Goal: Task Accomplishment & Management: Use online tool/utility

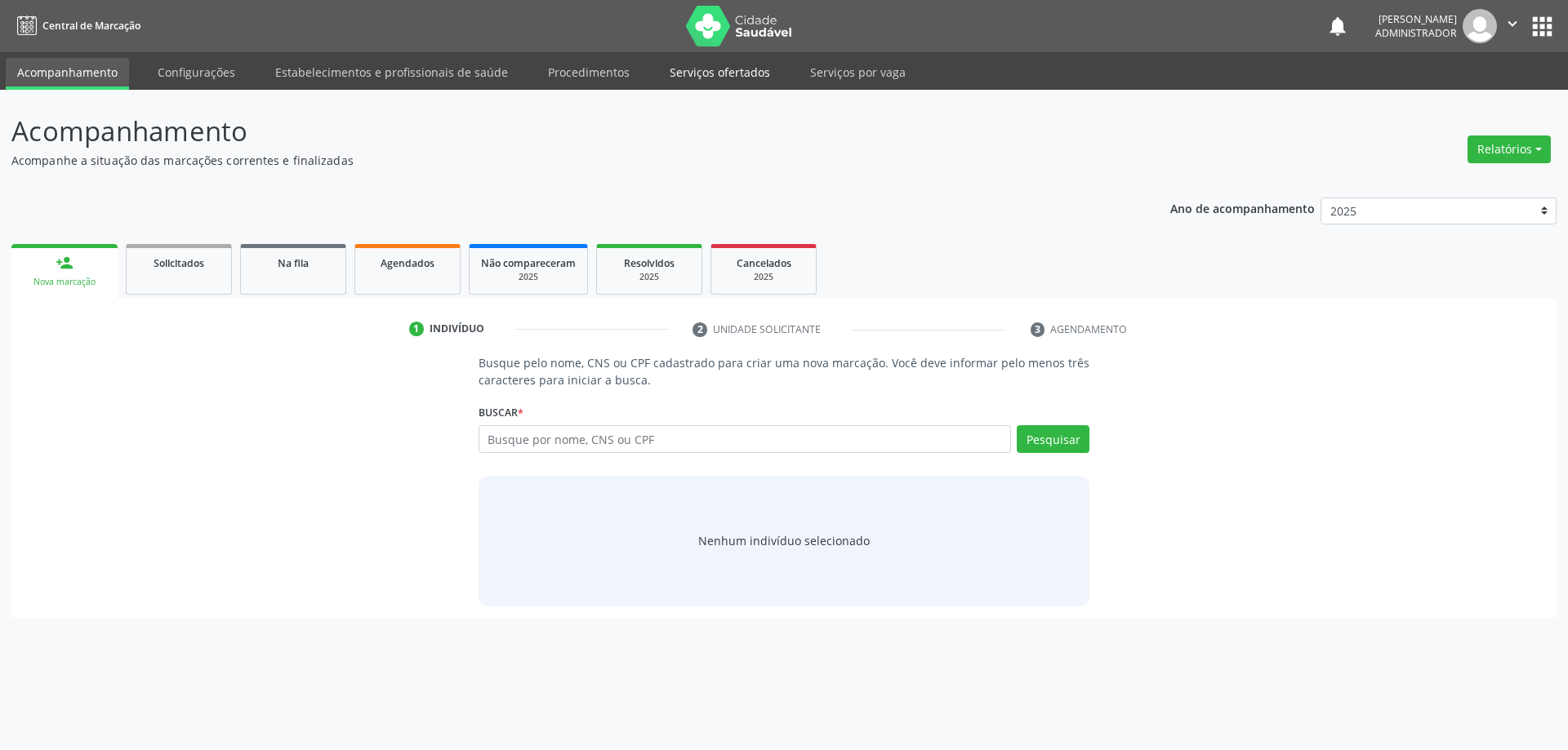
click at [684, 74] on link "Serviços ofertados" at bounding box center [719, 72] width 123 height 28
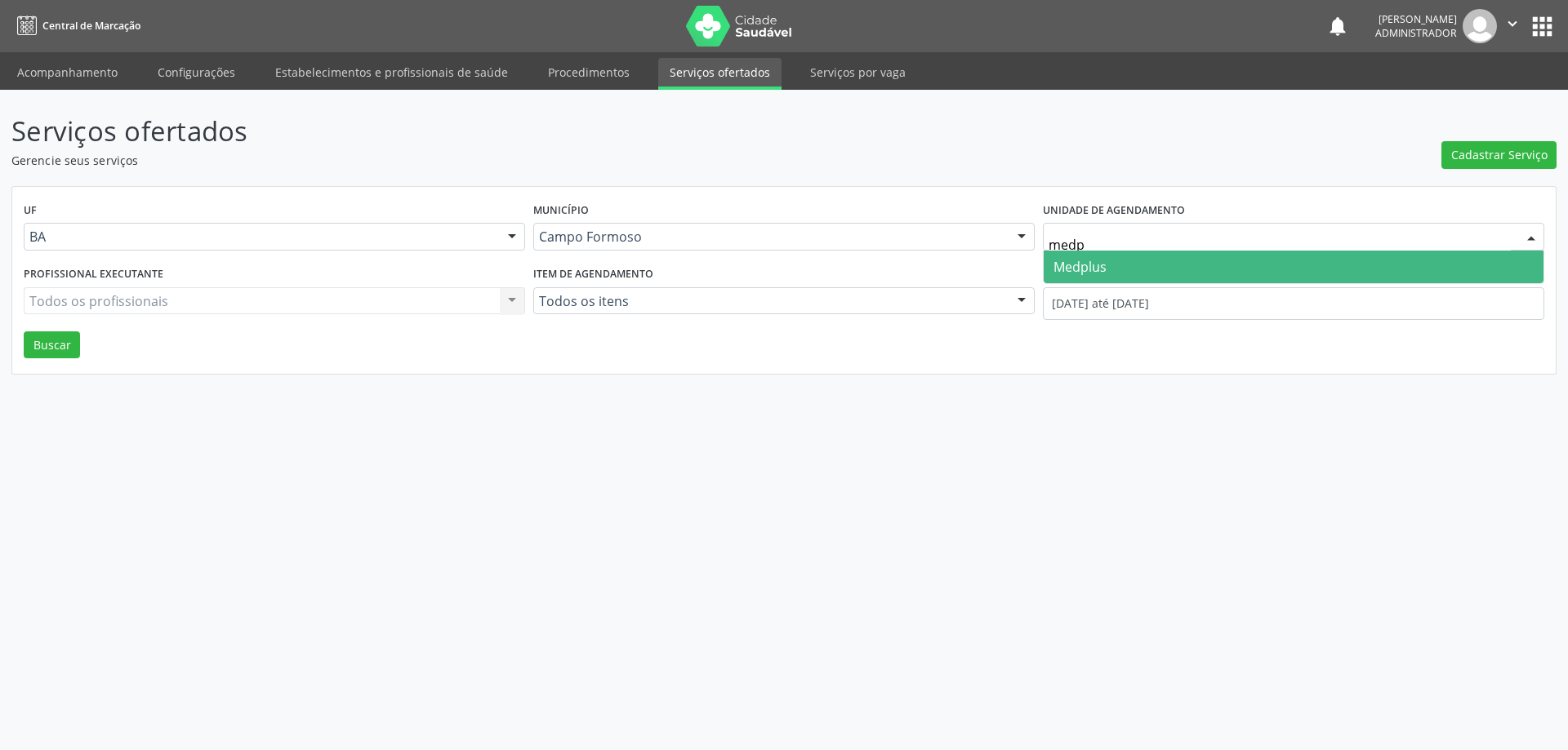
type input "medpl"
click at [1088, 267] on span "Medplus" at bounding box center [1080, 266] width 53 height 18
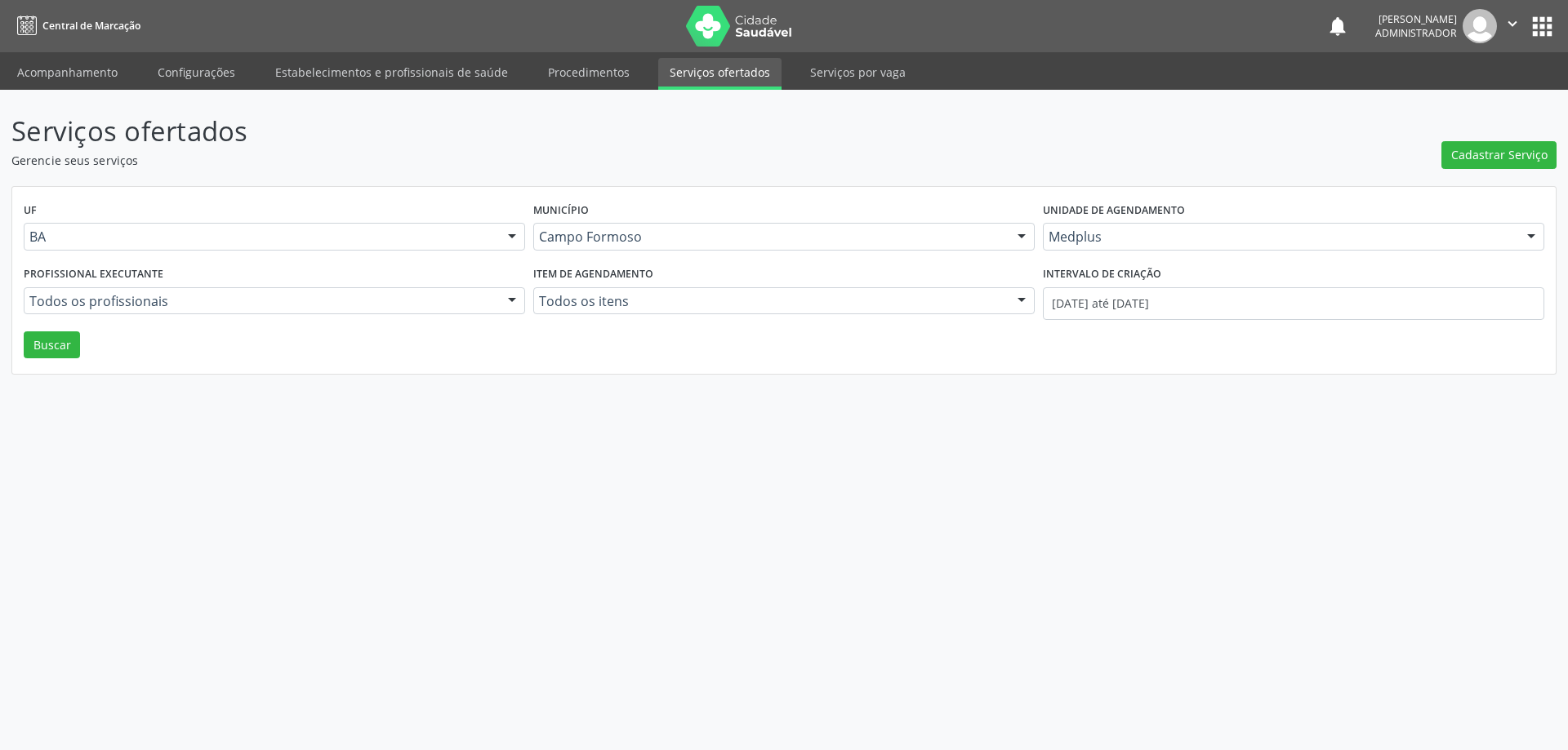
click at [510, 296] on div at bounding box center [512, 302] width 25 height 27
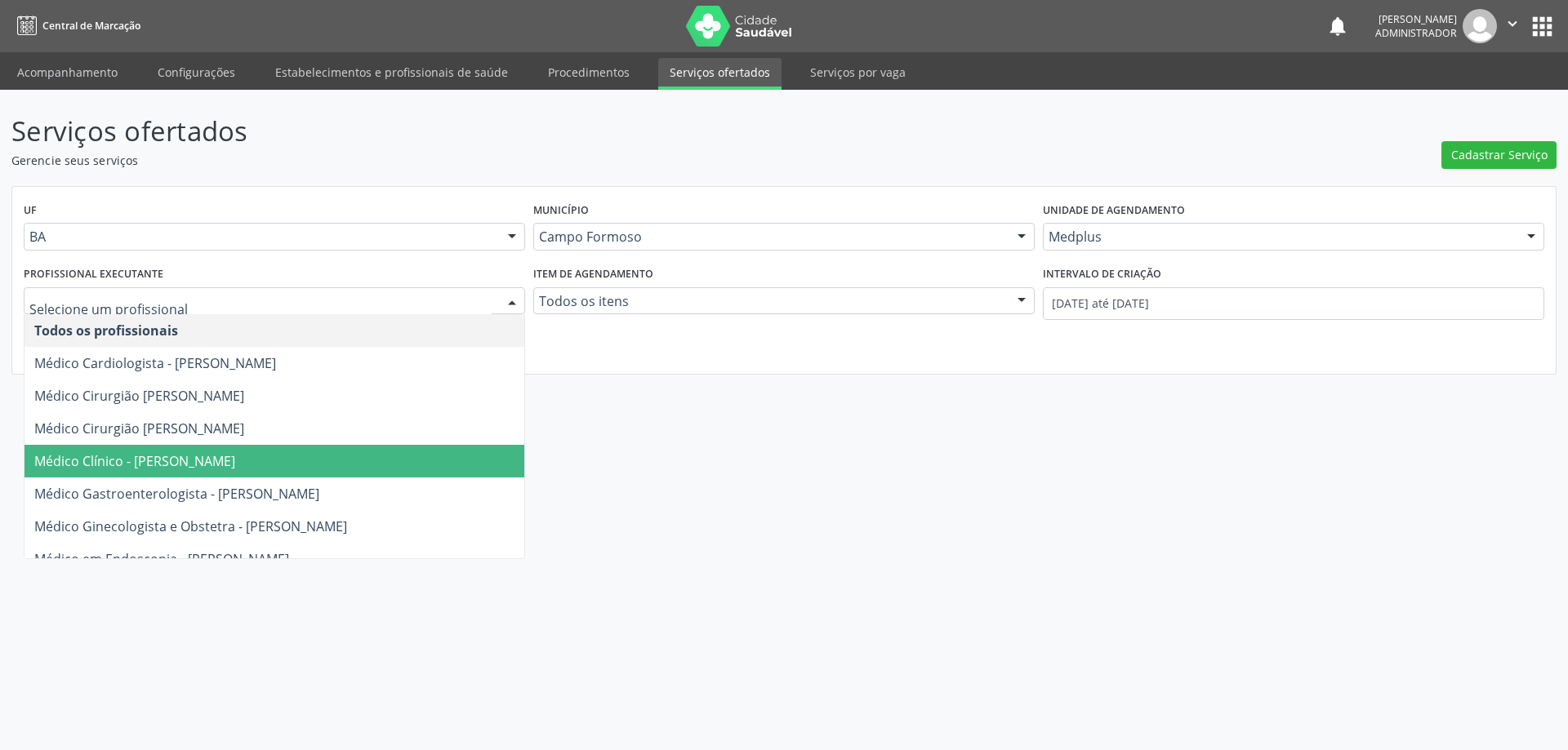
click at [420, 465] on span "Médico Clínico - Lanna Peralva Miranda Rocha" at bounding box center [275, 461] width 500 height 33
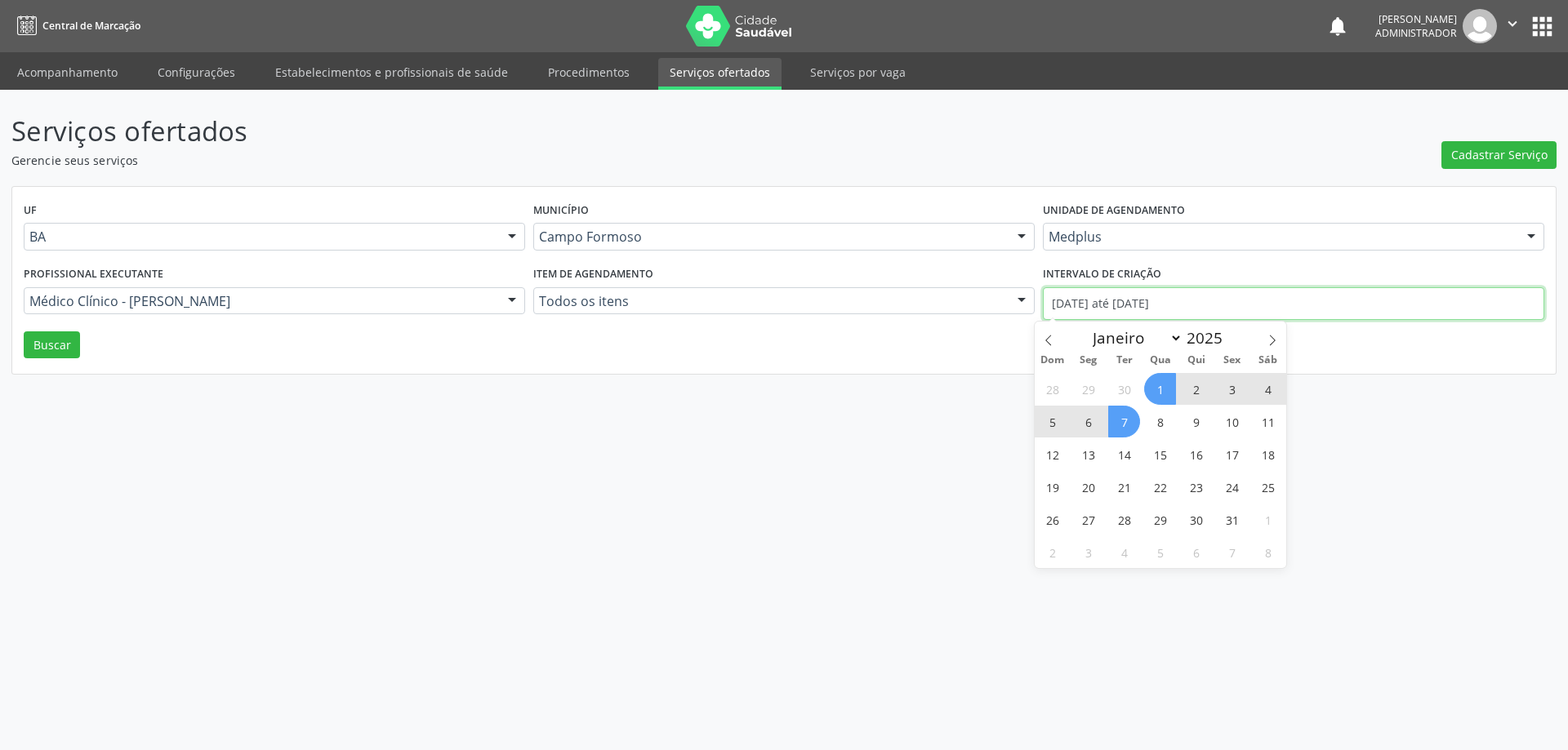
click at [1072, 309] on input "01/10/2025 até 07/10/2025" at bounding box center [1293, 304] width 501 height 33
click at [1043, 340] on icon at bounding box center [1048, 340] width 11 height 11
select select "8"
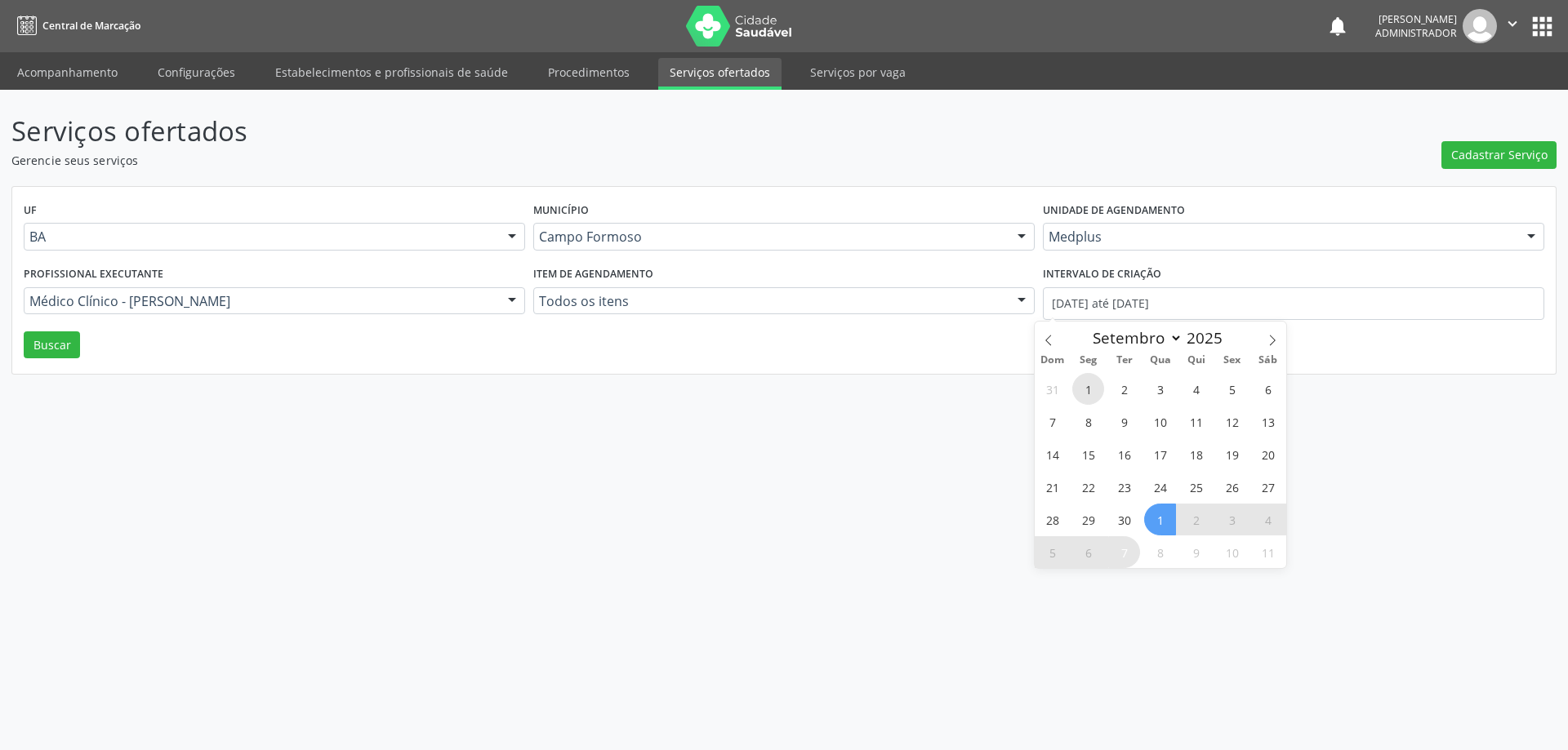
click at [1090, 394] on span "1" at bounding box center [1088, 389] width 32 height 32
type input "01/09/2025"
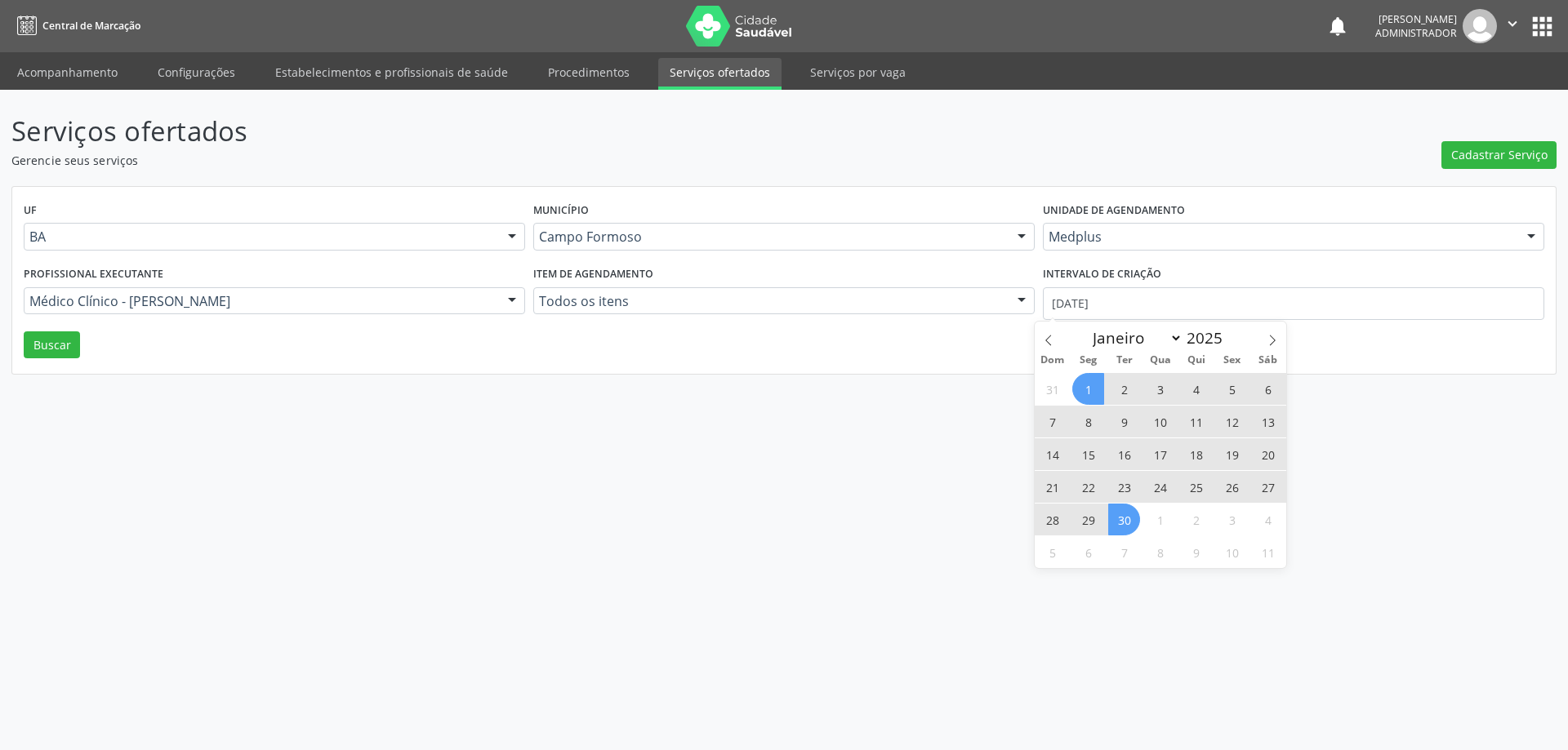
click at [1129, 533] on span "30" at bounding box center [1124, 519] width 32 height 32
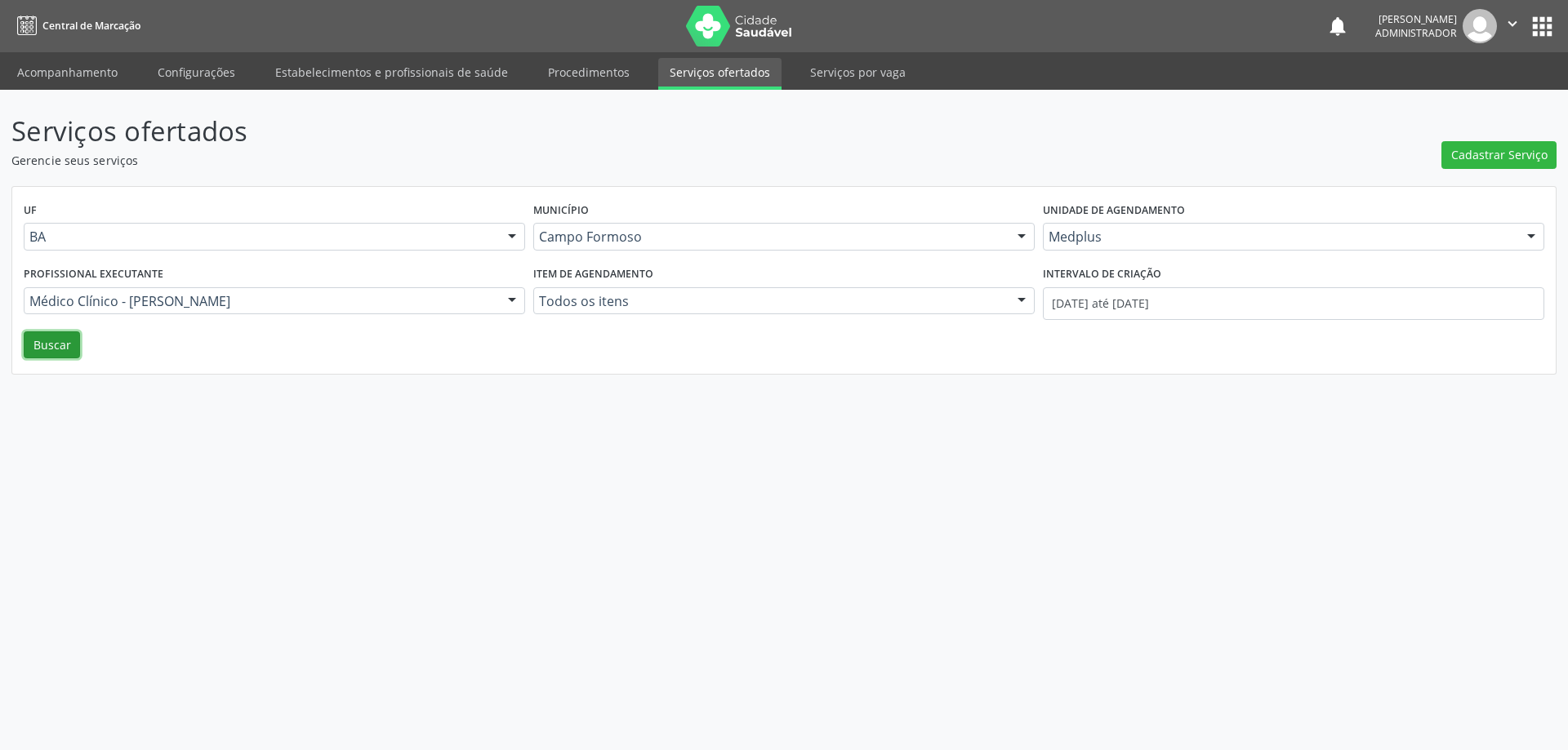
click at [56, 339] on button "Buscar" at bounding box center [52, 345] width 57 height 27
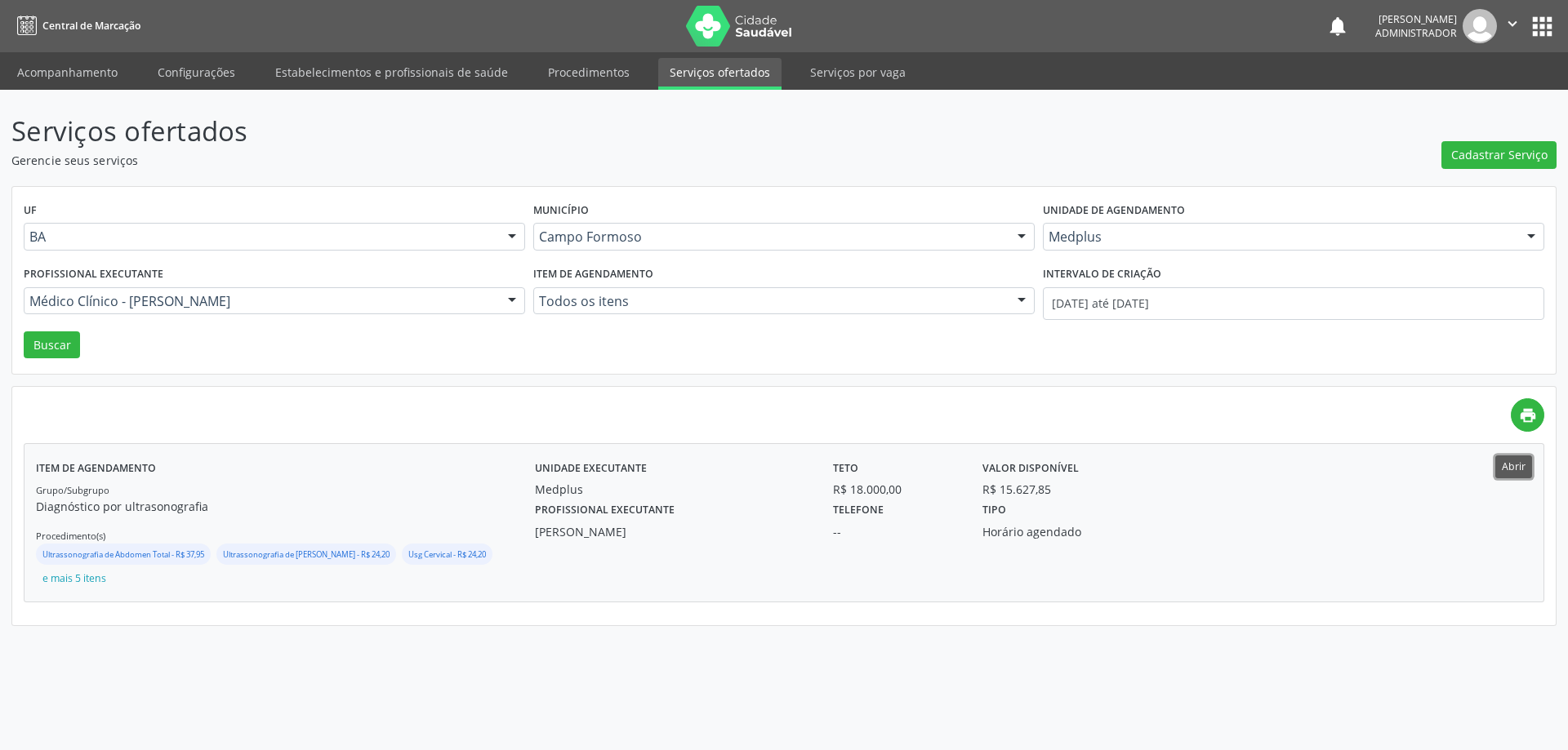
click at [1511, 458] on button "Abrir" at bounding box center [1513, 467] width 37 height 22
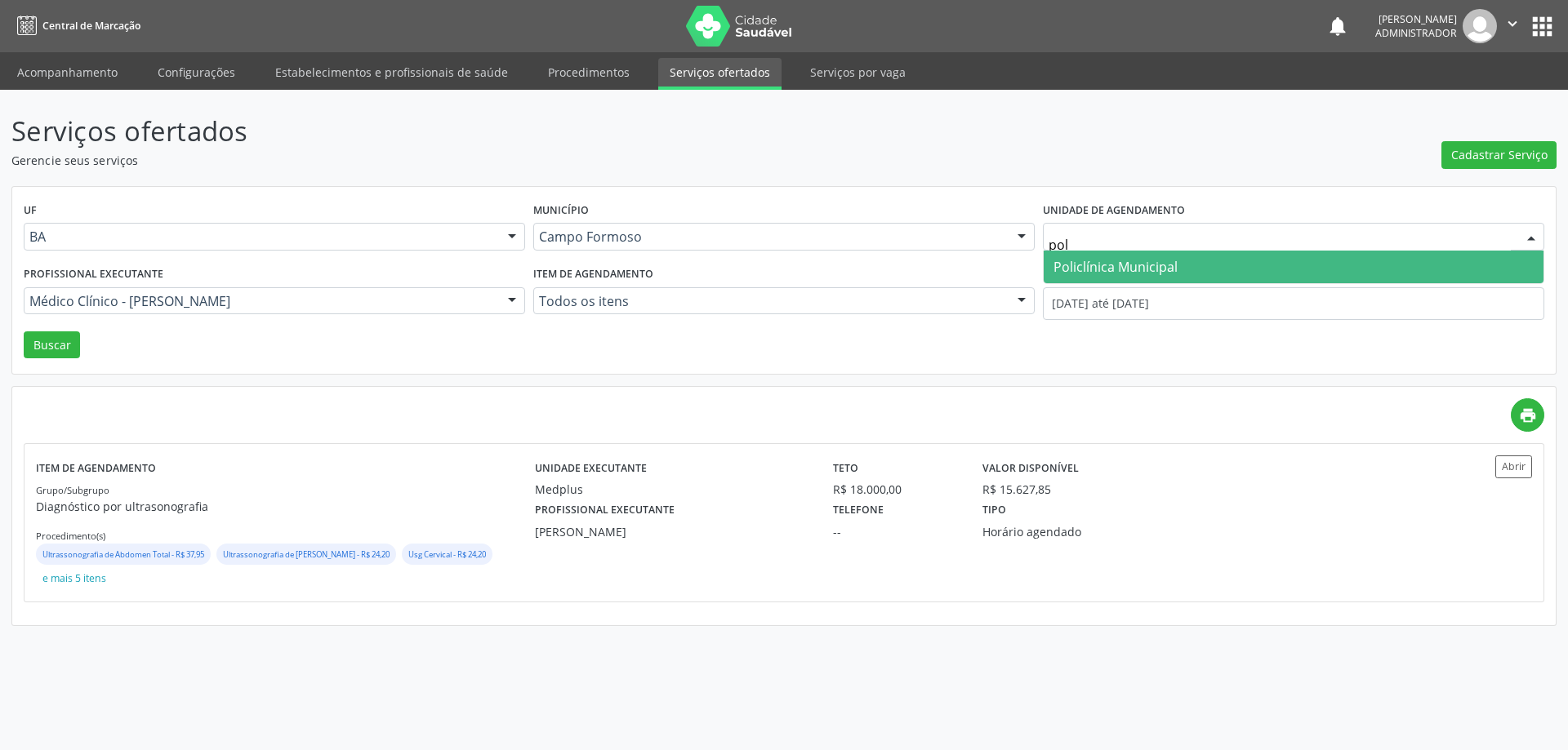
type input "poli"
click at [1091, 265] on span "Policlínica Municipal" at bounding box center [1115, 266] width 124 height 18
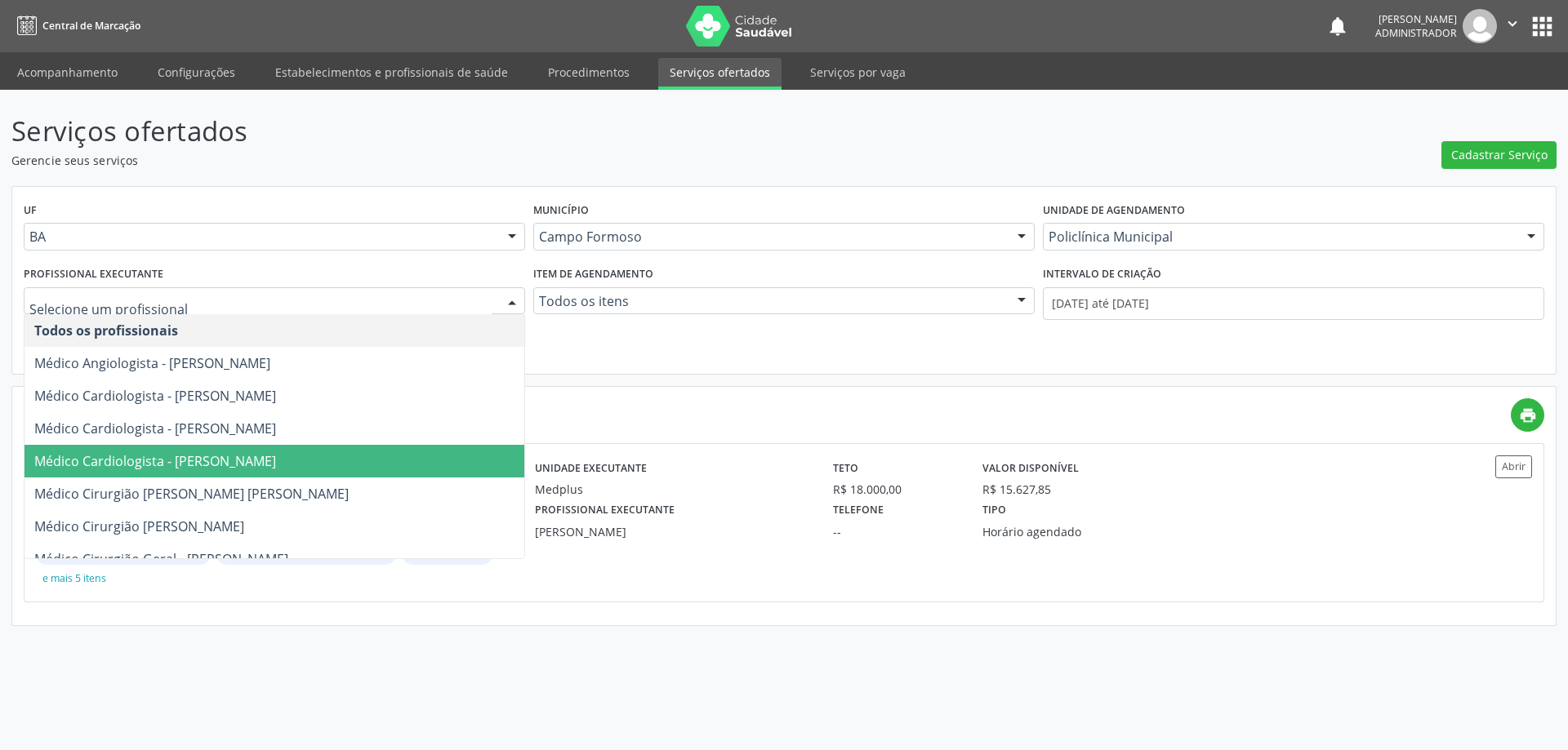
click at [506, 300] on div at bounding box center [512, 302] width 25 height 27
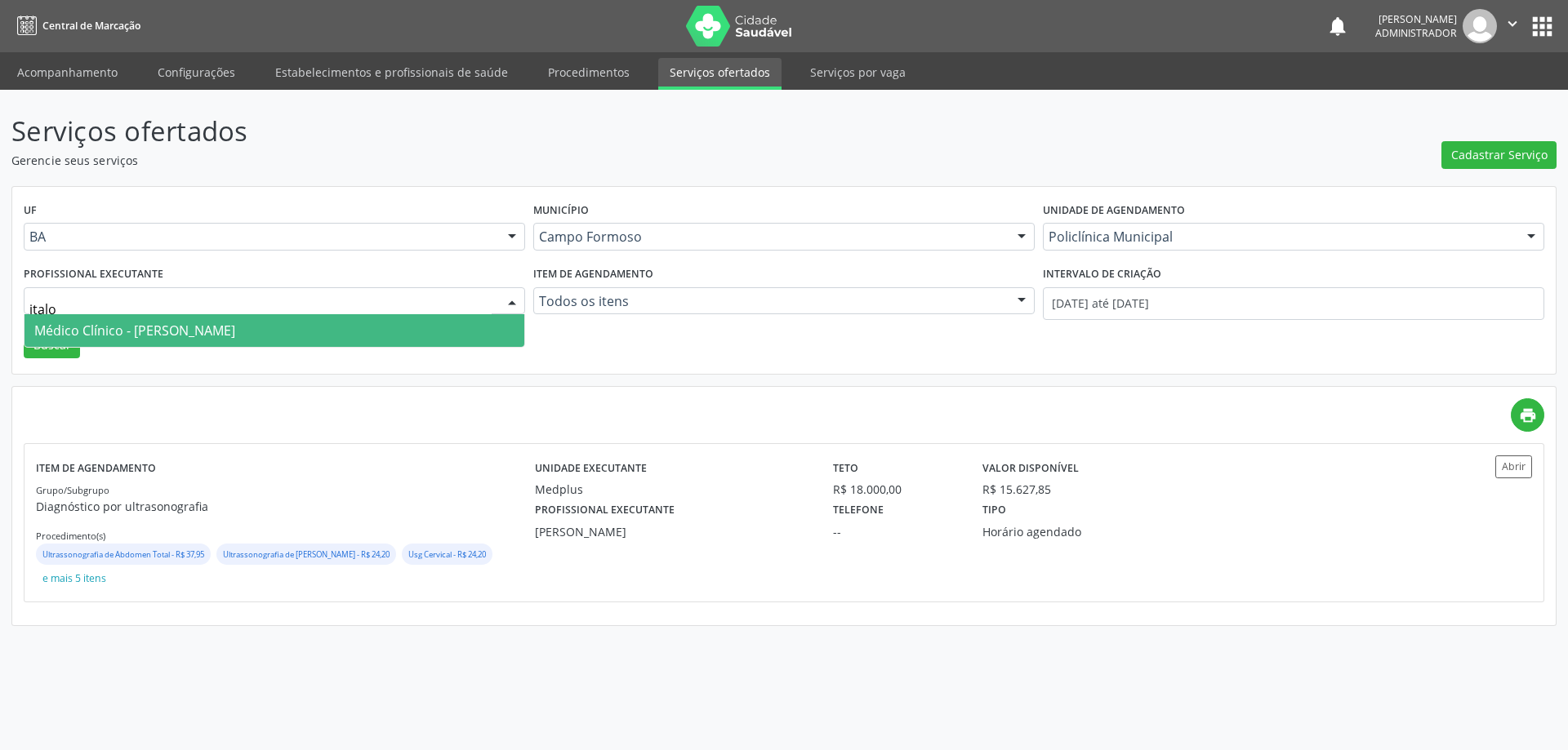
click at [334, 324] on span "Médico Clínico - Italo Goncalves da Silva" at bounding box center [275, 330] width 500 height 33
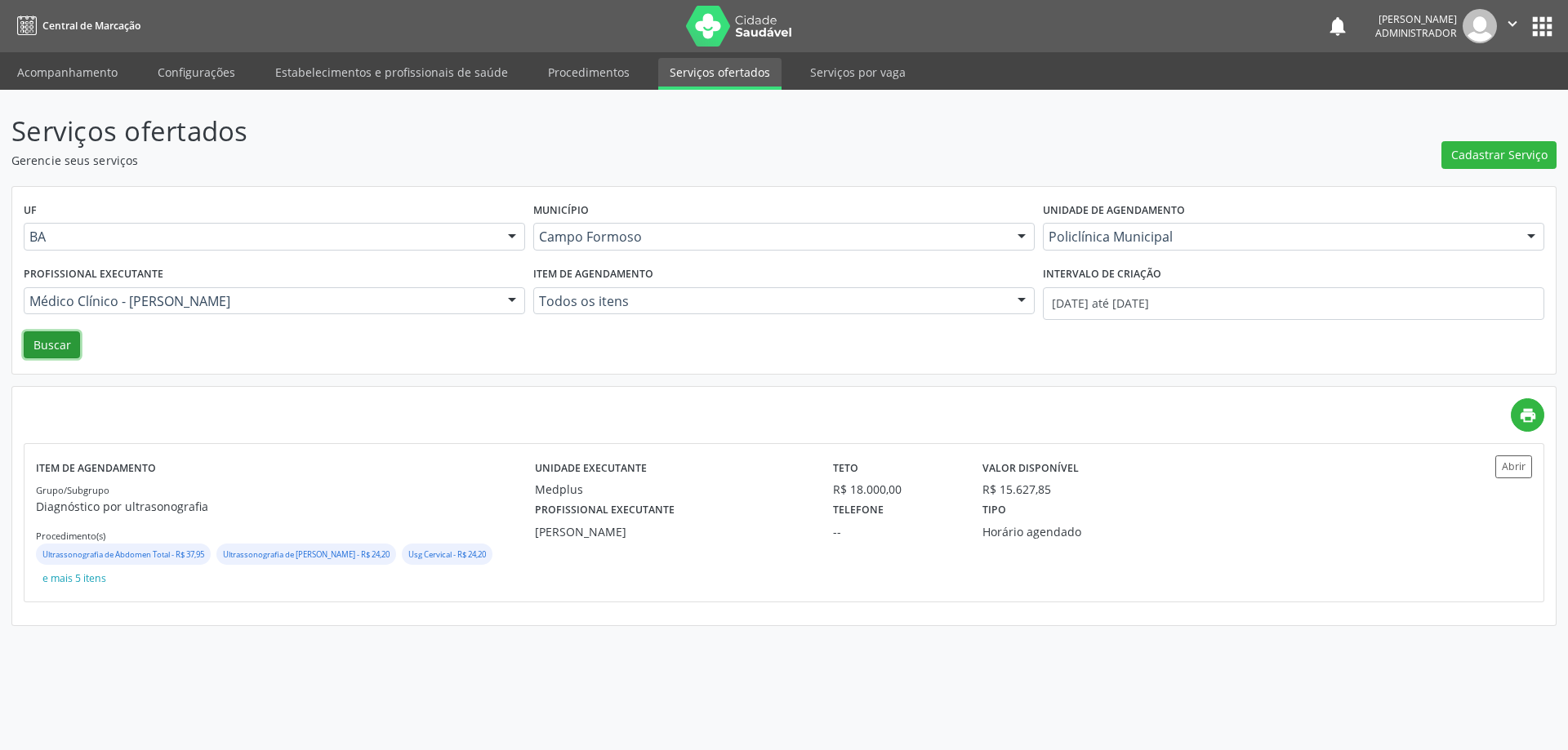
click at [46, 342] on button "Buscar" at bounding box center [52, 345] width 57 height 27
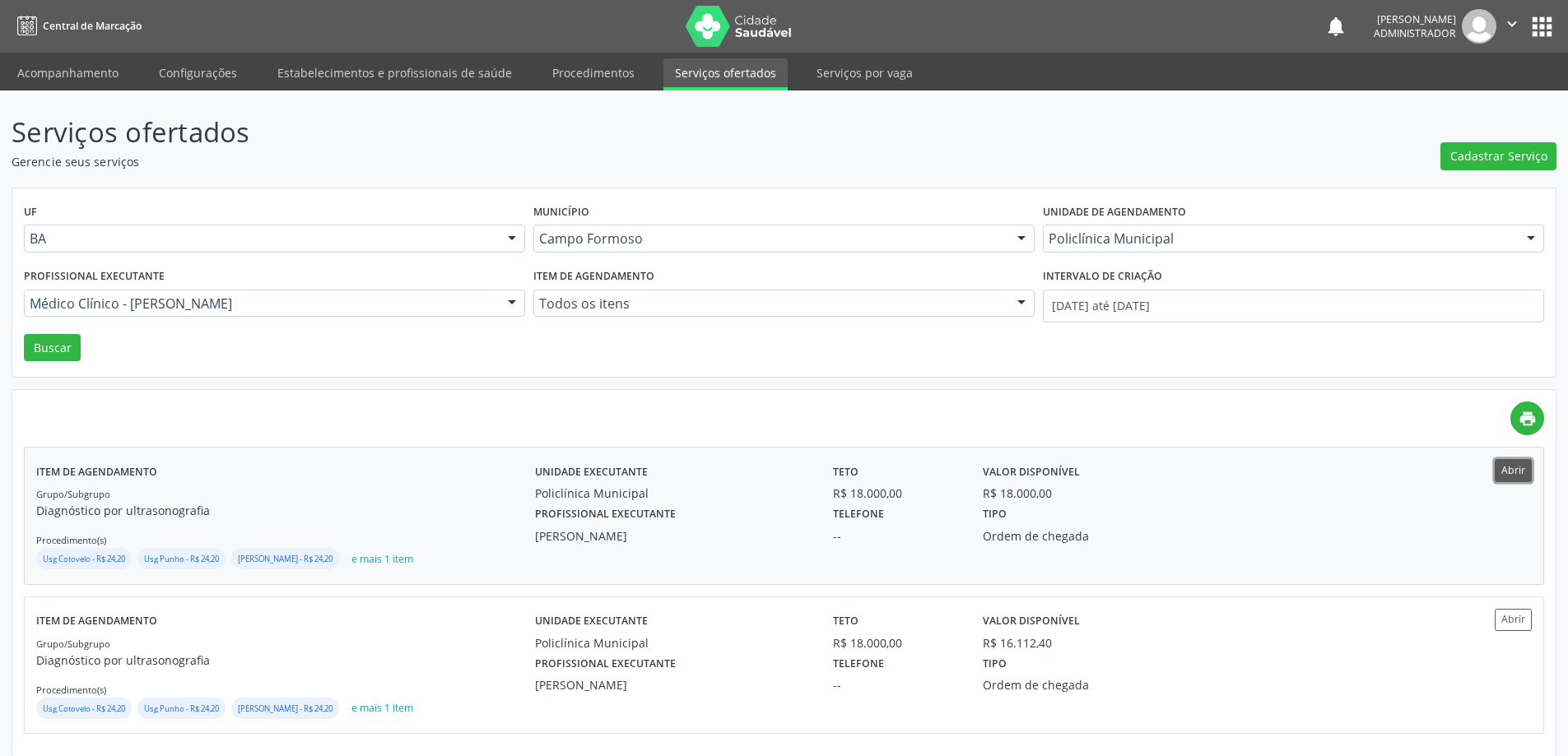
click at [1517, 474] on button "Abrir" at bounding box center [1513, 470] width 37 height 22
click at [507, 301] on div at bounding box center [512, 305] width 25 height 28
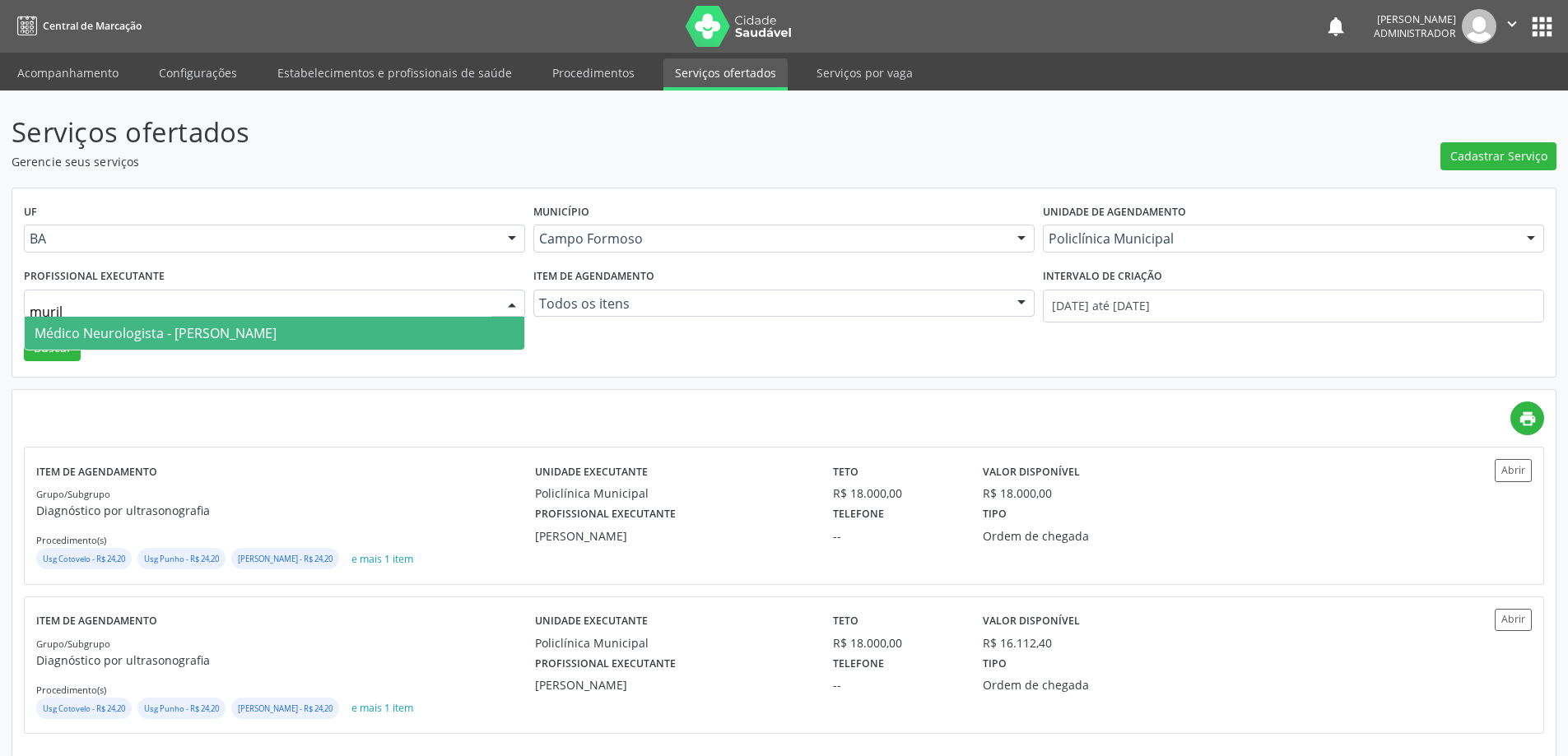
type input "murilo"
click at [442, 329] on span "Médico Neurologista - Murilo Calixto dos Santos" at bounding box center [275, 333] width 500 height 33
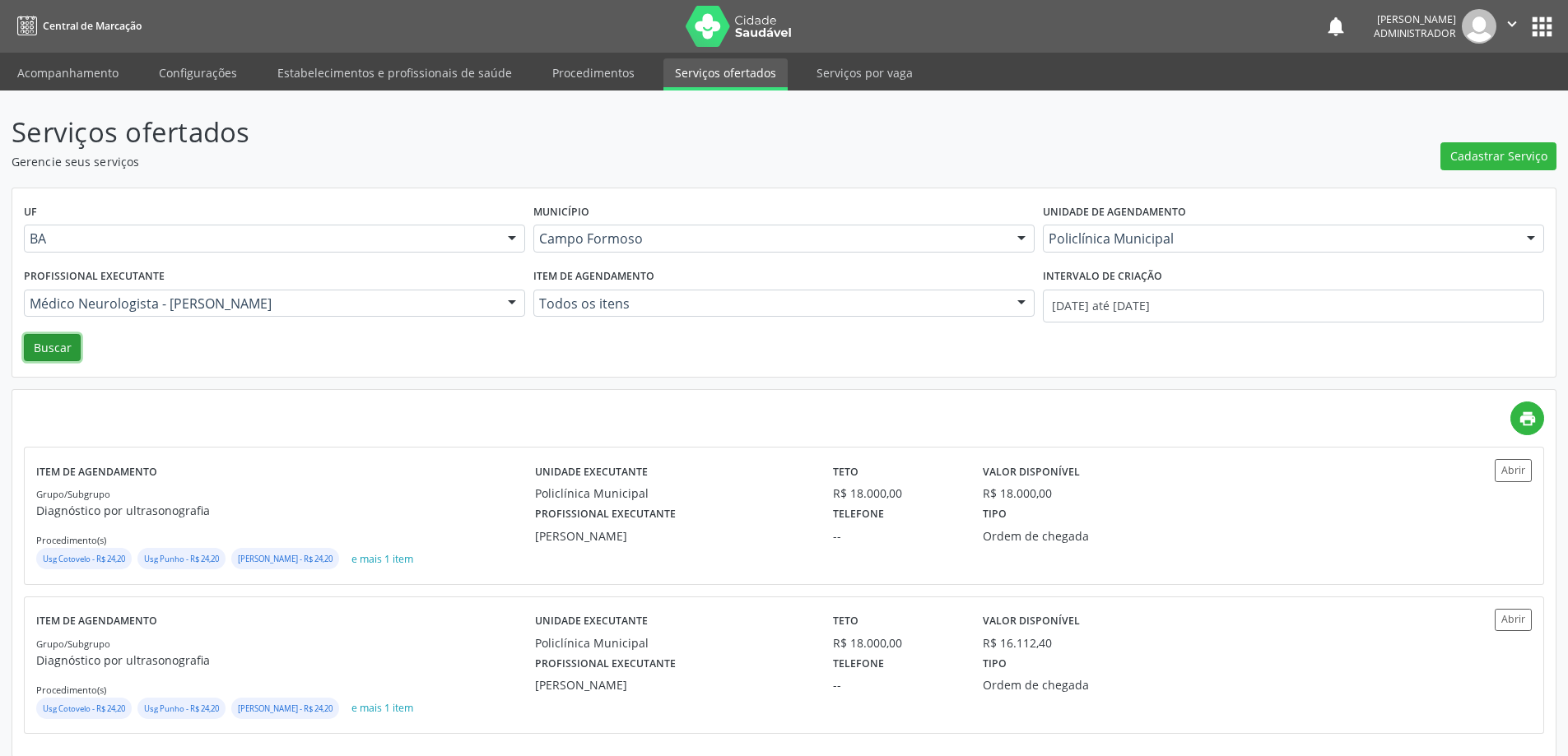
click at [47, 349] on button "Buscar" at bounding box center [53, 348] width 57 height 28
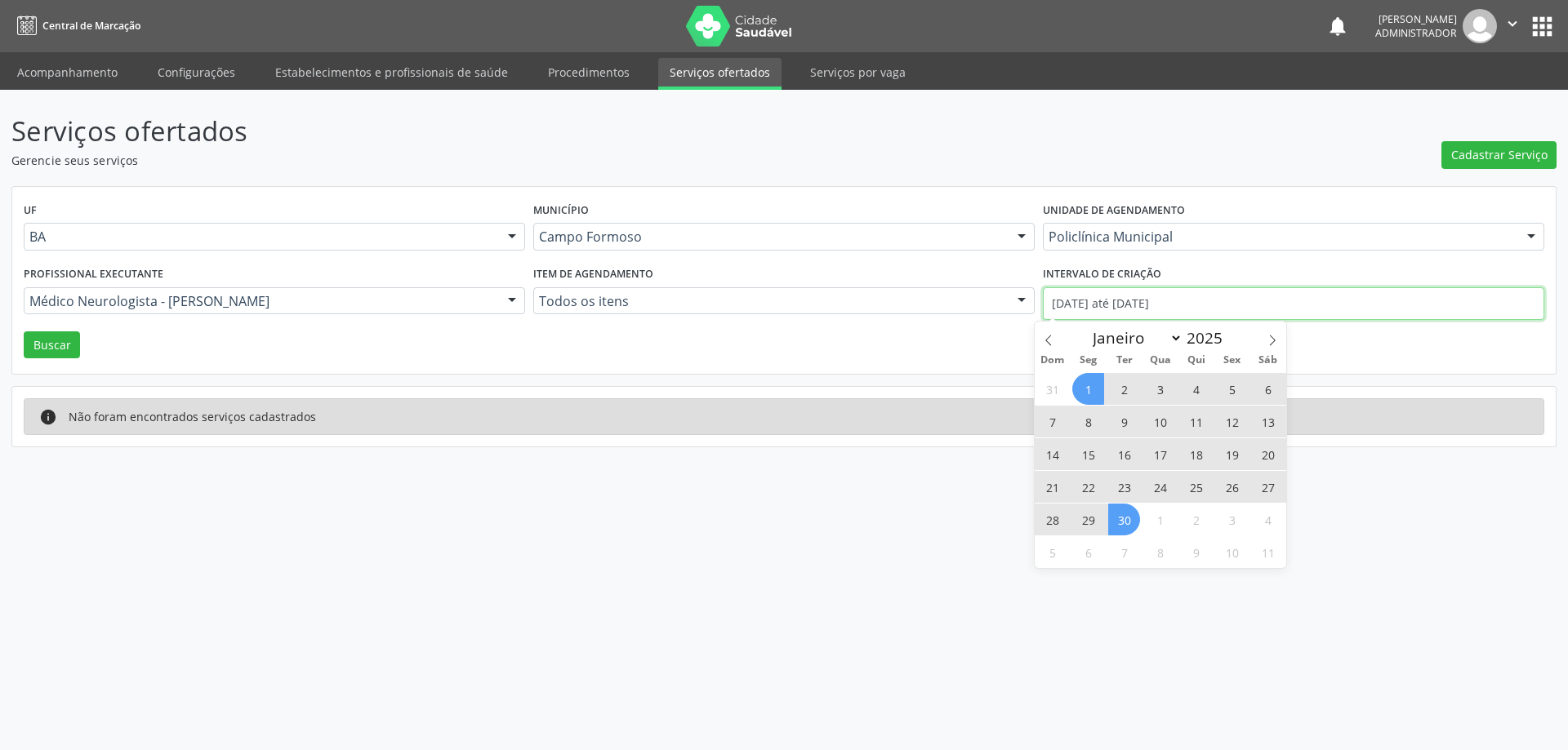
click at [1139, 306] on input "01/09/2025 até 30/09/2025" at bounding box center [1293, 304] width 501 height 33
click at [1205, 295] on input "01/09/2025 até 30/09/2025" at bounding box center [1293, 304] width 501 height 33
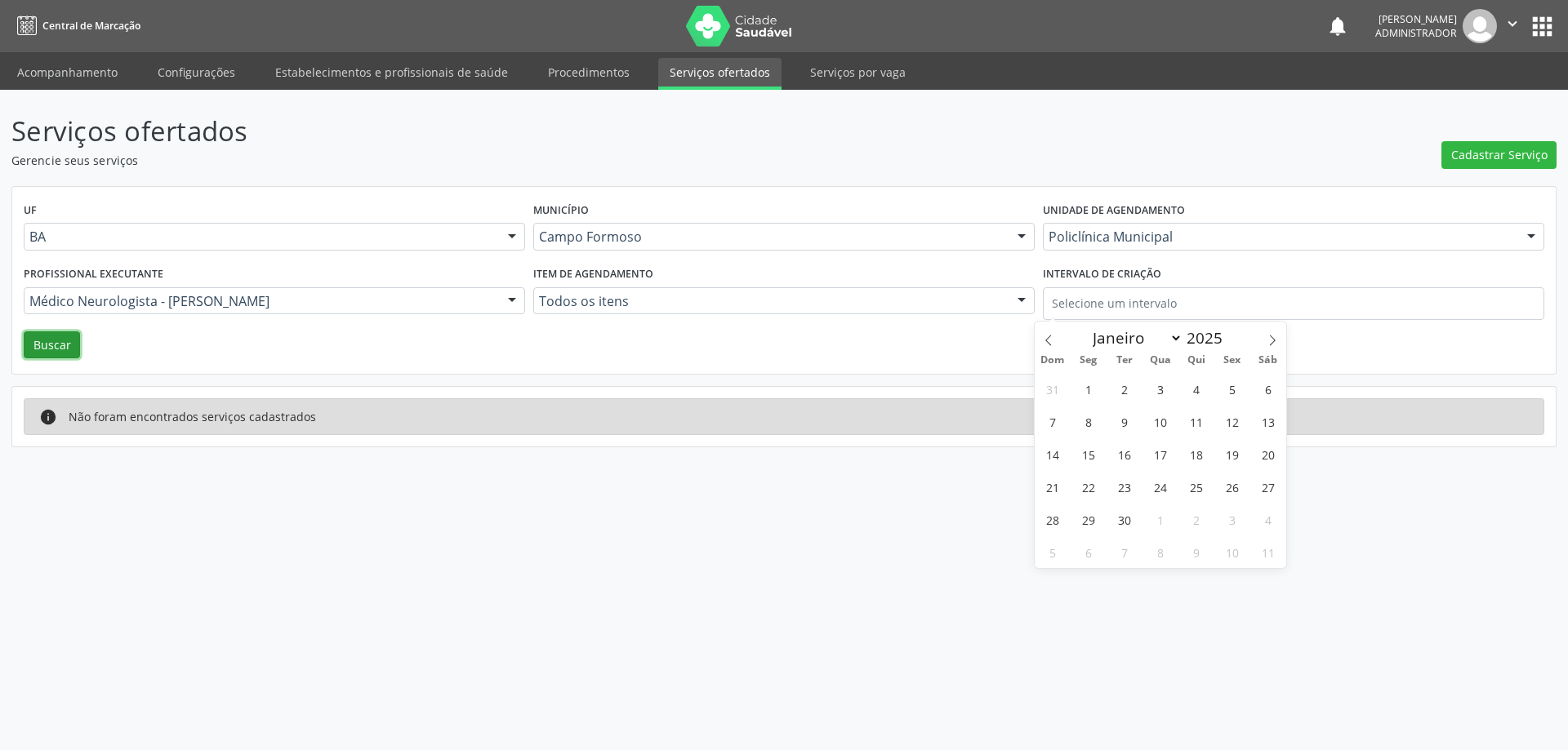
click at [57, 348] on button "Buscar" at bounding box center [52, 345] width 57 height 27
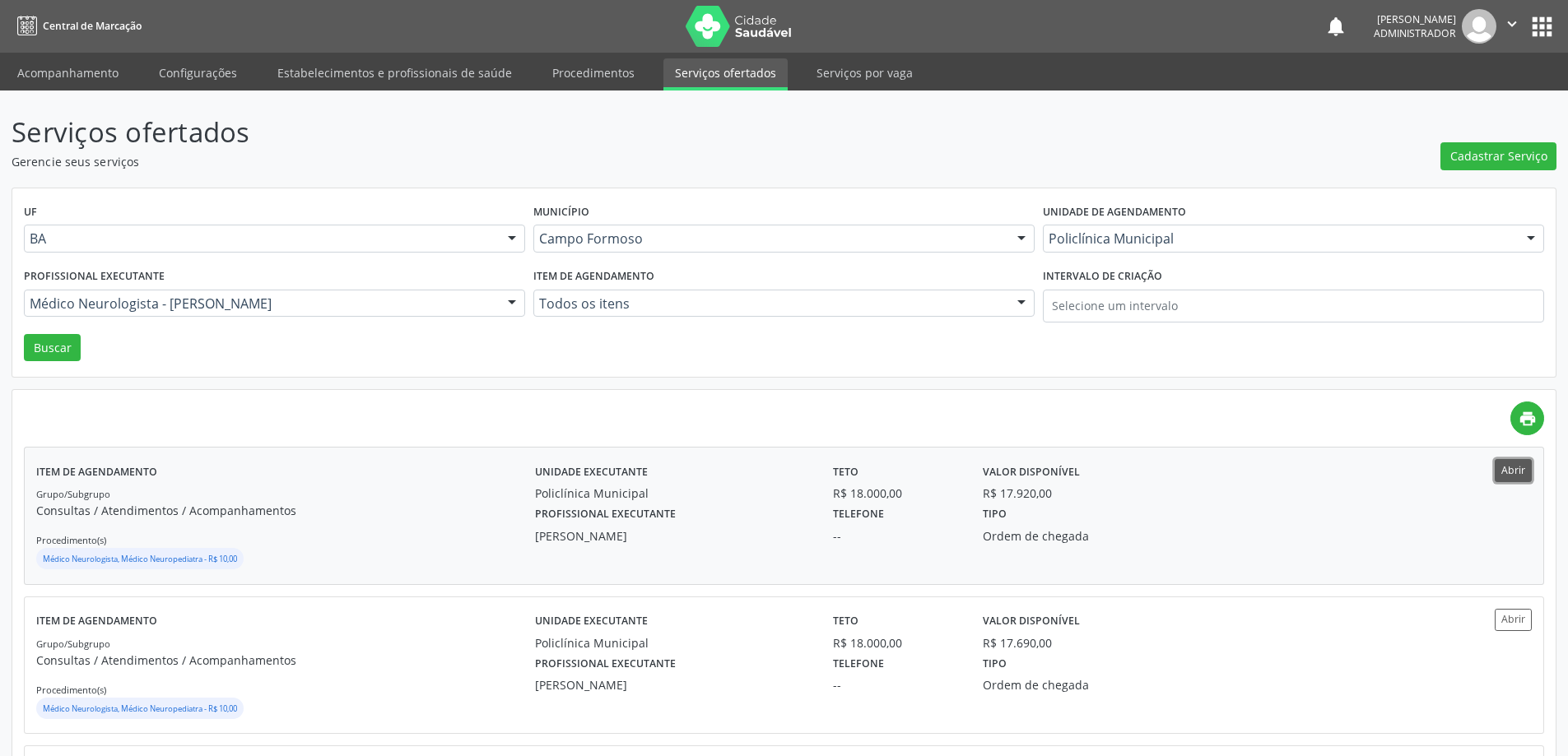
click at [1514, 473] on button "Abrir" at bounding box center [1513, 470] width 37 height 22
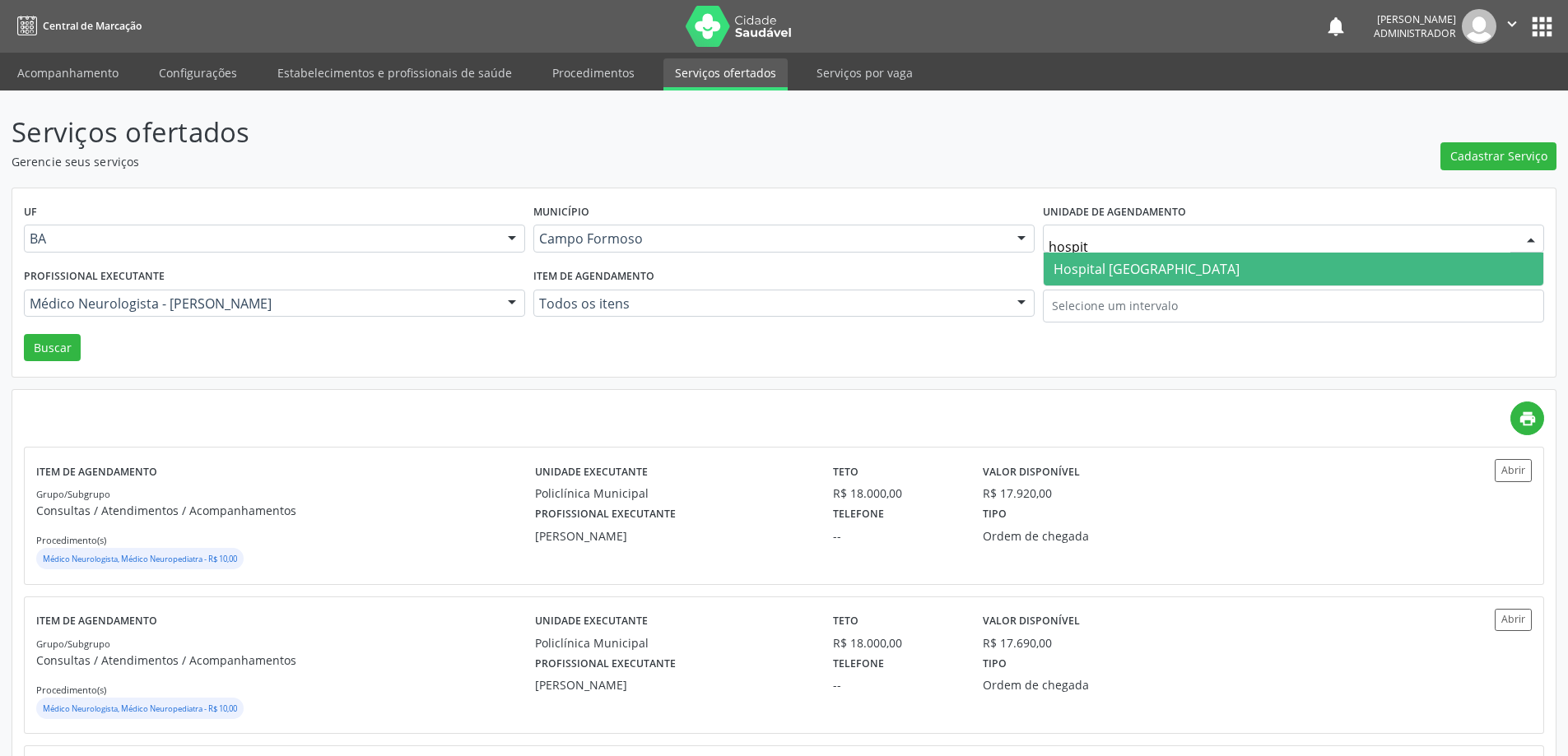
type input "hospita"
click at [1146, 256] on span "Hospital Sao Francisco" at bounding box center [1293, 269] width 500 height 33
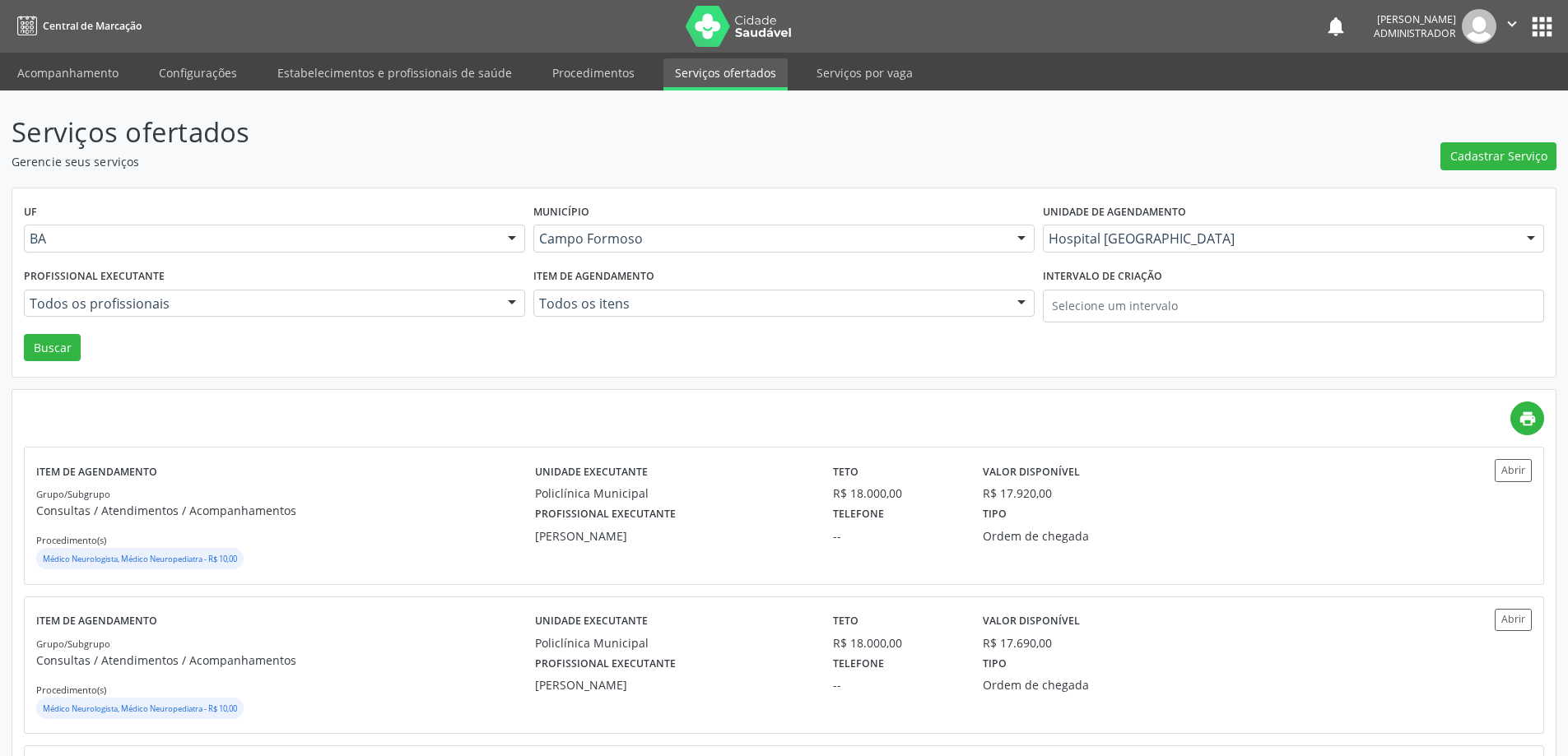
click at [512, 301] on div at bounding box center [512, 305] width 25 height 28
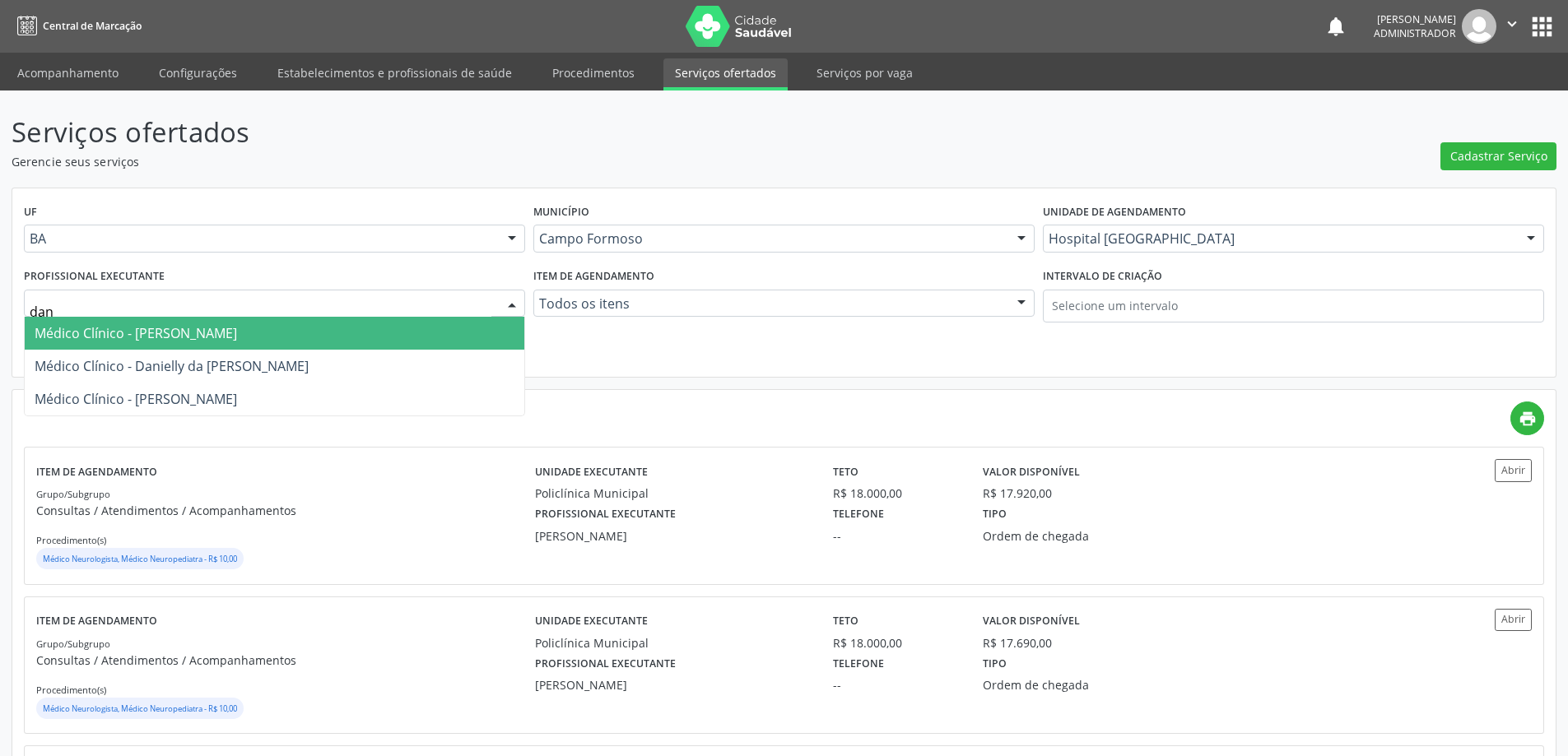
type input "dani"
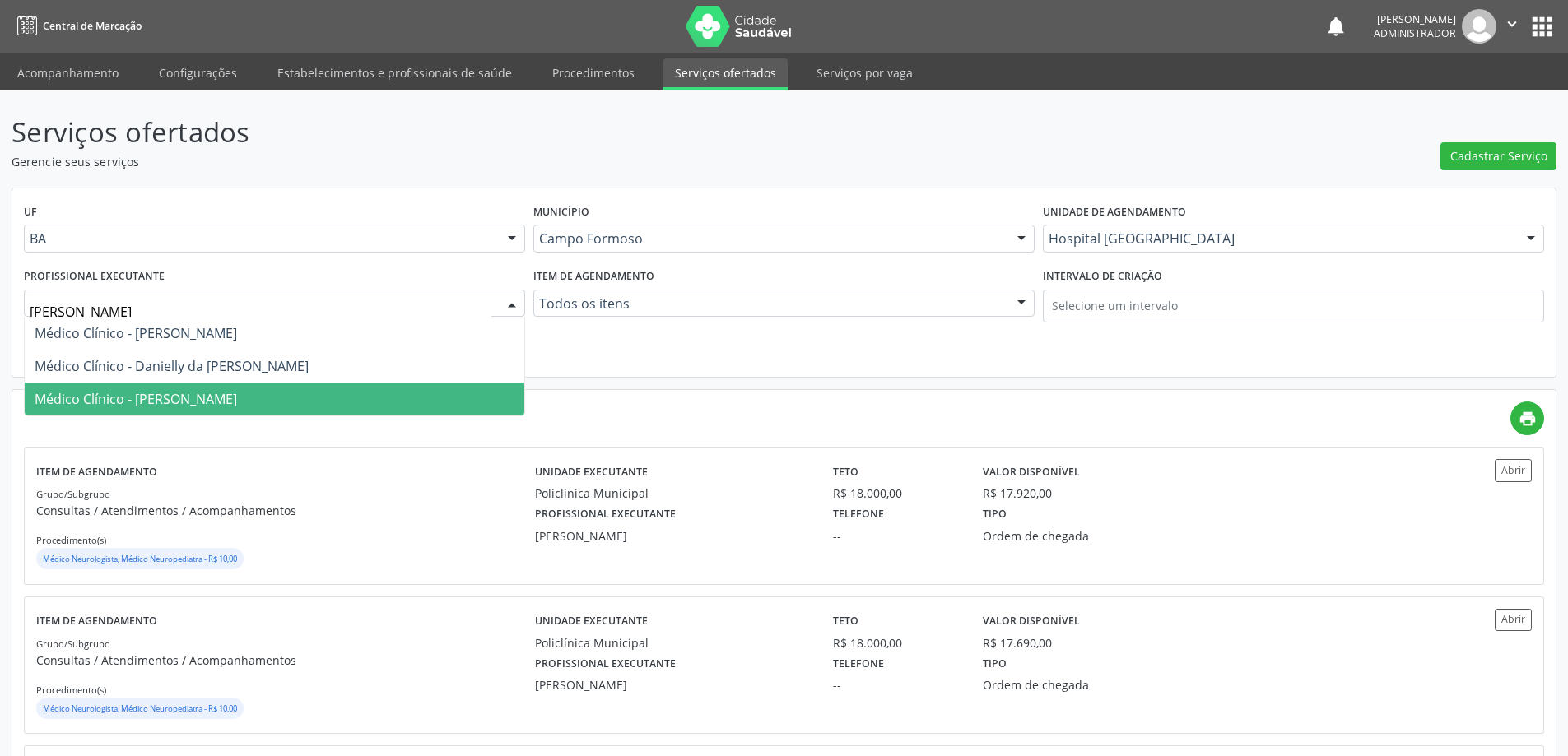
click at [291, 398] on span "Médico Clínico - Danilo Souza Cardoso" at bounding box center [275, 399] width 500 height 33
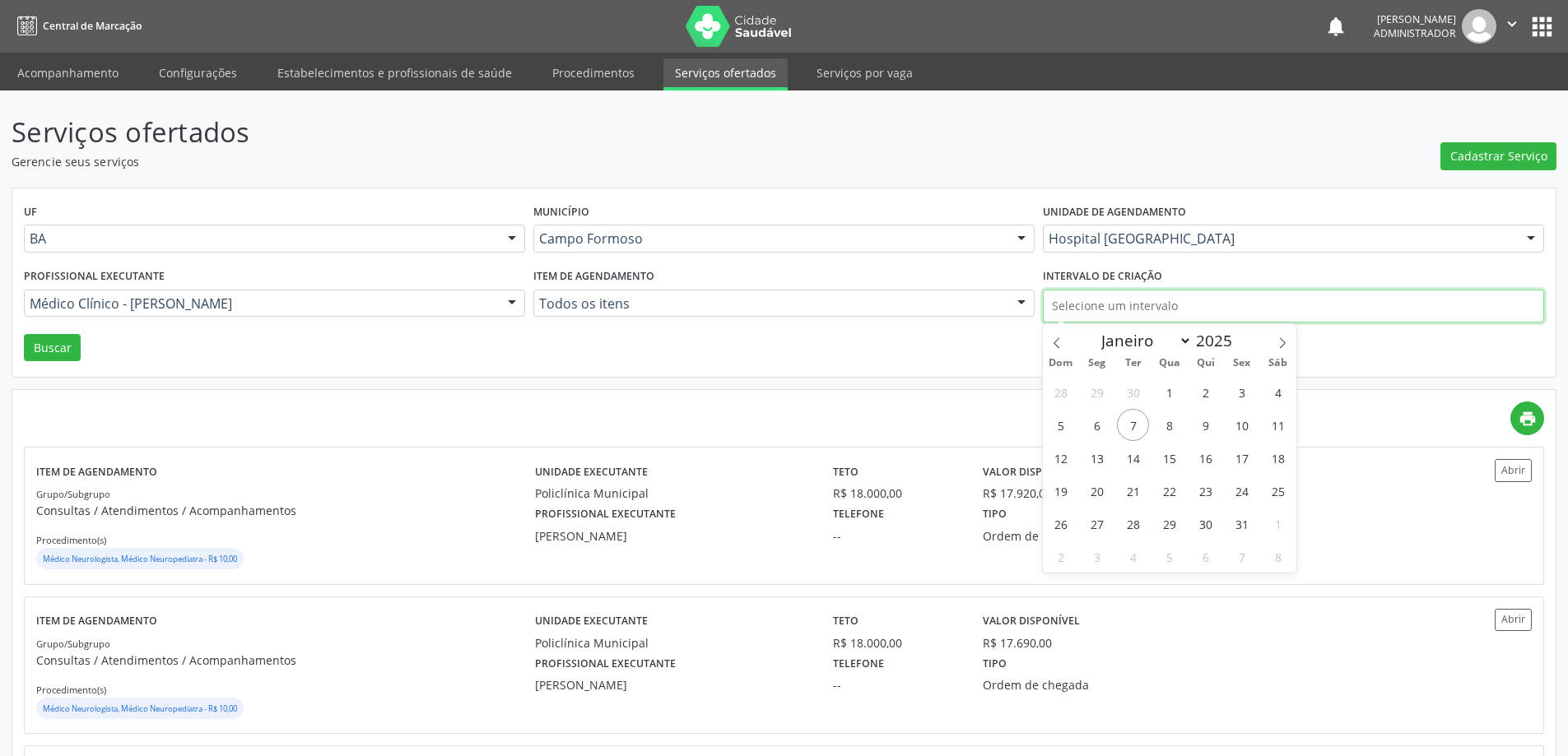
click at [1075, 306] on input "text" at bounding box center [1293, 306] width 502 height 33
click at [1053, 339] on icon at bounding box center [1057, 343] width 11 height 11
select select "8"
click at [1092, 388] on span "1" at bounding box center [1097, 392] width 32 height 32
type input "01/09/2025"
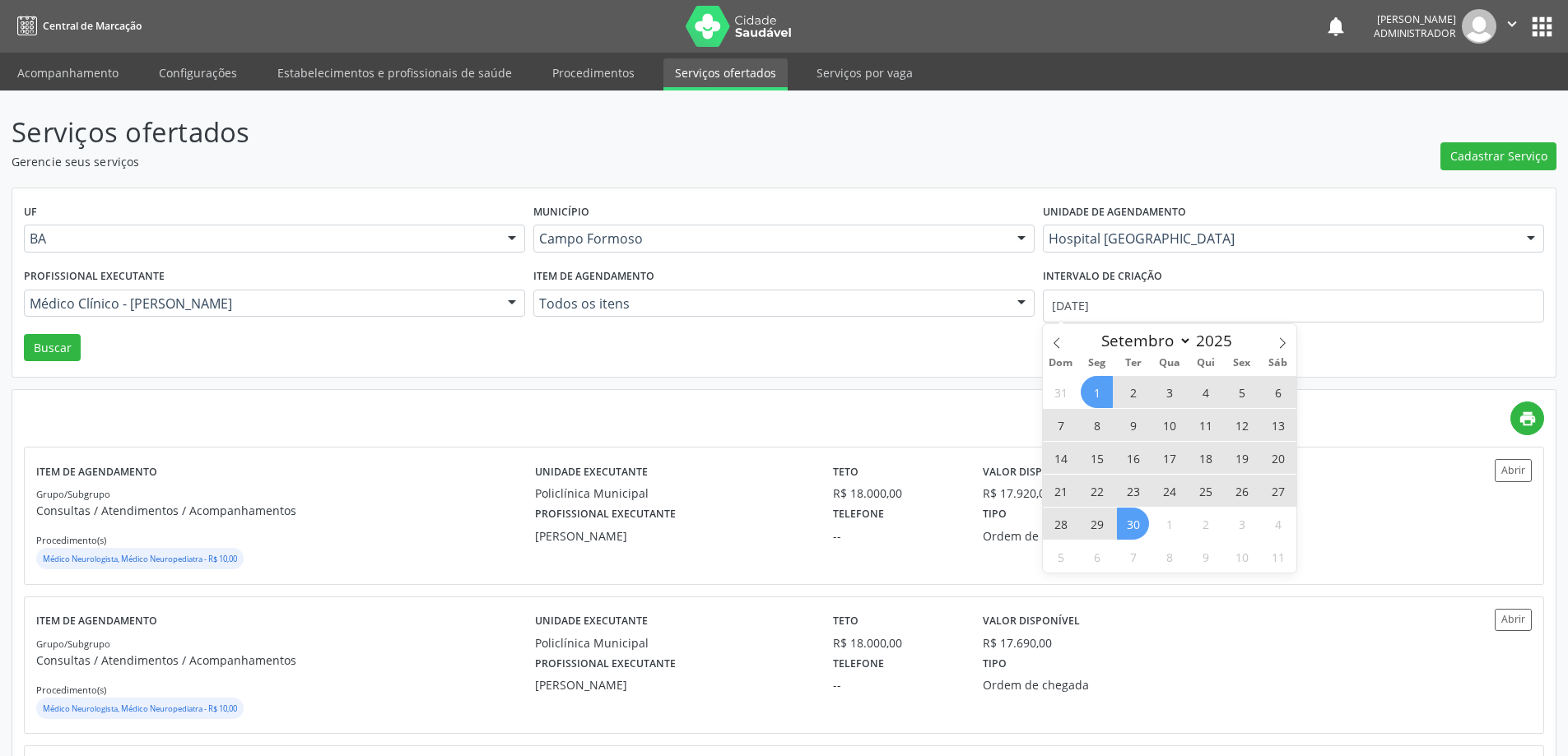
click at [1141, 525] on span "30" at bounding box center [1133, 523] width 32 height 32
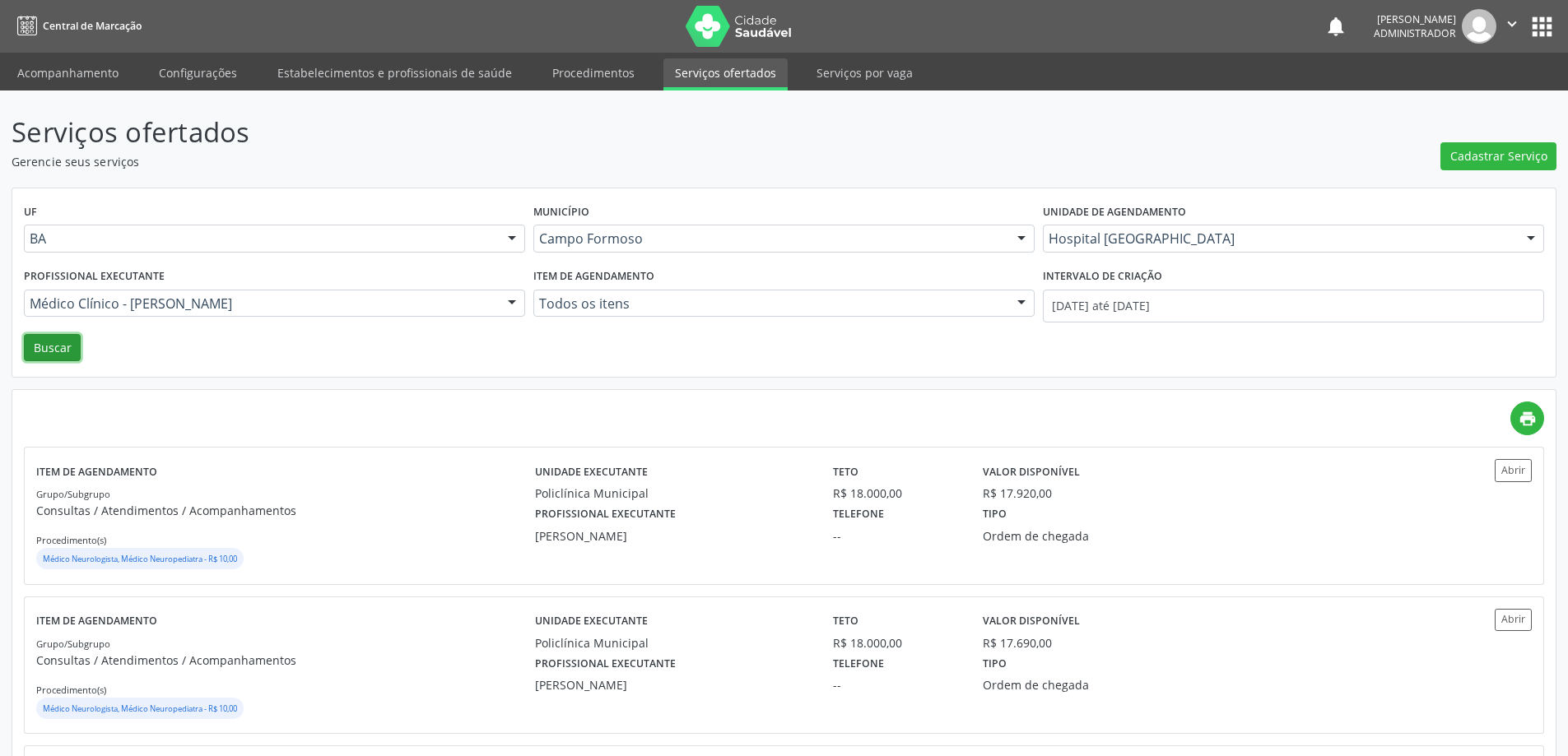
click at [46, 345] on button "Buscar" at bounding box center [53, 348] width 57 height 28
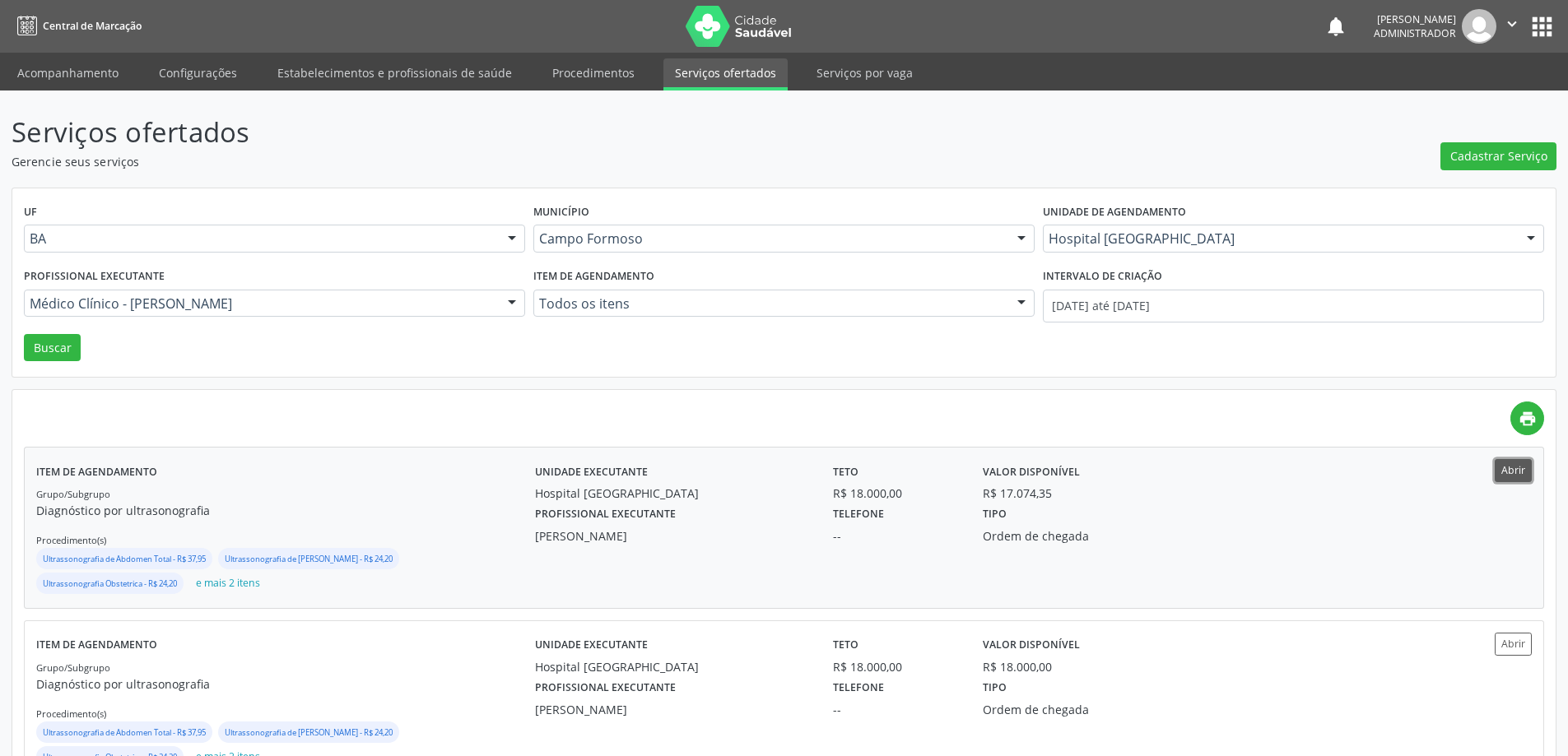
click at [1508, 460] on button "Abrir" at bounding box center [1513, 470] width 37 height 22
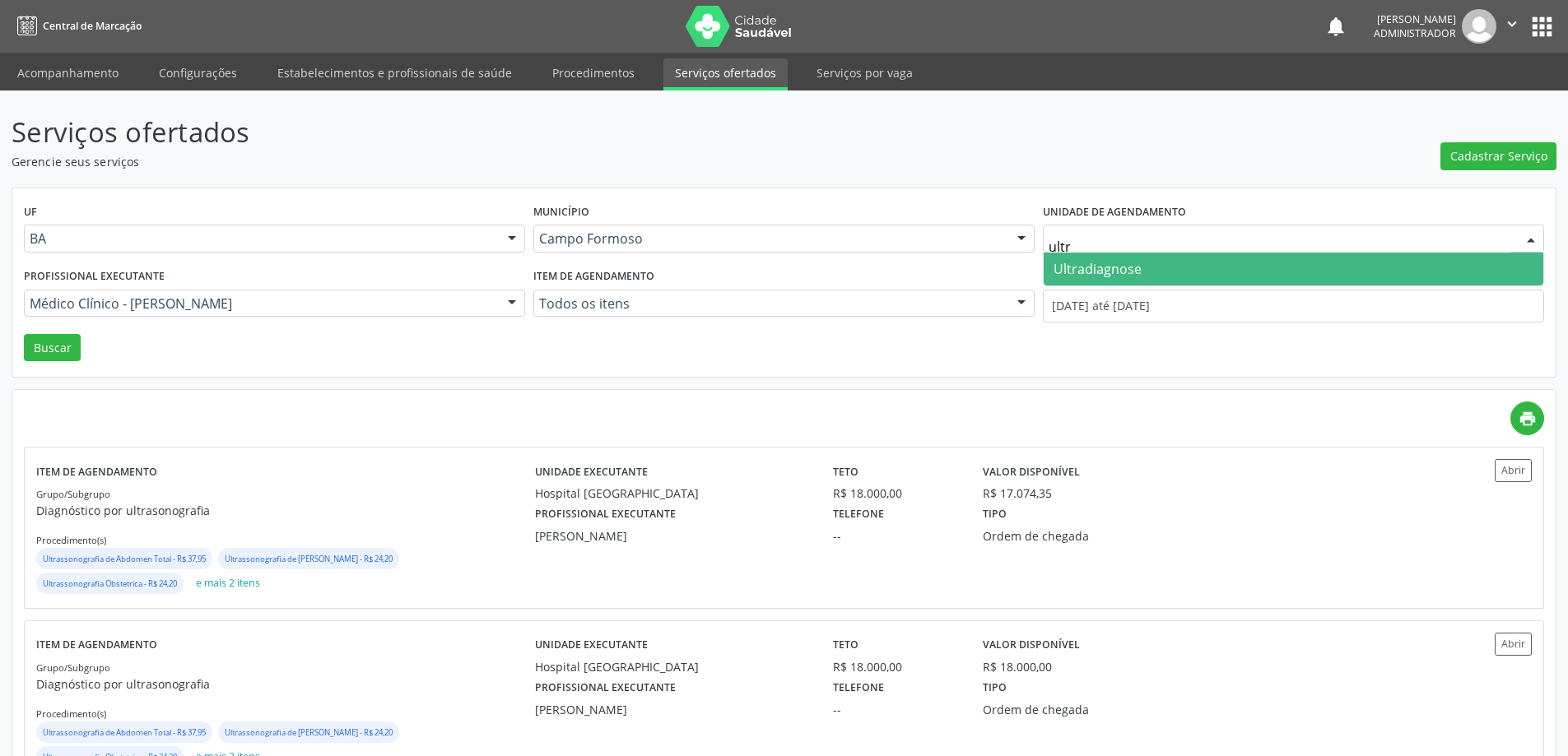
type input "ultra"
drag, startPoint x: 1189, startPoint y: 268, endPoint x: 1123, endPoint y: 255, distance: 67.3
click at [1189, 267] on span "Ultradiagnose" at bounding box center [1293, 269] width 500 height 33
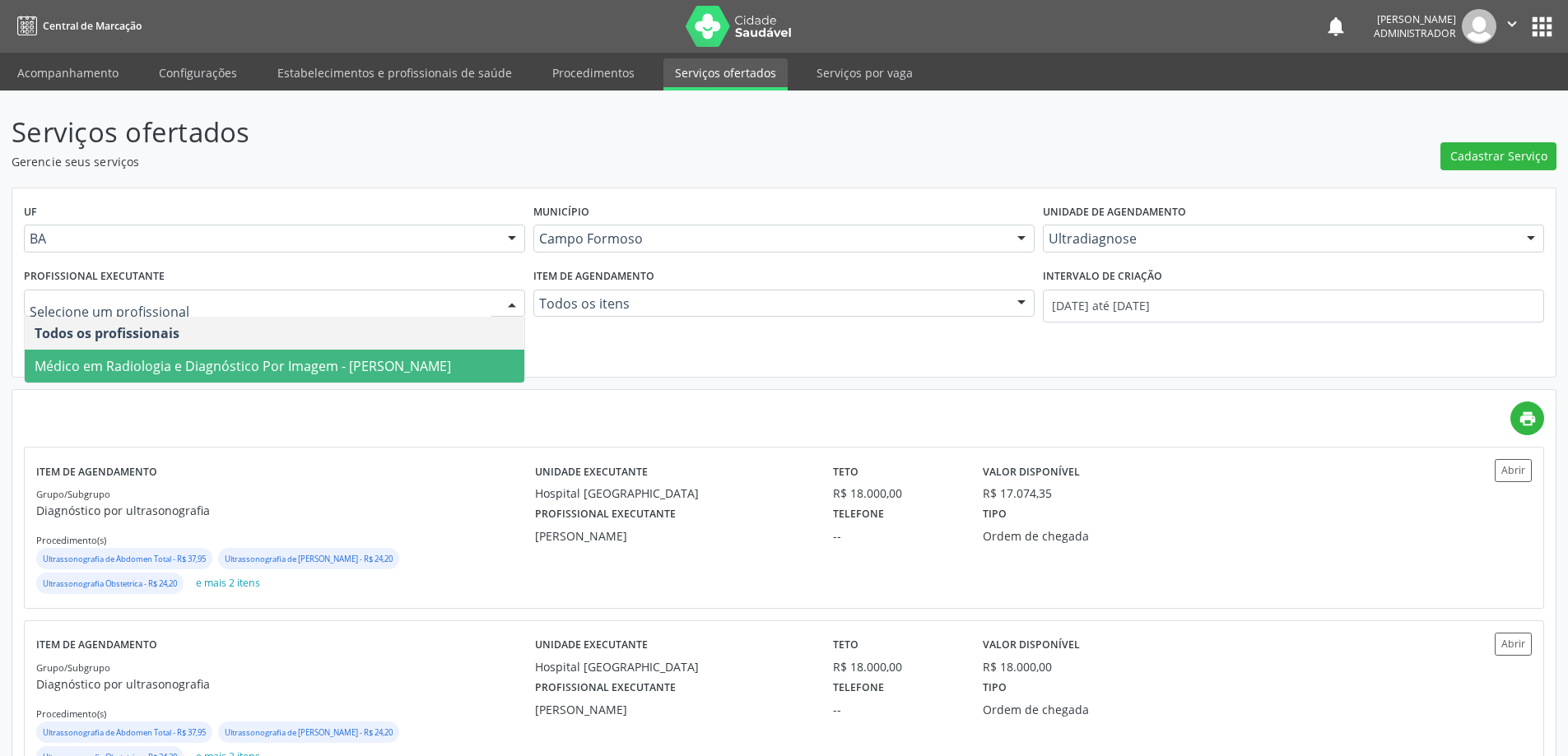
click at [507, 302] on div at bounding box center [512, 305] width 25 height 28
click at [451, 359] on span "Médico em Radiologia e Diagnóstico Por Imagem - Alciole Mendes Muritiba" at bounding box center [243, 366] width 416 height 18
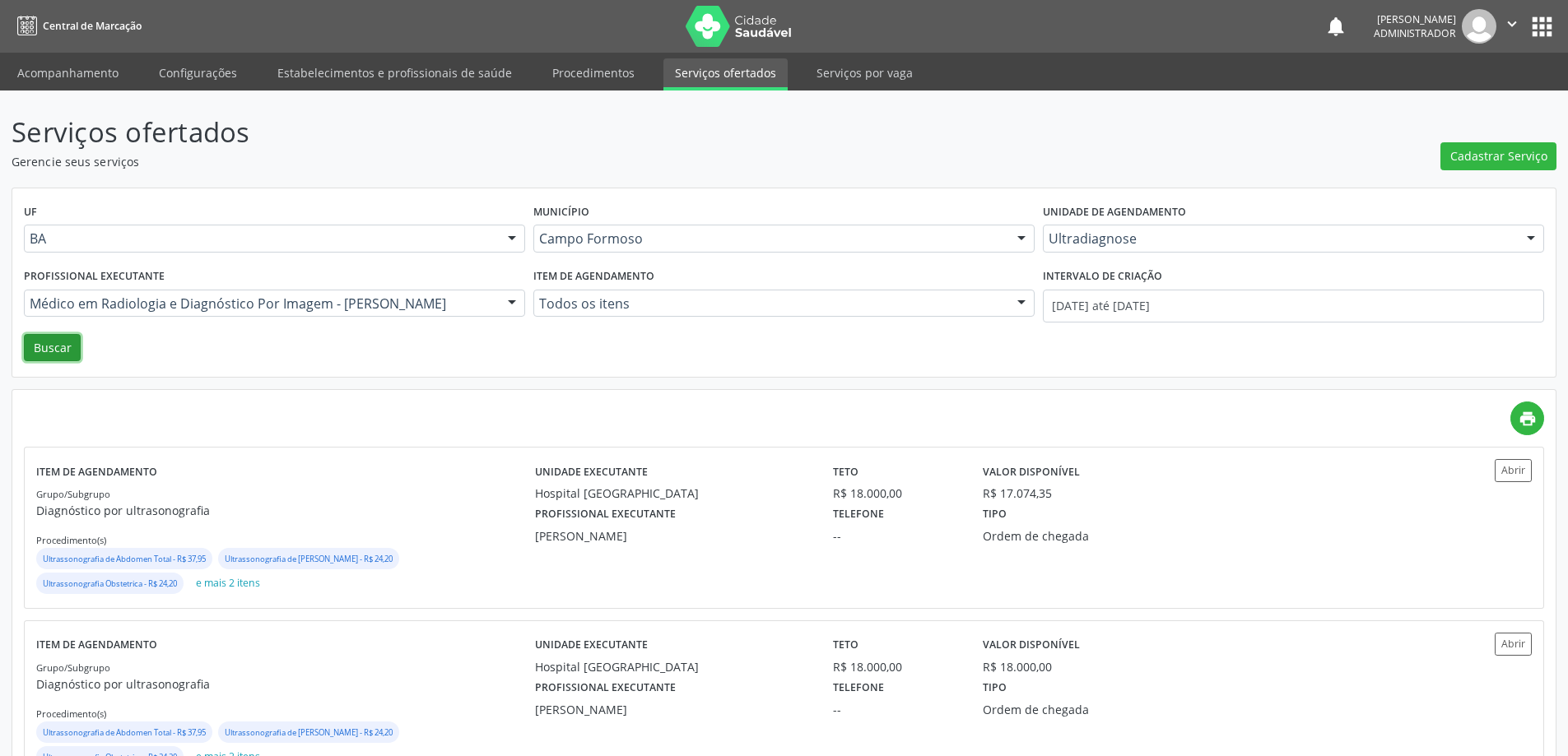
click at [47, 350] on button "Buscar" at bounding box center [53, 348] width 57 height 28
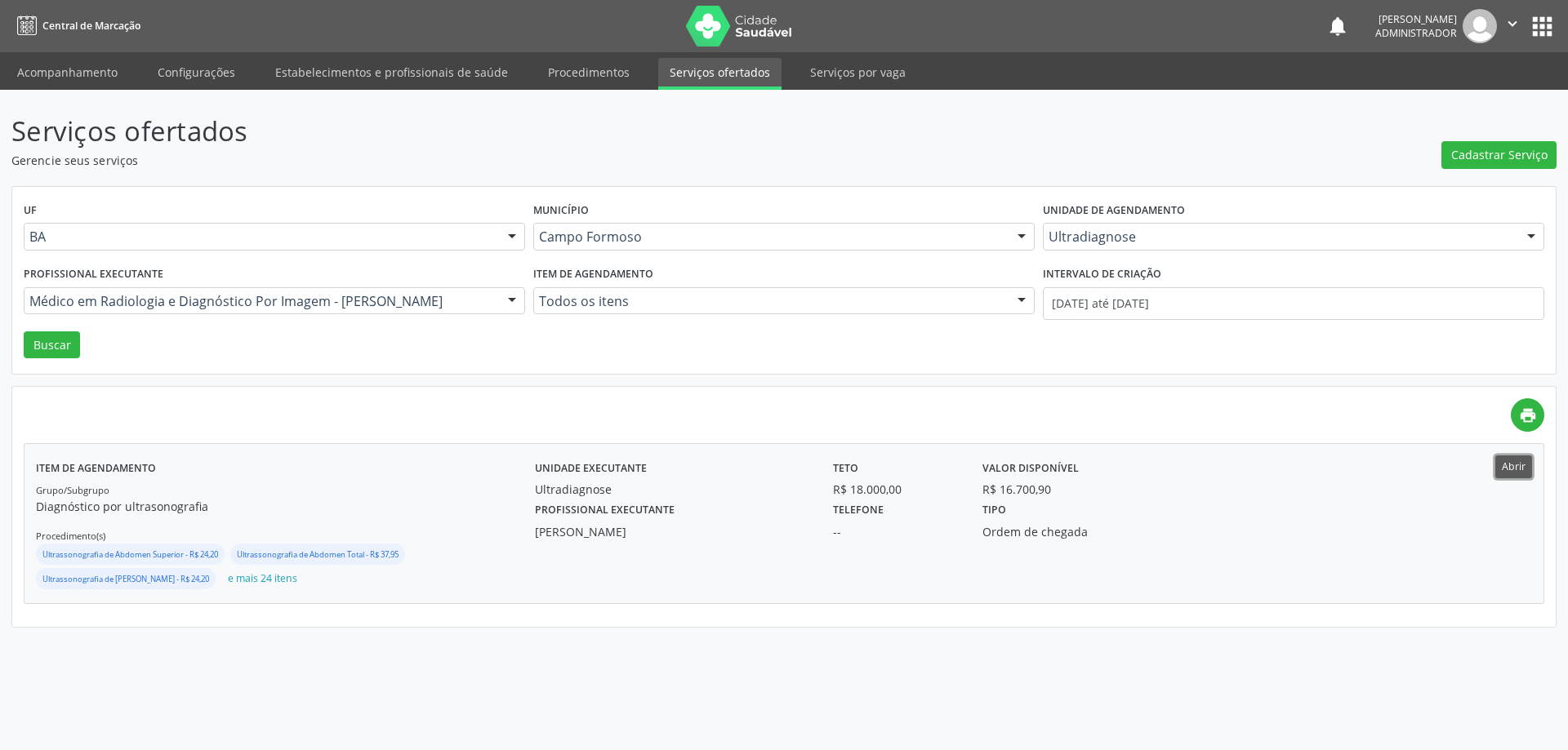
click at [1517, 467] on button "Abrir" at bounding box center [1513, 467] width 37 height 22
click at [1512, 19] on icon "" at bounding box center [1511, 23] width 18 height 18
click at [1460, 95] on link "Sair" at bounding box center [1470, 99] width 113 height 23
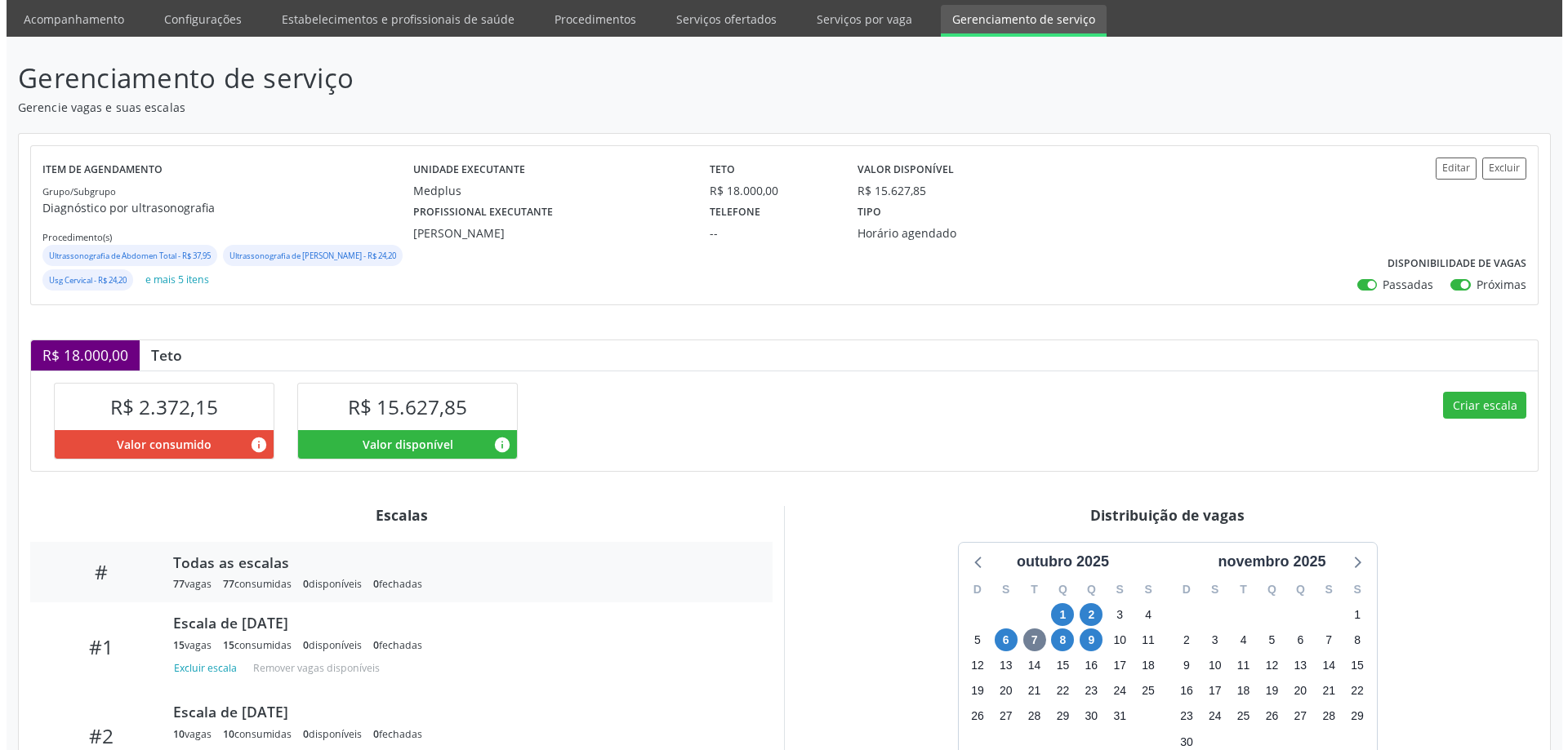
scroll to position [164, 0]
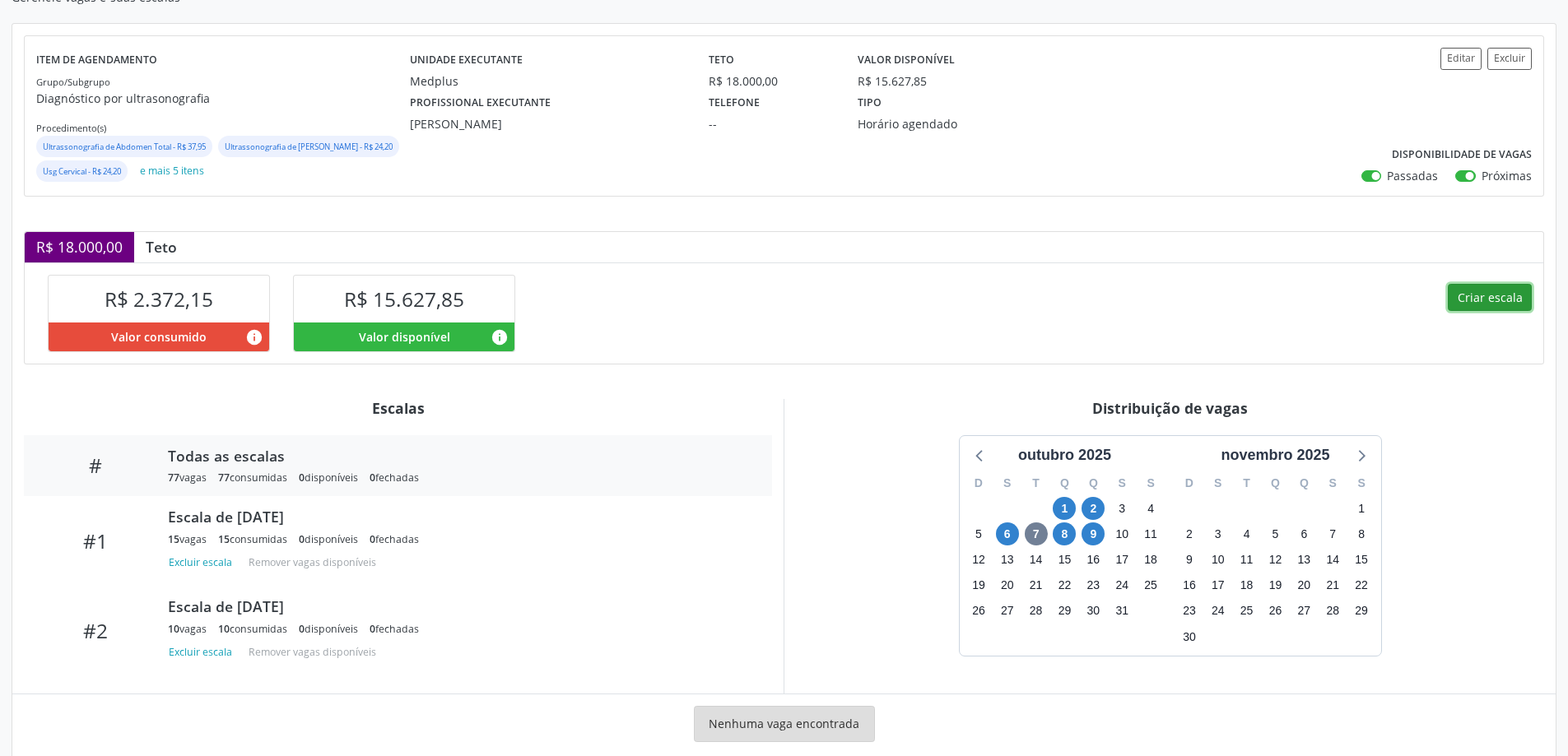
click at [1485, 312] on button "Criar escala" at bounding box center [1489, 298] width 84 height 28
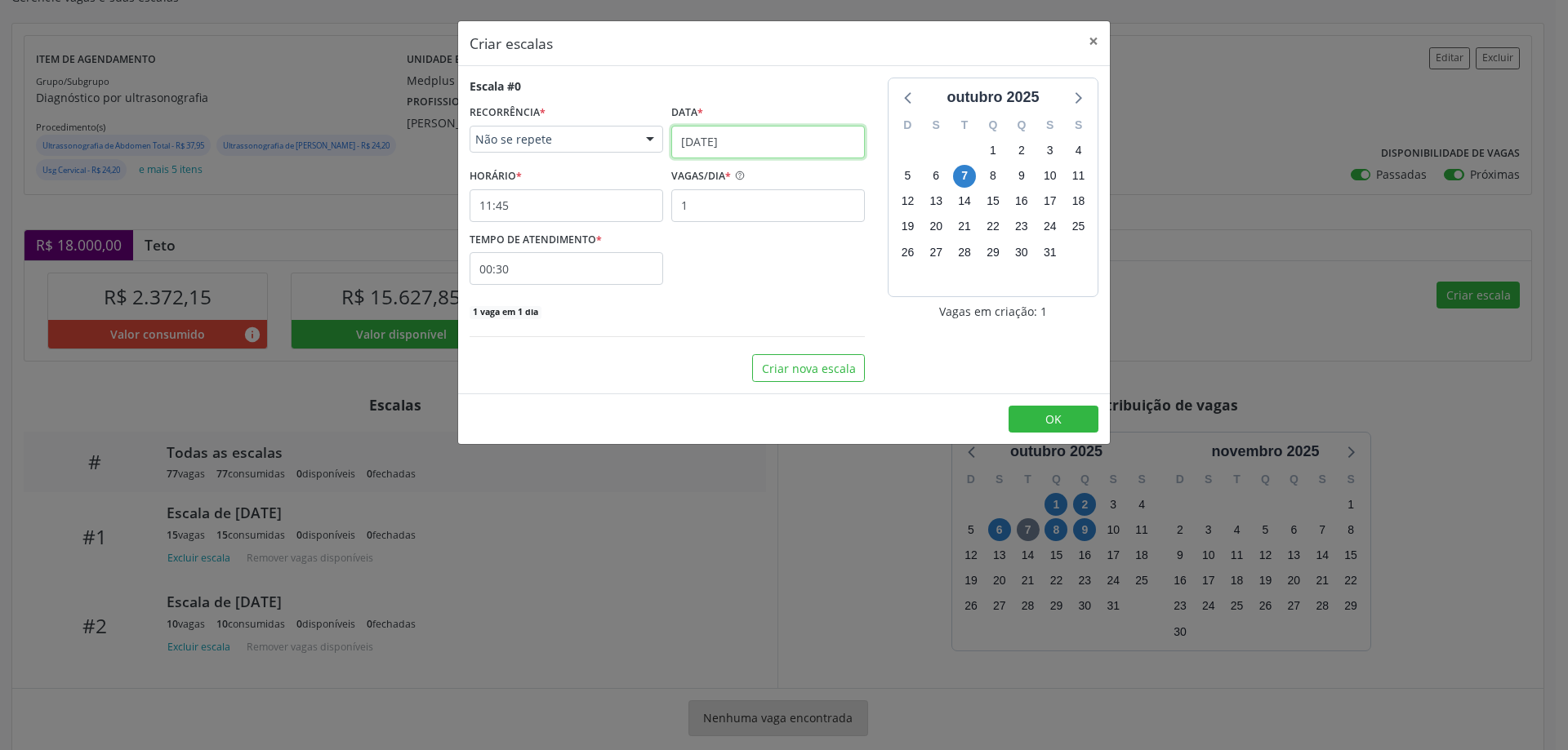
click at [738, 143] on input "[DATE]" at bounding box center [768, 142] width 194 height 33
click at [734, 288] on span "13" at bounding box center [724, 289] width 32 height 32
click at [712, 199] on input "1" at bounding box center [768, 205] width 194 height 33
type input "15"
click at [641, 209] on input "11:45" at bounding box center [566, 205] width 194 height 33
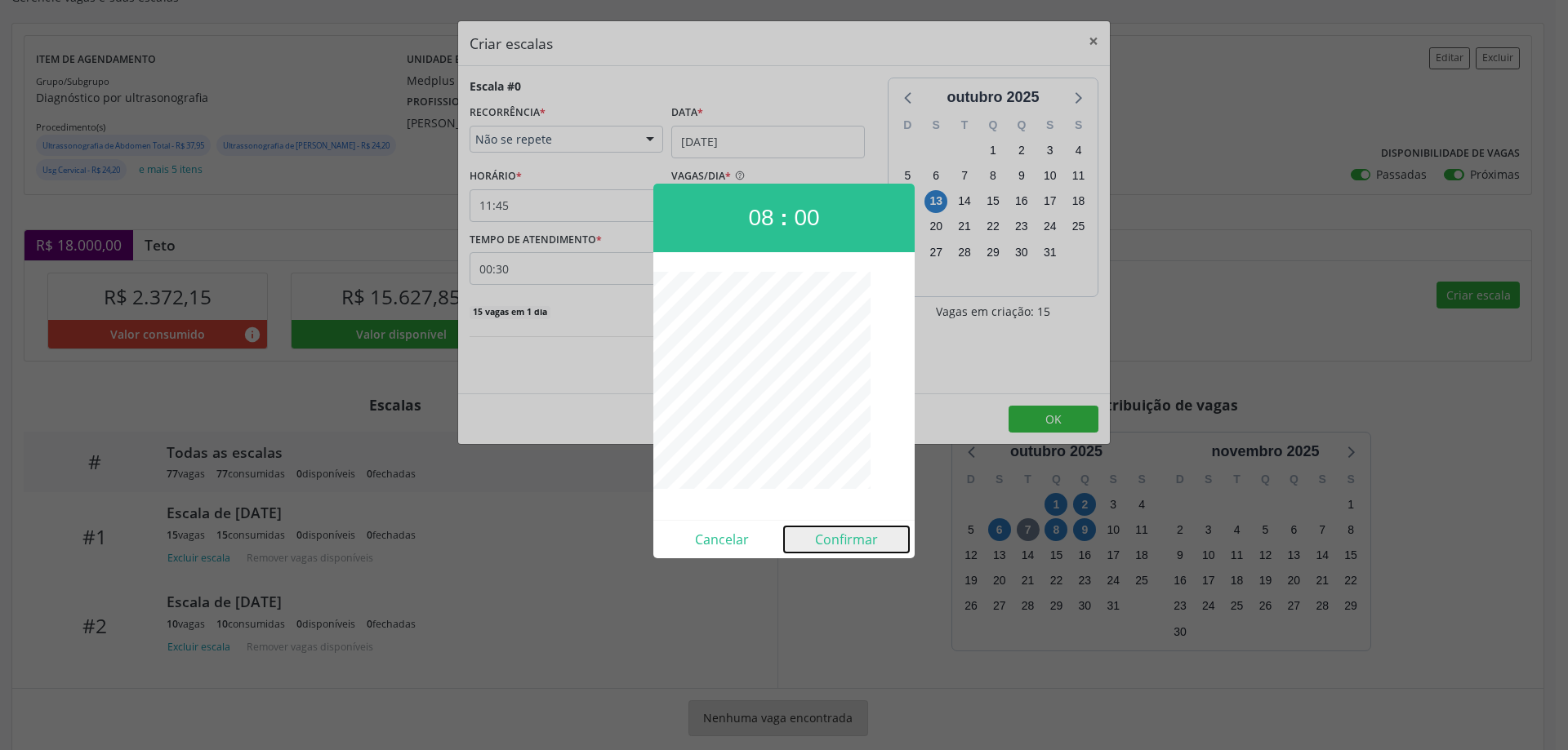
drag, startPoint x: 833, startPoint y: 543, endPoint x: 746, endPoint y: 440, distance: 134.8
click at [833, 542] on button "Confirmar" at bounding box center [846, 539] width 125 height 27
type input "08:00"
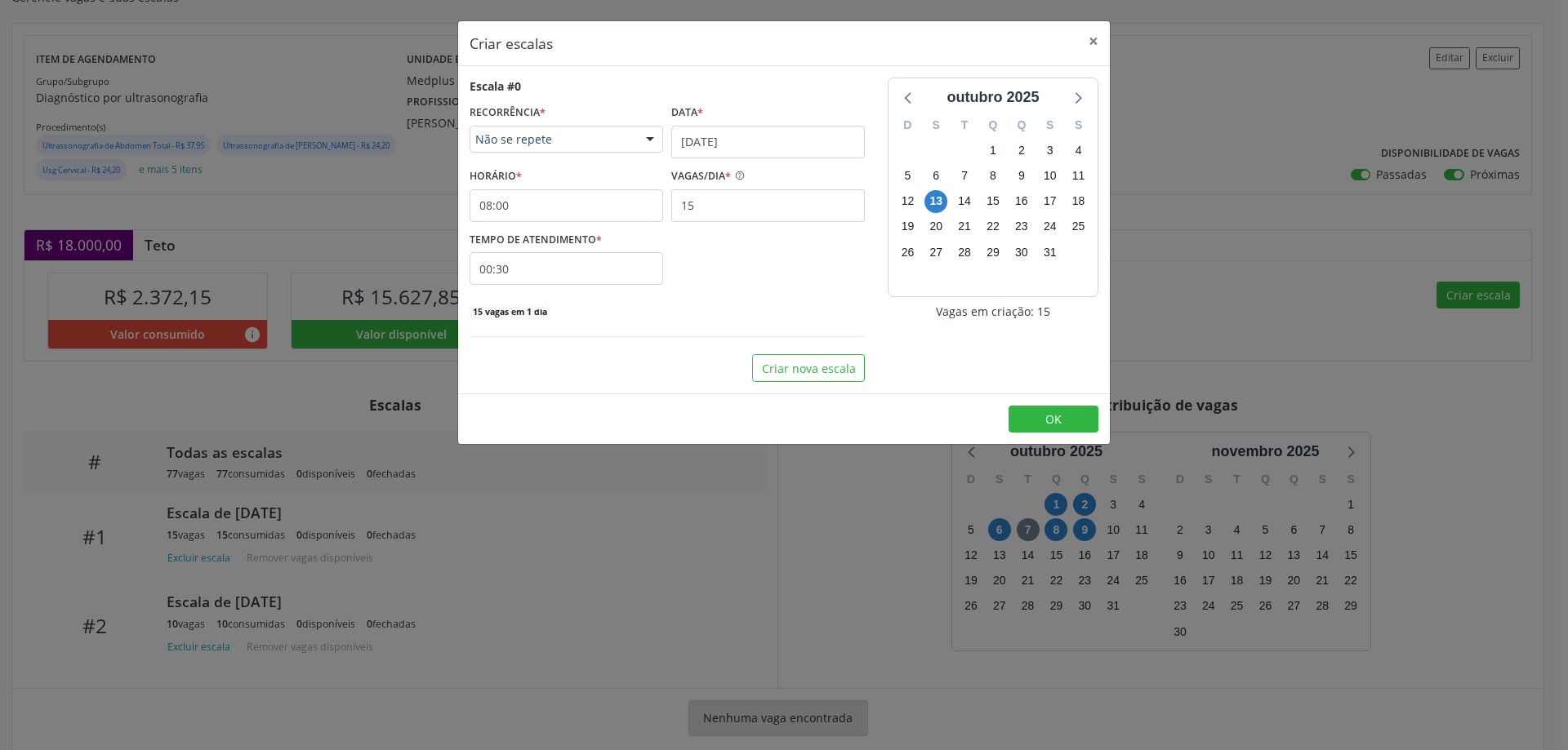
click at [595, 267] on input "00:30" at bounding box center [566, 269] width 194 height 33
click at [718, 312] on span at bounding box center [715, 312] width 11 height 16
type input "00:25"
type input "25"
click at [718, 312] on span at bounding box center [715, 312] width 11 height 16
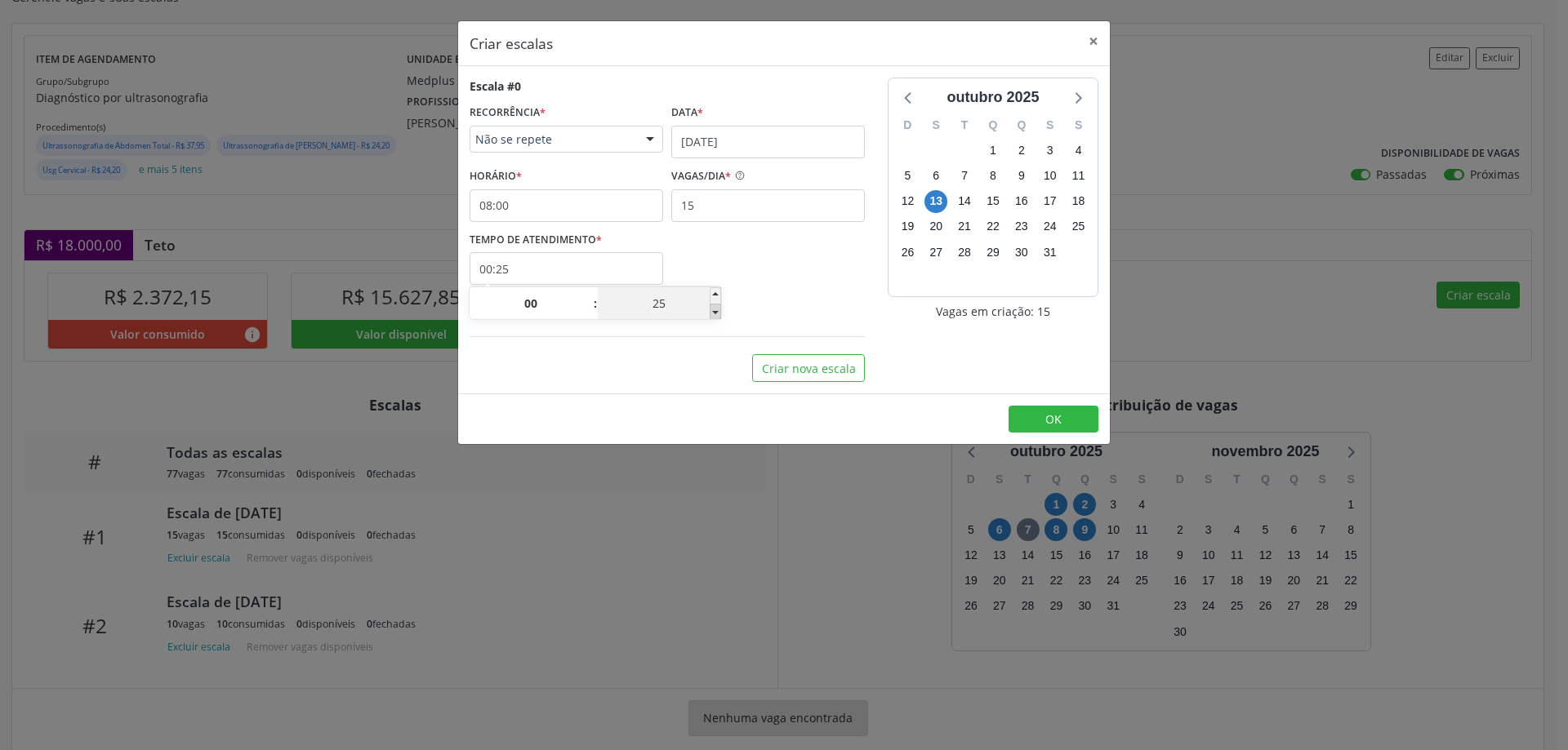
type input "00:20"
type input "20"
click at [718, 312] on span at bounding box center [715, 312] width 11 height 16
type input "00:15"
type input "15"
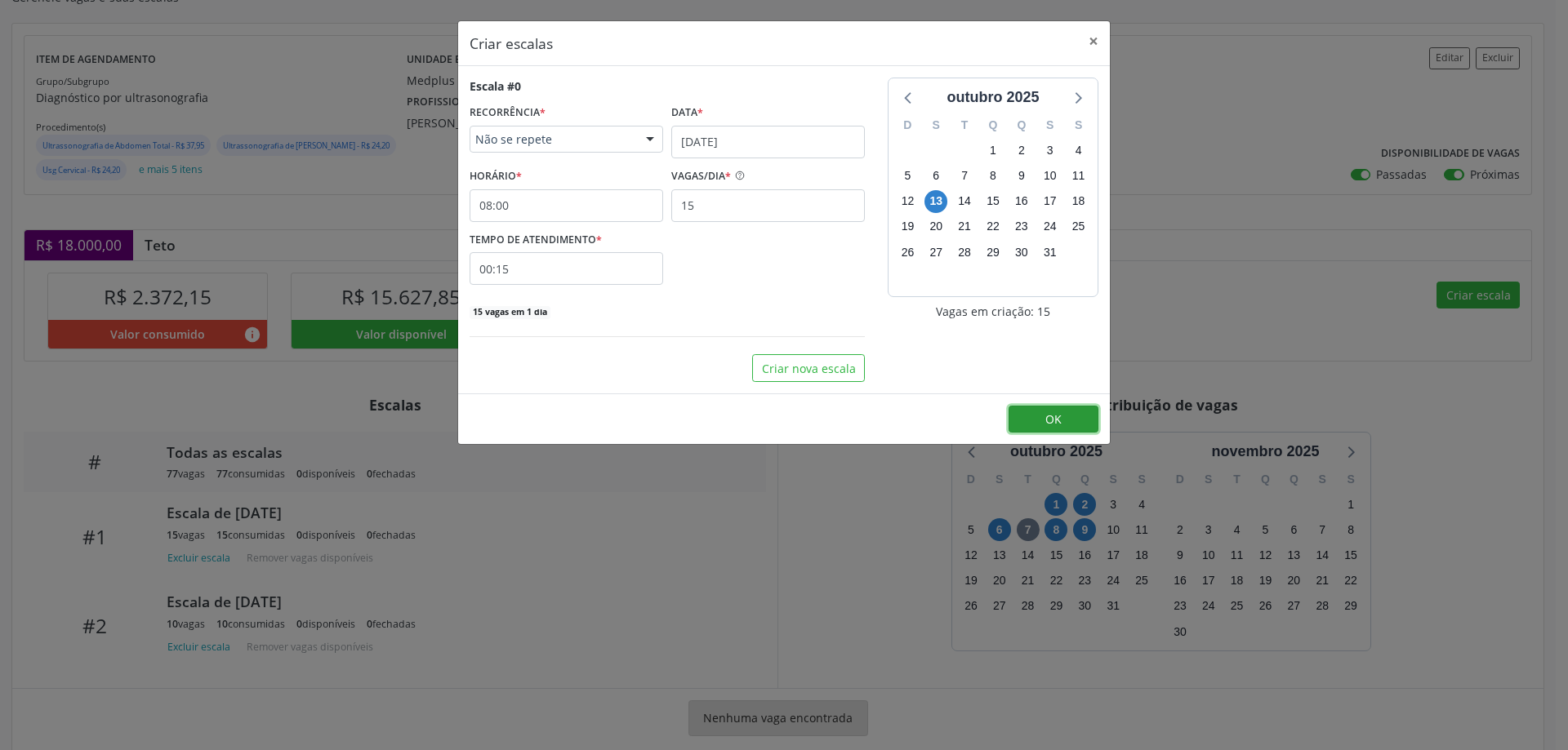
click at [1035, 422] on button "OK" at bounding box center [1053, 420] width 90 height 27
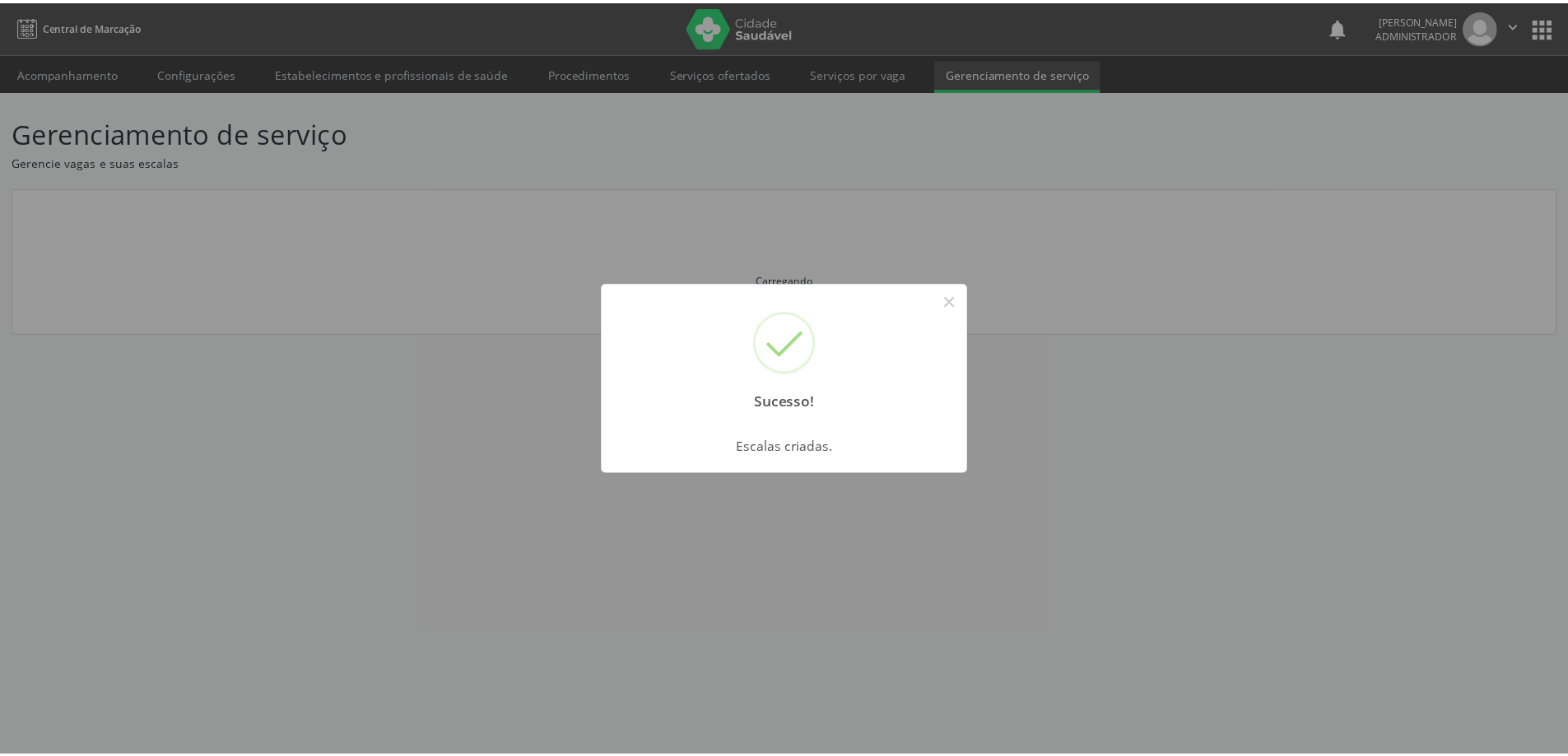
scroll to position [0, 0]
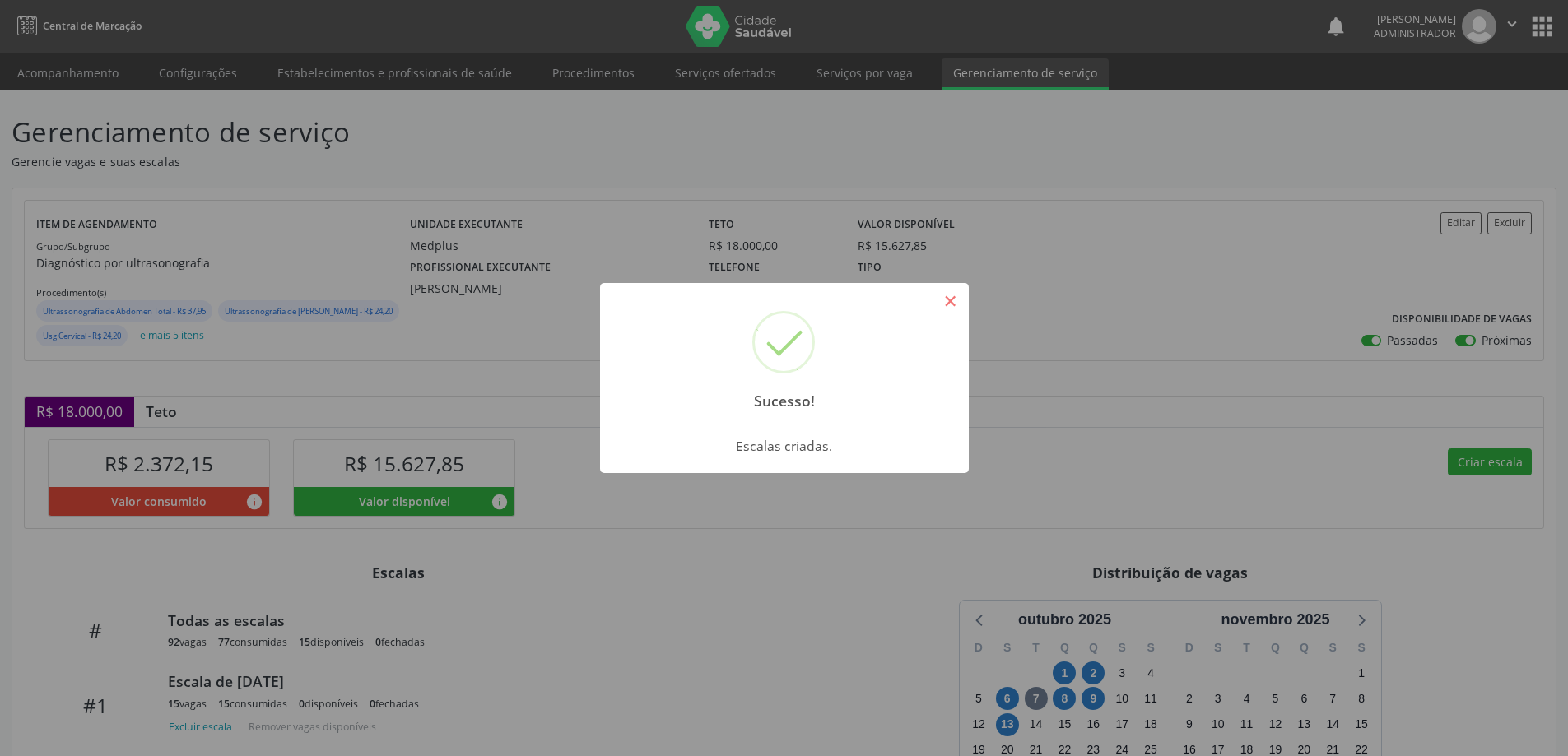
click at [943, 292] on button "×" at bounding box center [951, 301] width 28 height 28
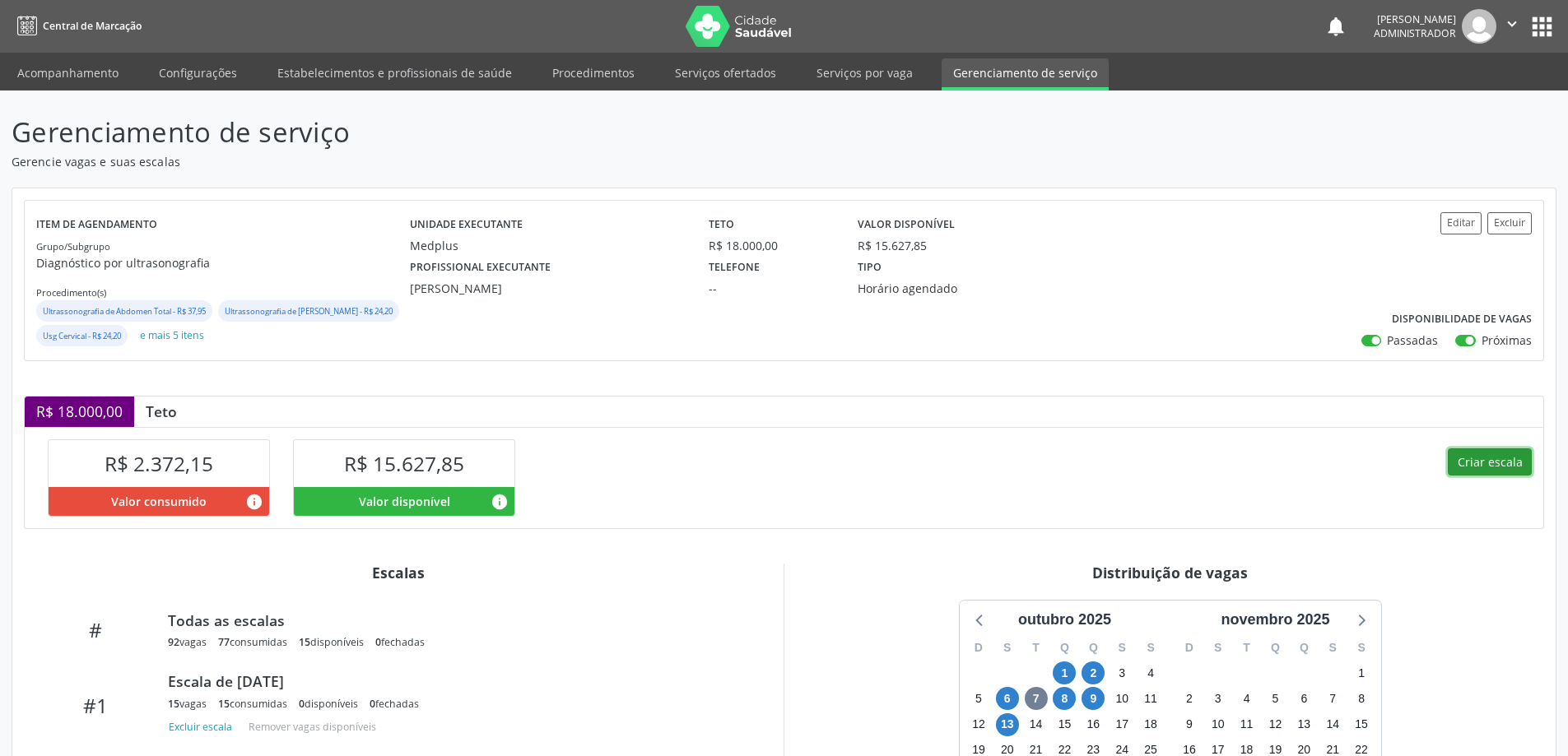
click at [1491, 476] on button "Criar escala" at bounding box center [1489, 463] width 84 height 28
select select "9"
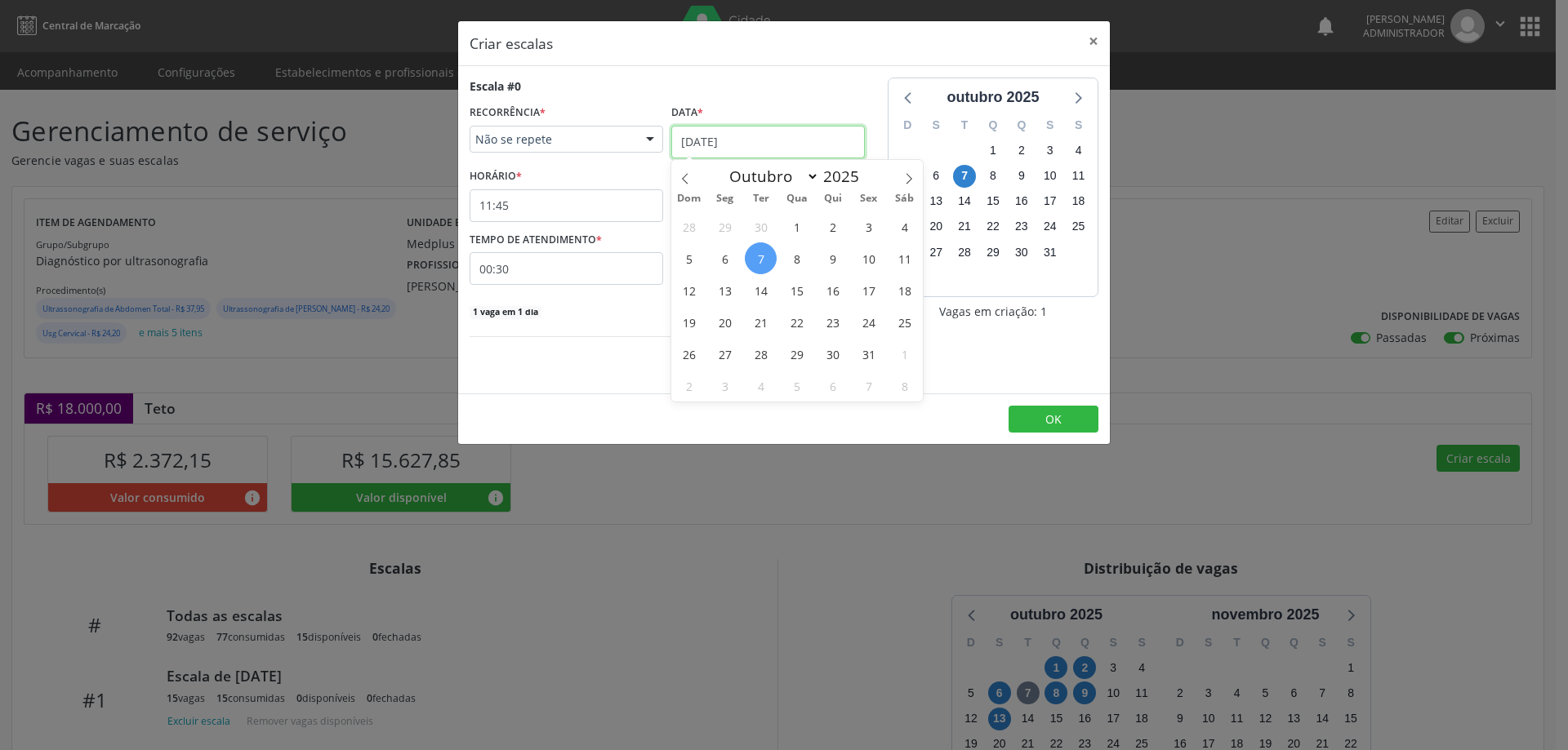
click at [686, 132] on input "[DATE]" at bounding box center [768, 142] width 194 height 33
click at [728, 295] on span "13" at bounding box center [724, 289] width 32 height 32
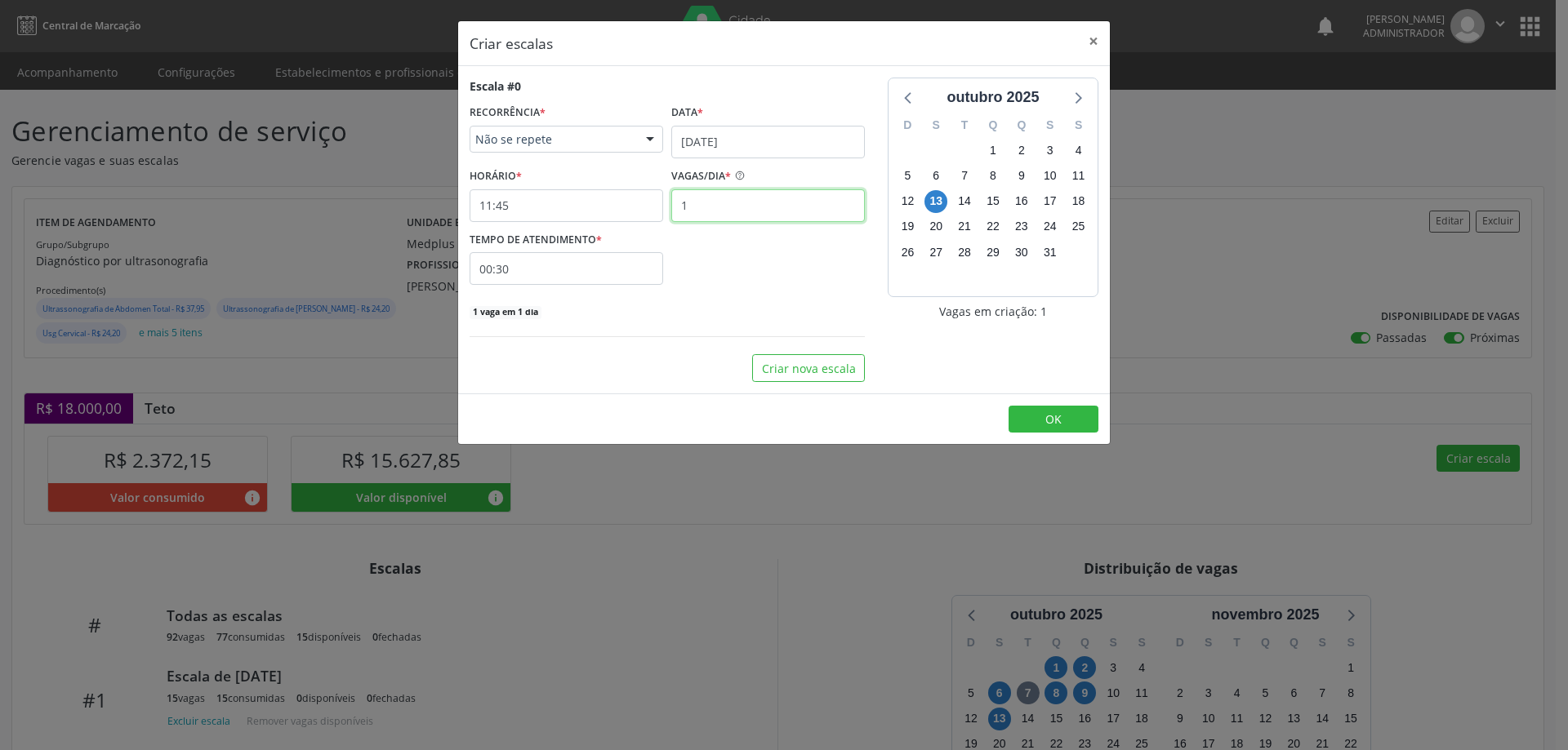
click at [700, 206] on input "1" at bounding box center [768, 205] width 194 height 33
type input "10"
click at [611, 207] on input "11:45" at bounding box center [566, 205] width 194 height 33
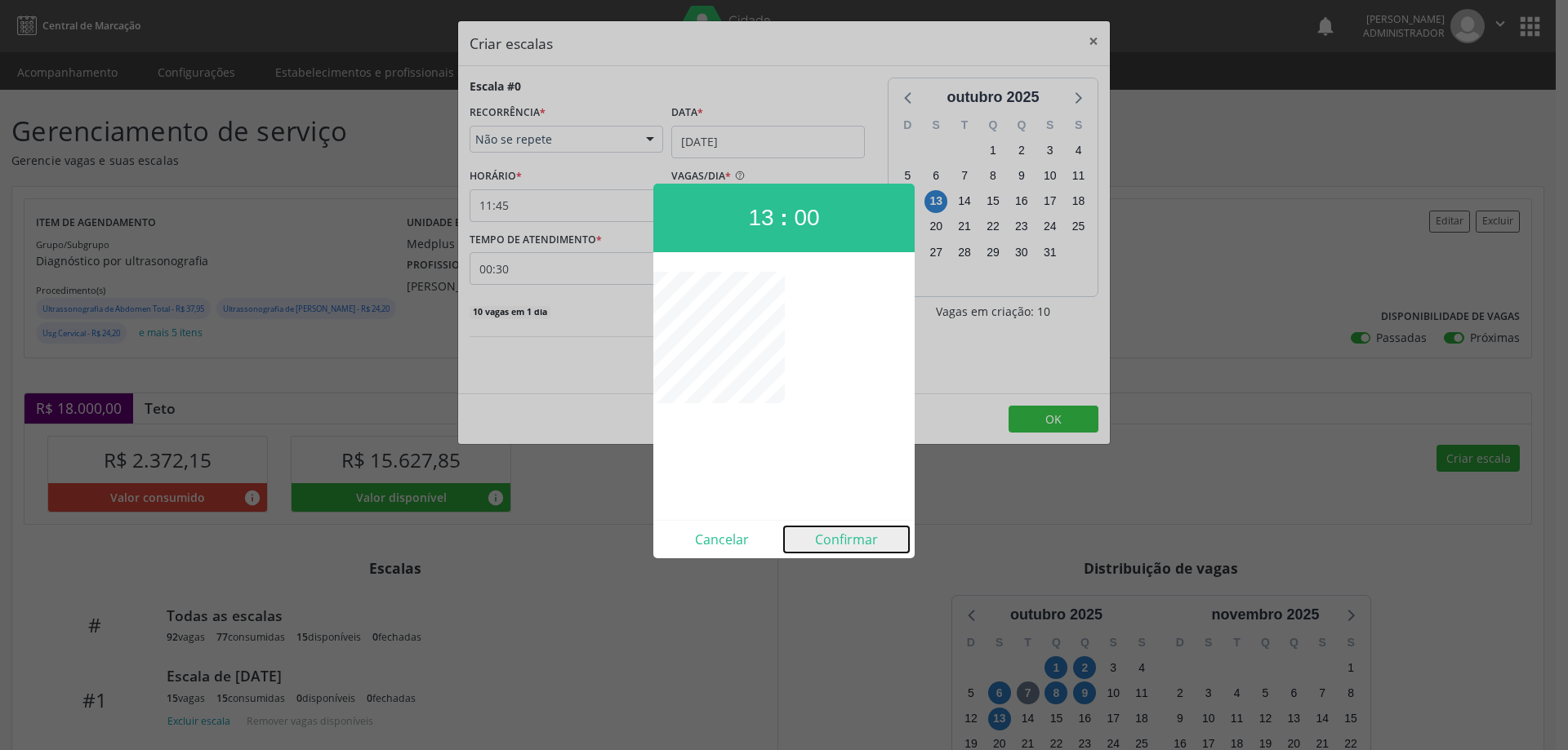
click at [851, 534] on button "Confirmar" at bounding box center [846, 539] width 125 height 27
type input "13:00"
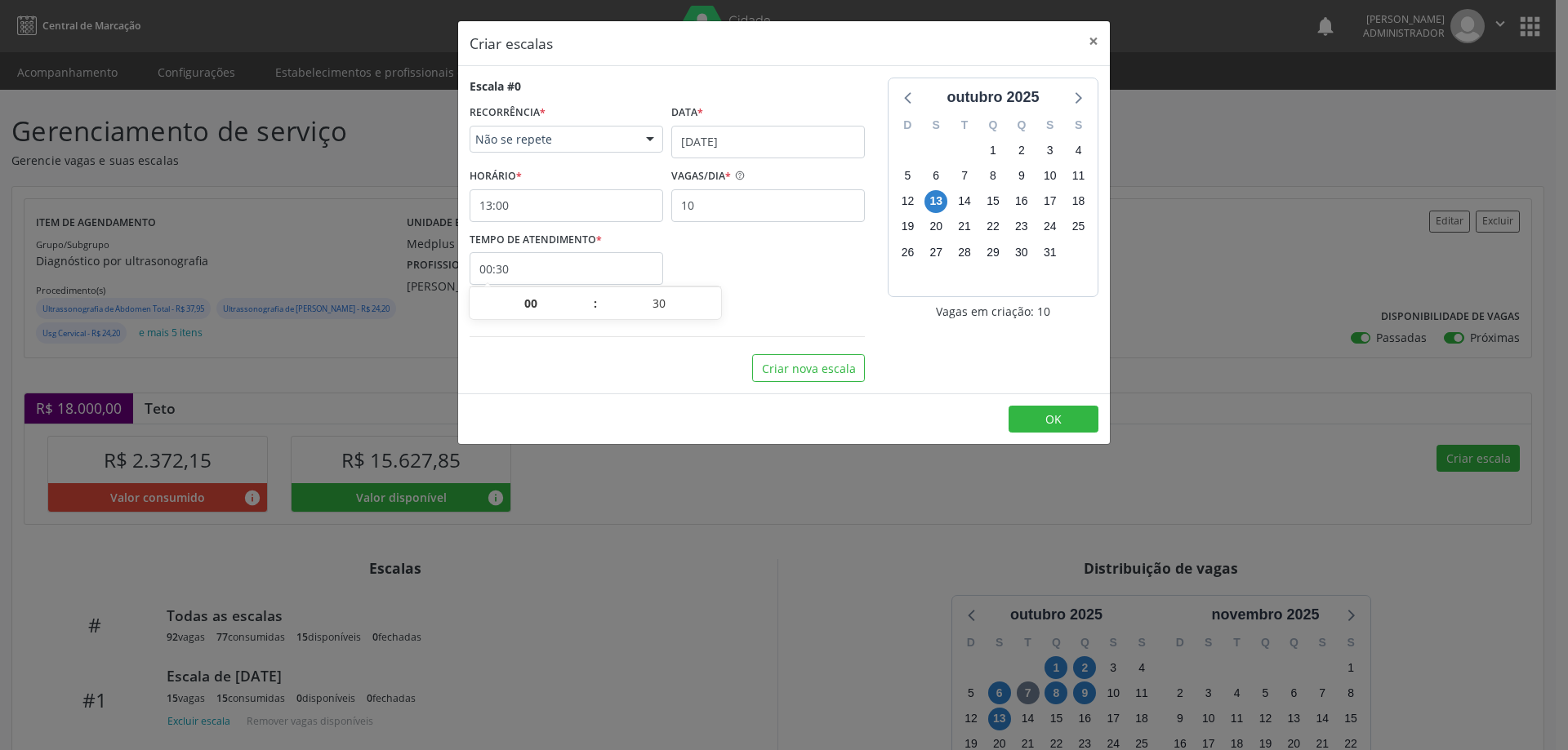
click at [618, 258] on input "00:30" at bounding box center [566, 269] width 194 height 33
click at [711, 311] on span at bounding box center [715, 312] width 11 height 16
type input "00:25"
type input "25"
click at [711, 311] on span at bounding box center [715, 312] width 11 height 16
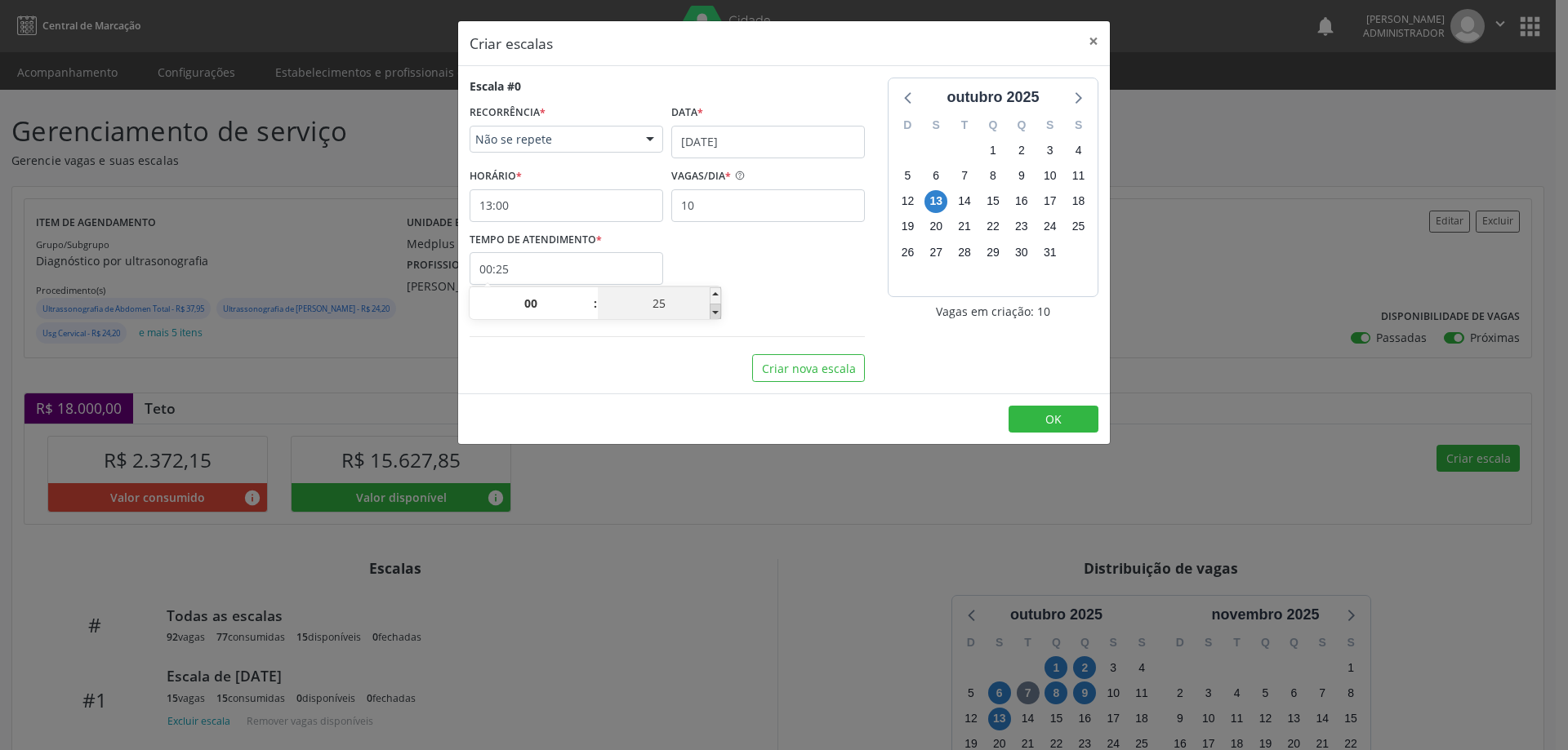
type input "00:20"
type input "20"
click at [711, 311] on span at bounding box center [715, 312] width 11 height 16
type input "00:15"
type input "15"
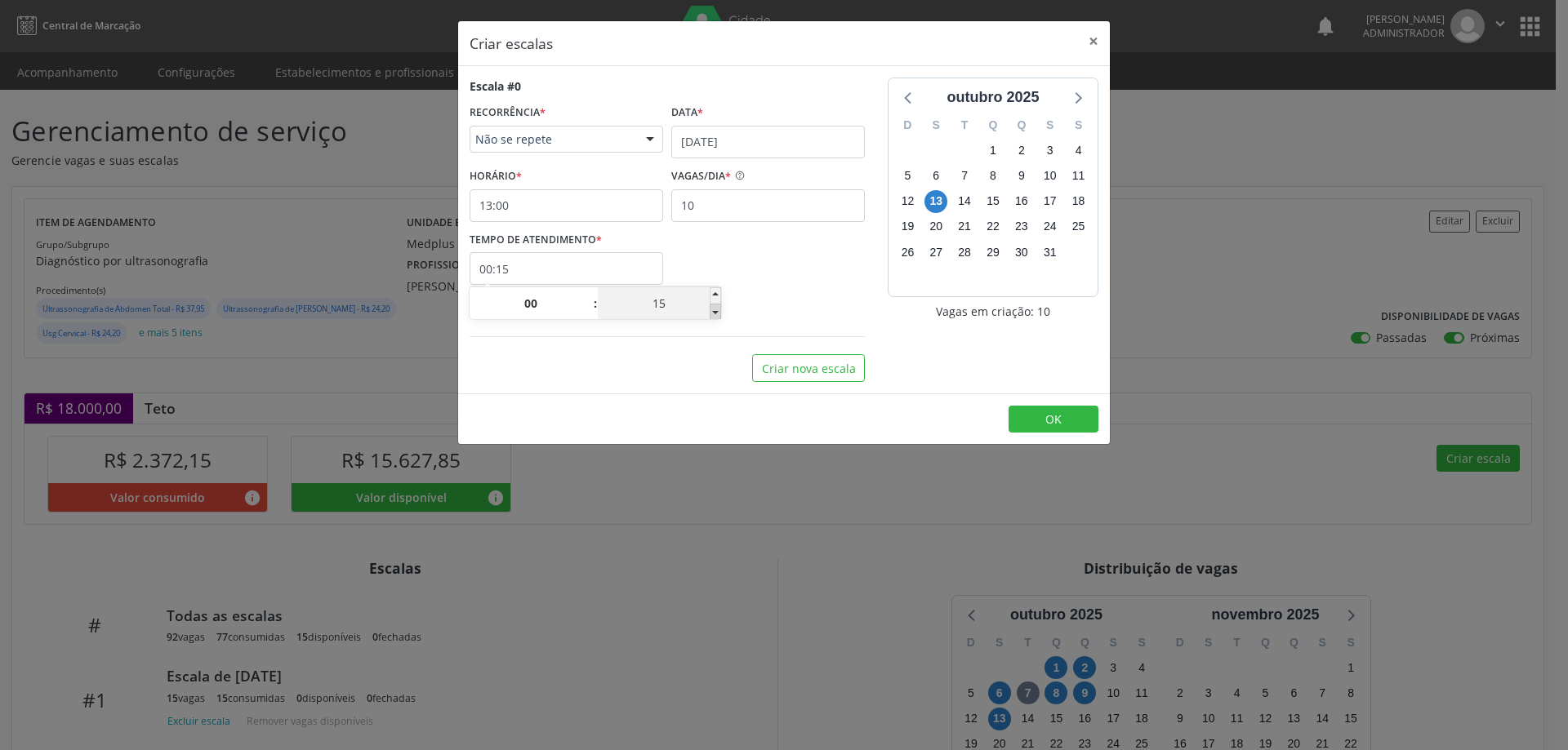
click at [711, 311] on span at bounding box center [715, 312] width 11 height 16
type input "00:10"
type input "10"
click at [713, 289] on span at bounding box center [715, 295] width 11 height 16
type input "00:15"
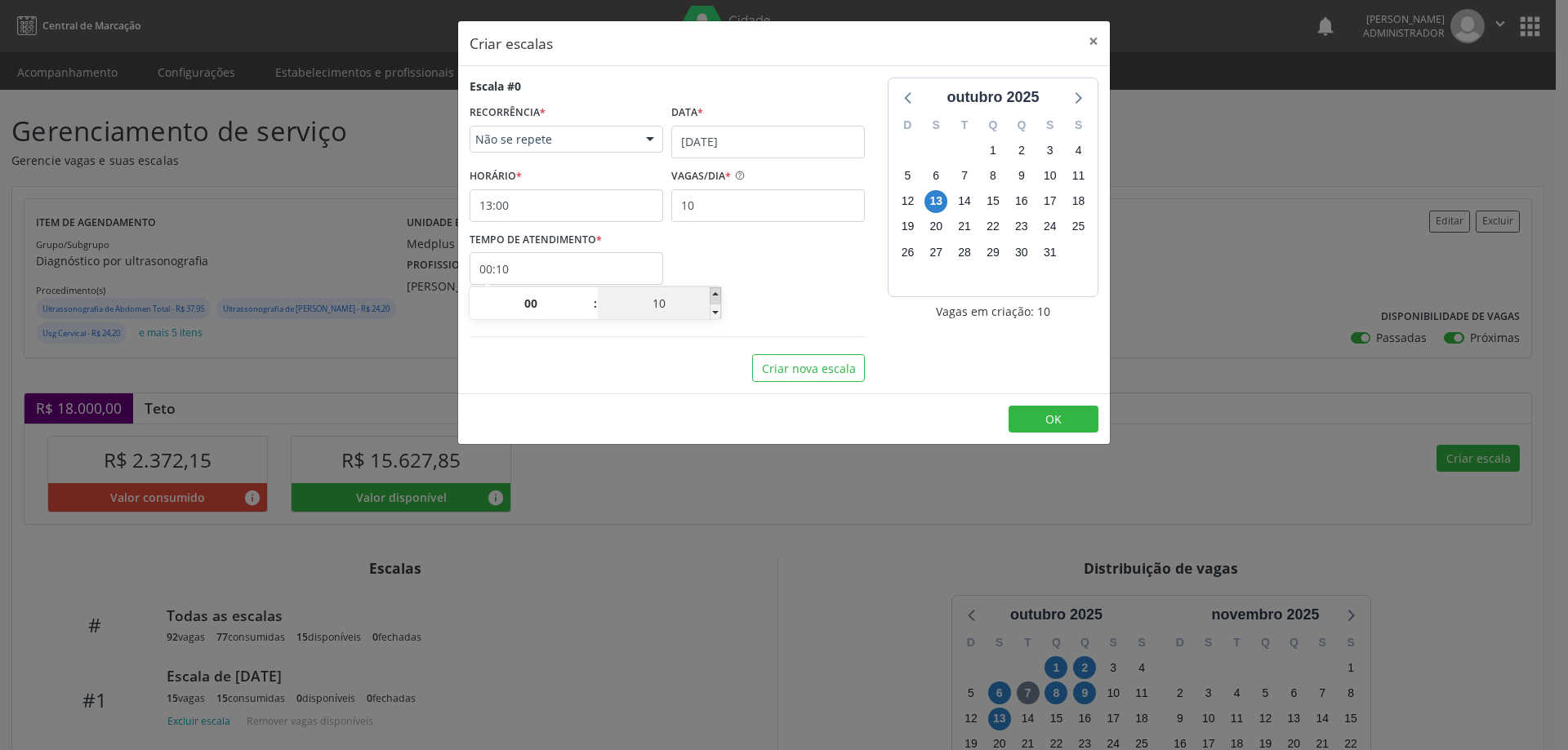
type input "15"
click at [1045, 424] on span "OK" at bounding box center [1052, 420] width 16 height 15
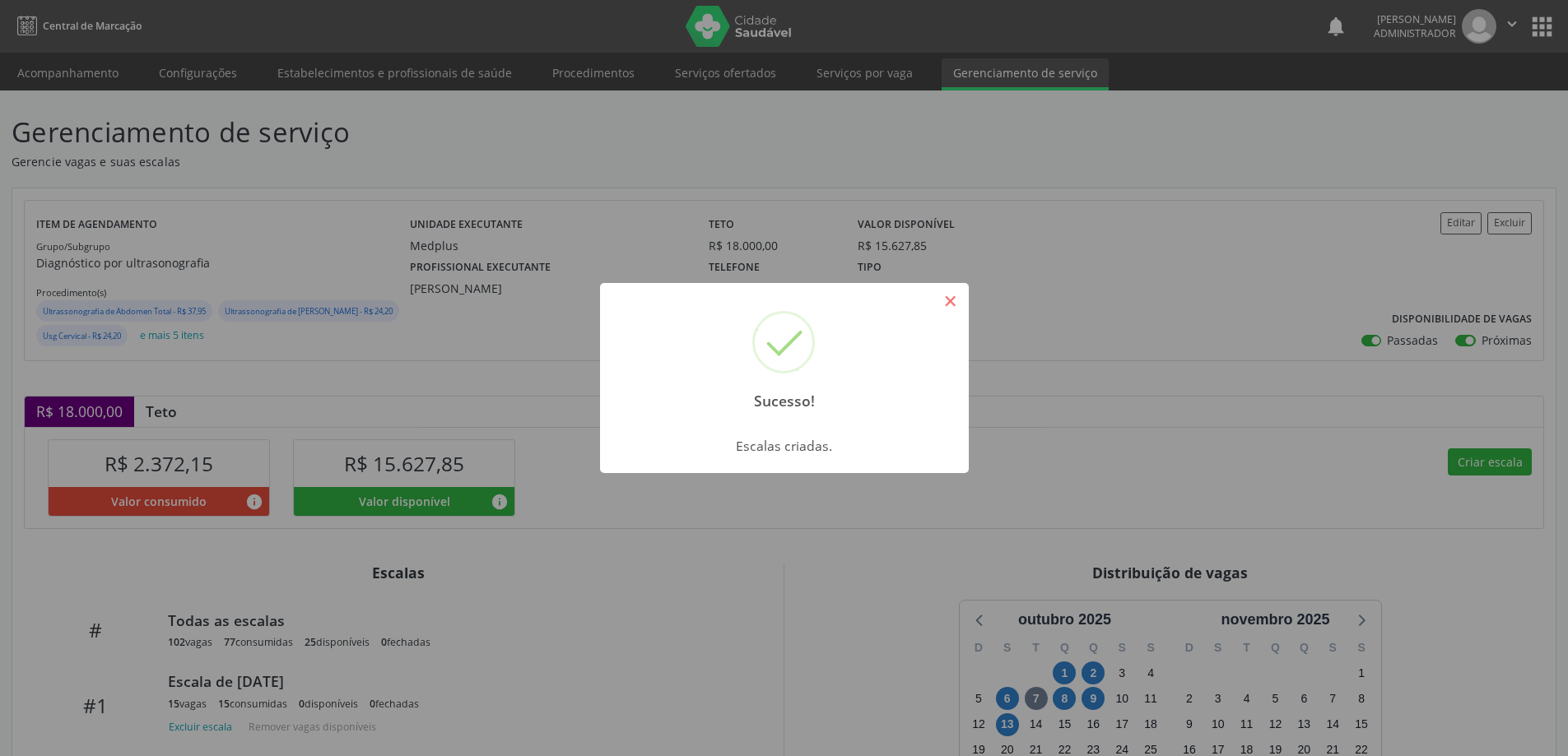
click at [960, 299] on button "×" at bounding box center [951, 301] width 28 height 28
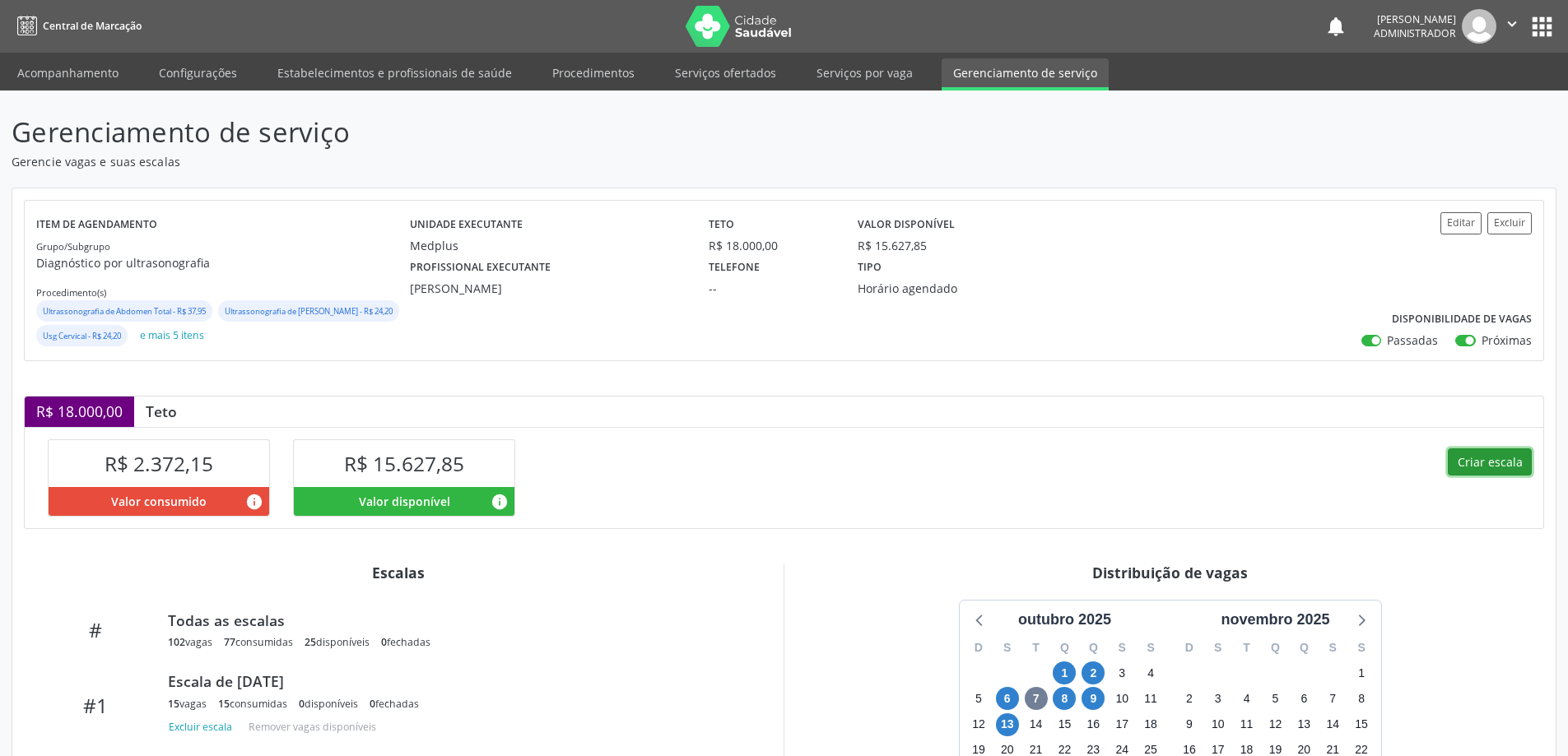
click at [1490, 476] on button "Criar escala" at bounding box center [1489, 463] width 84 height 28
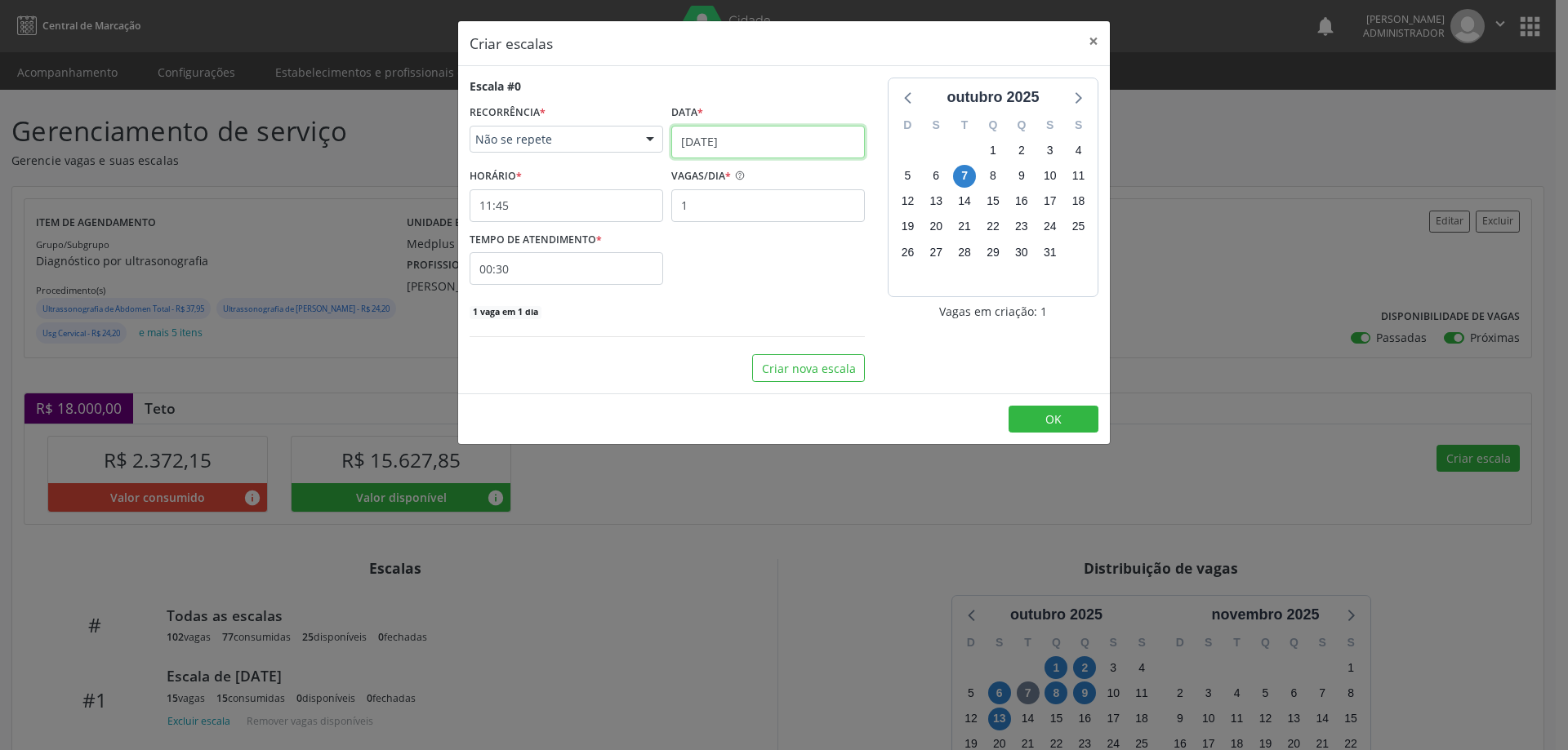
click at [736, 139] on input "[DATE]" at bounding box center [768, 142] width 194 height 33
click at [795, 293] on span "15" at bounding box center [796, 289] width 32 height 32
click at [689, 206] on input "1" at bounding box center [768, 205] width 194 height 33
type input "15"
click at [580, 206] on input "11:45" at bounding box center [566, 205] width 194 height 33
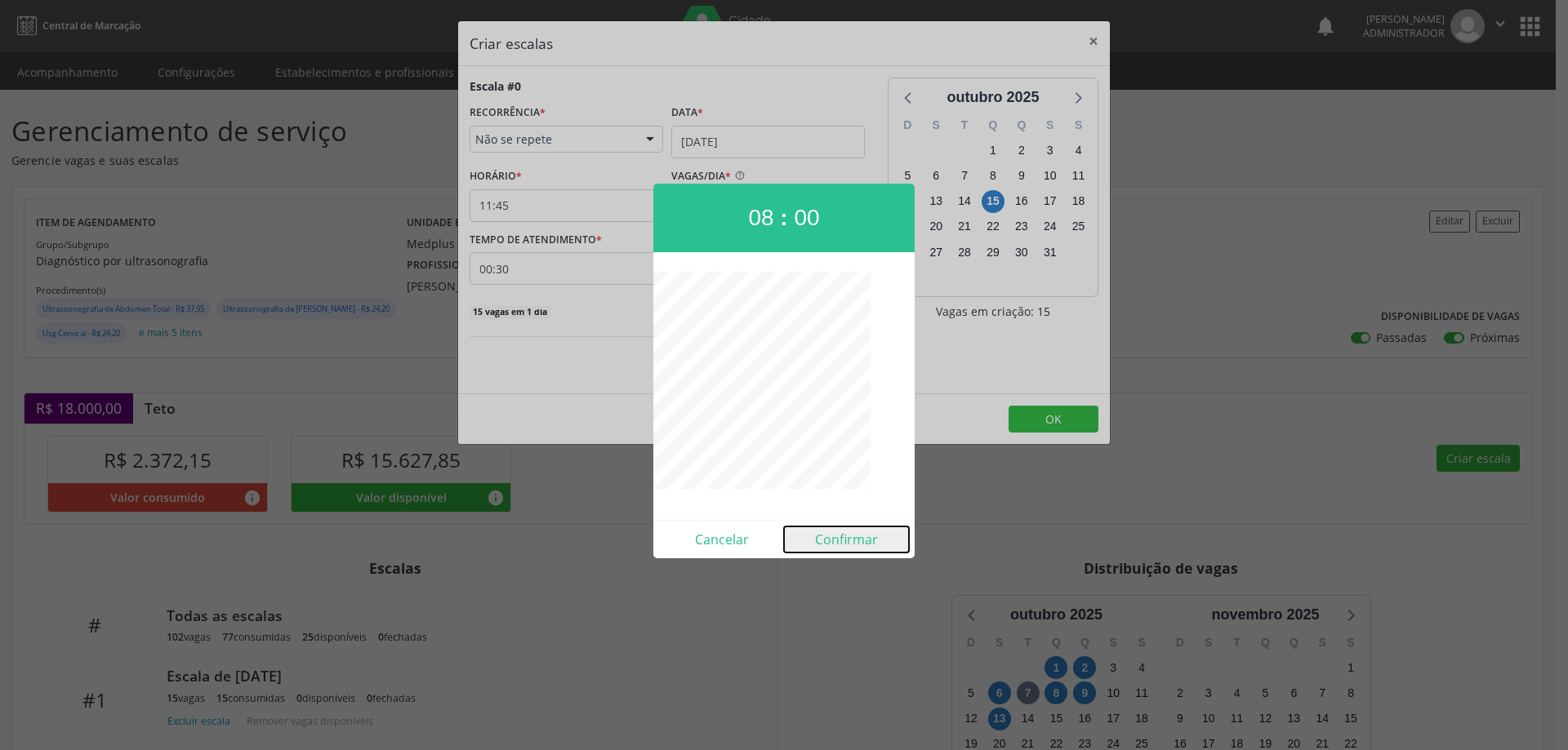
click at [830, 537] on button "Confirmar" at bounding box center [846, 539] width 125 height 27
type input "08:00"
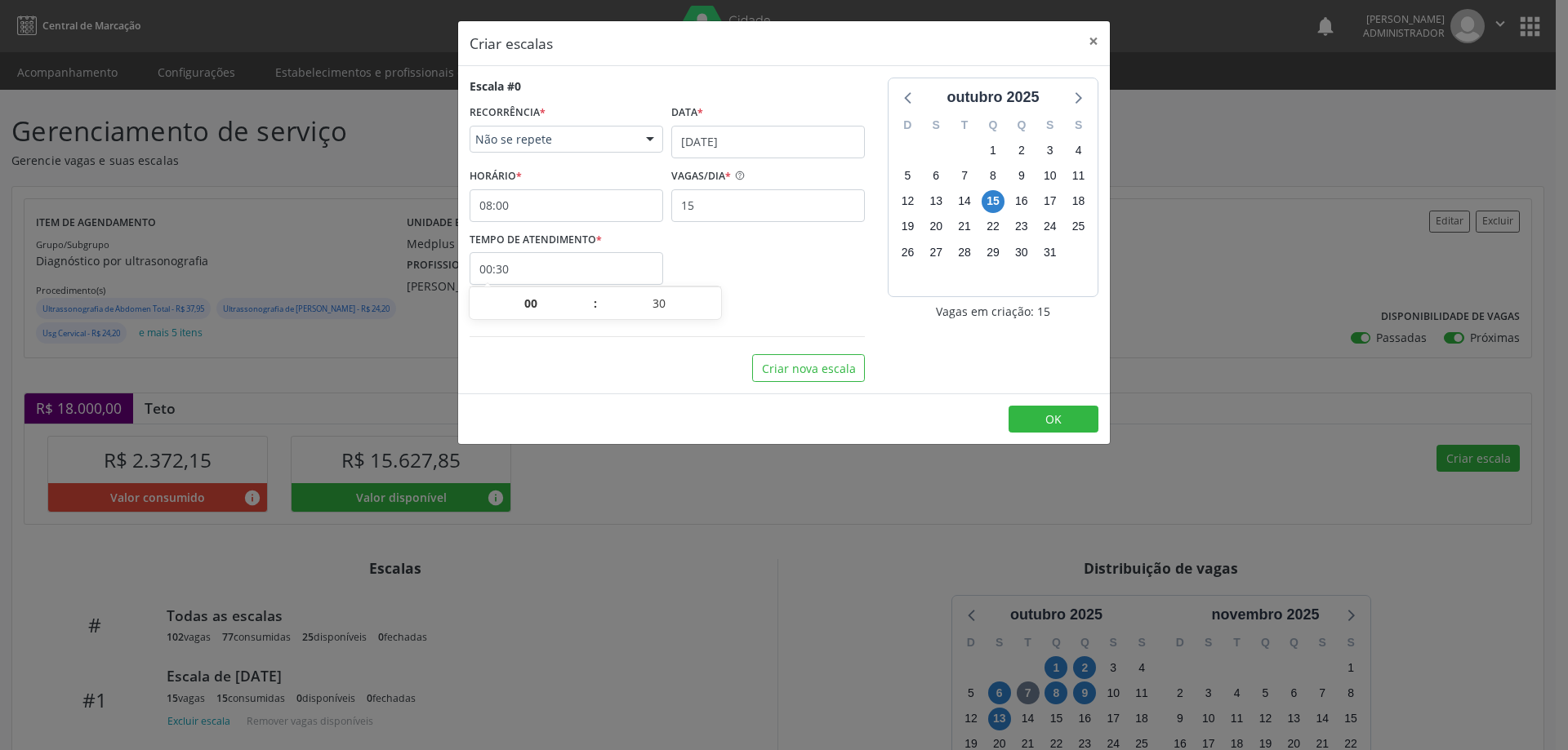
click at [584, 276] on input "00:30" at bounding box center [566, 269] width 194 height 33
click at [710, 313] on span at bounding box center [715, 312] width 11 height 16
type input "00:25"
type input "25"
click at [710, 313] on span at bounding box center [715, 312] width 11 height 16
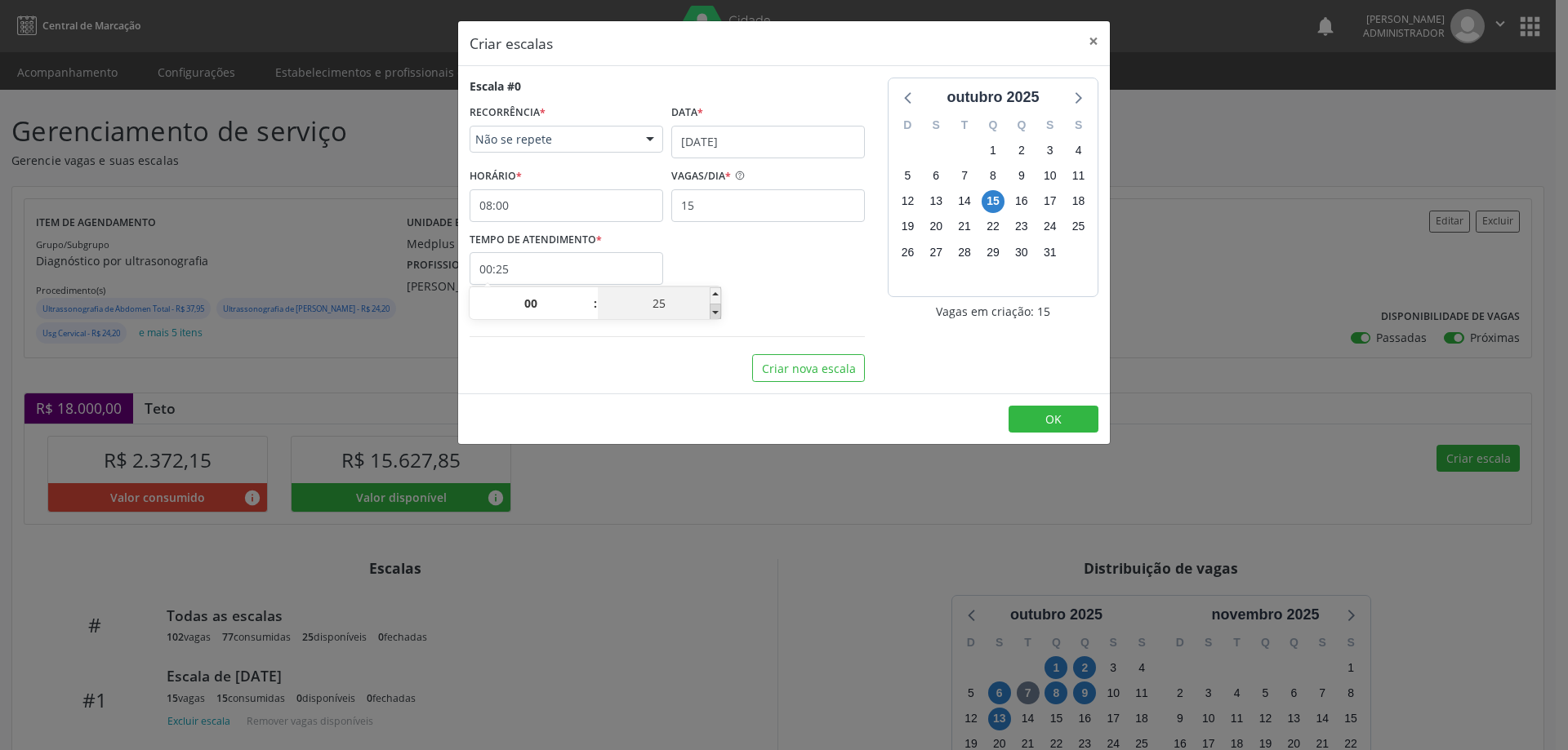
type input "00:20"
type input "20"
click at [713, 315] on span at bounding box center [715, 312] width 11 height 16
type input "00:15"
type input "15"
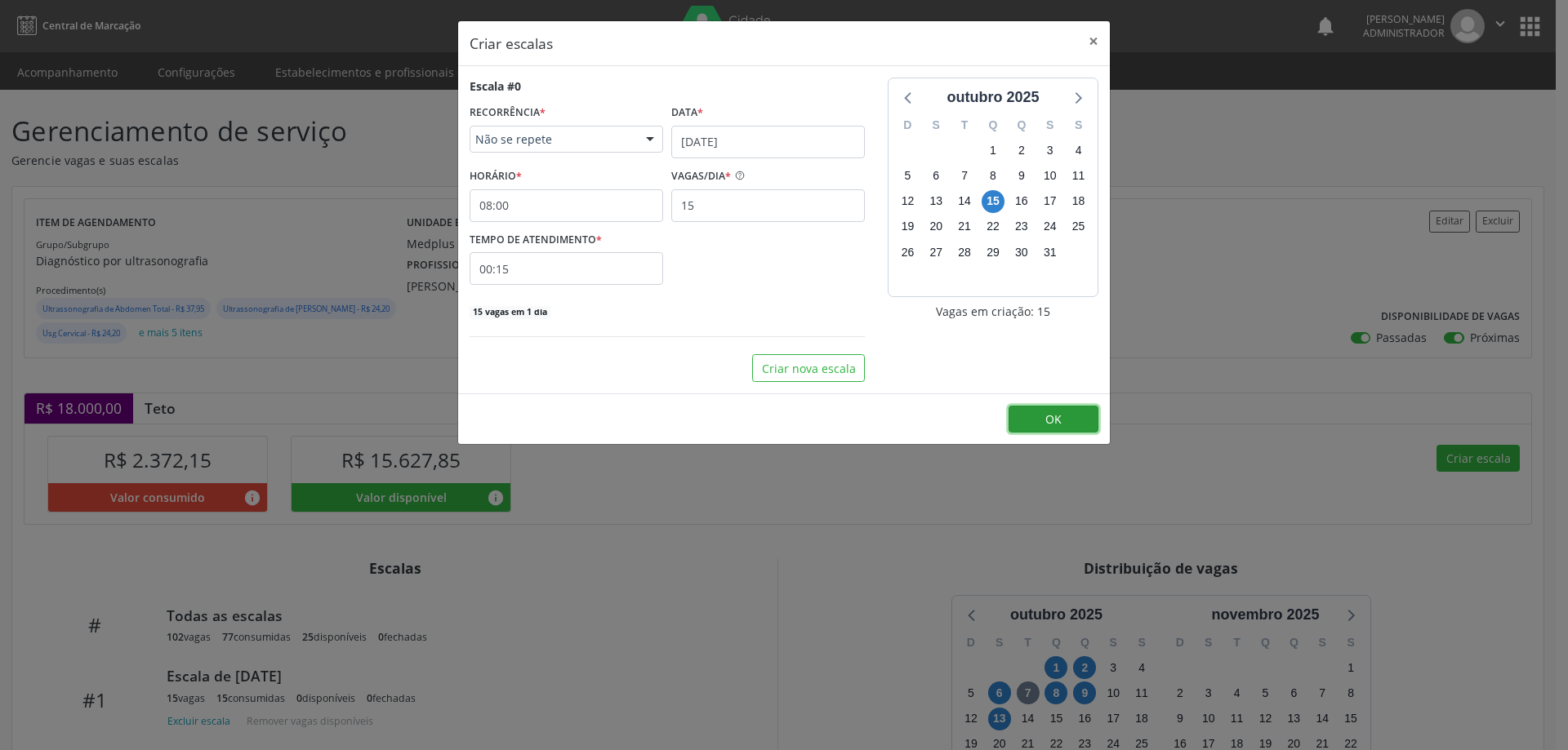
click at [1033, 416] on button "OK" at bounding box center [1053, 420] width 90 height 27
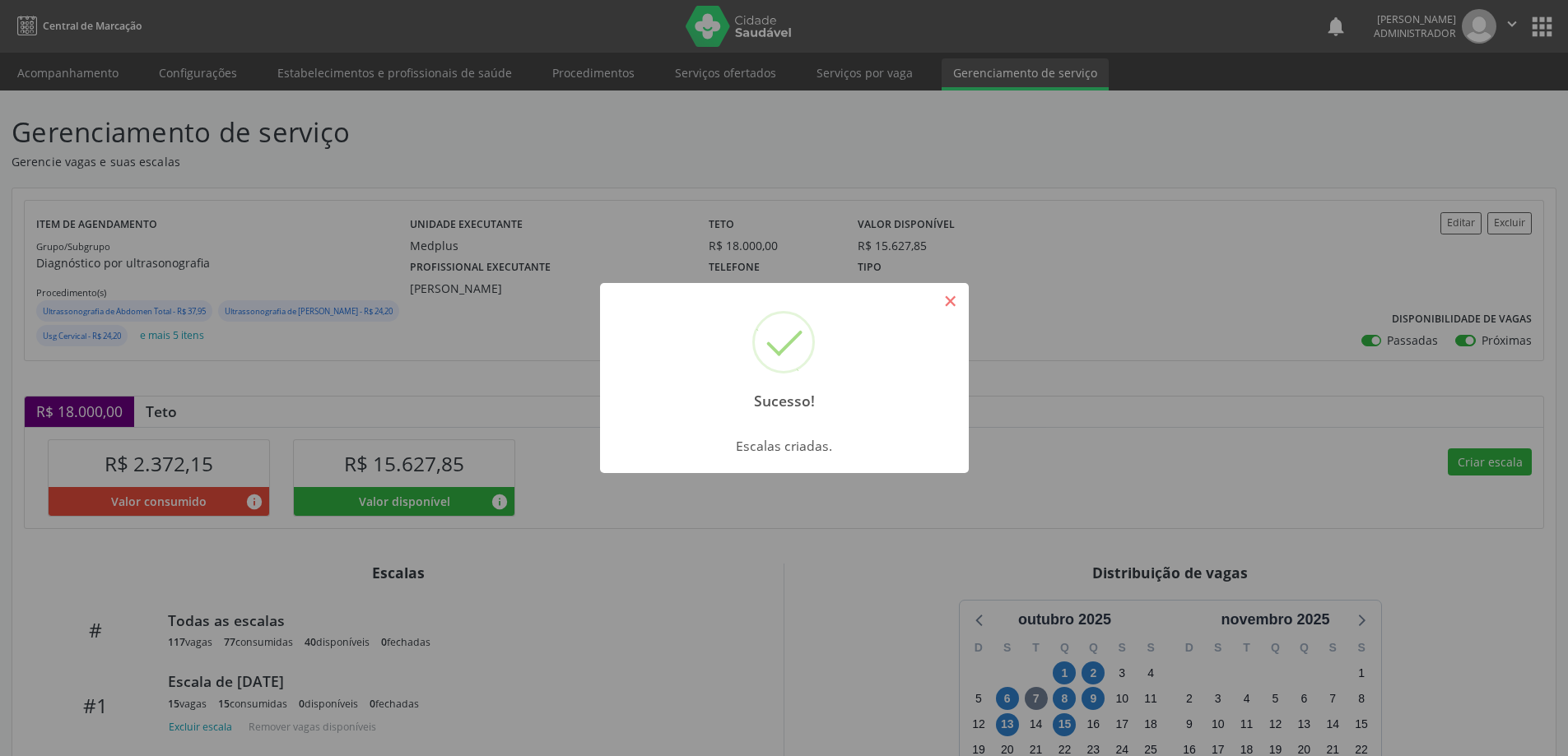
click at [946, 308] on button "×" at bounding box center [951, 301] width 28 height 28
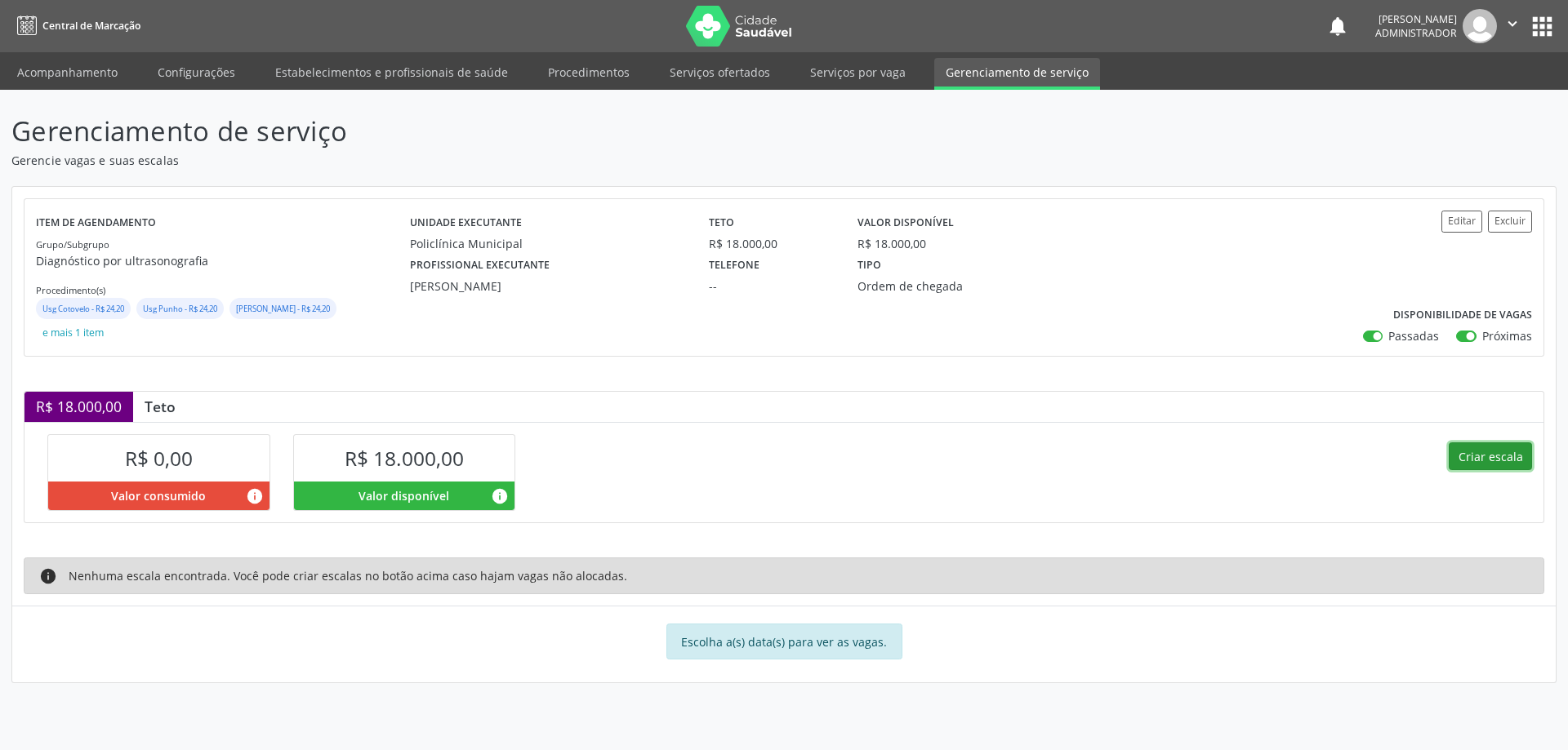
click at [1466, 443] on button "Criar escala" at bounding box center [1489, 456] width 83 height 27
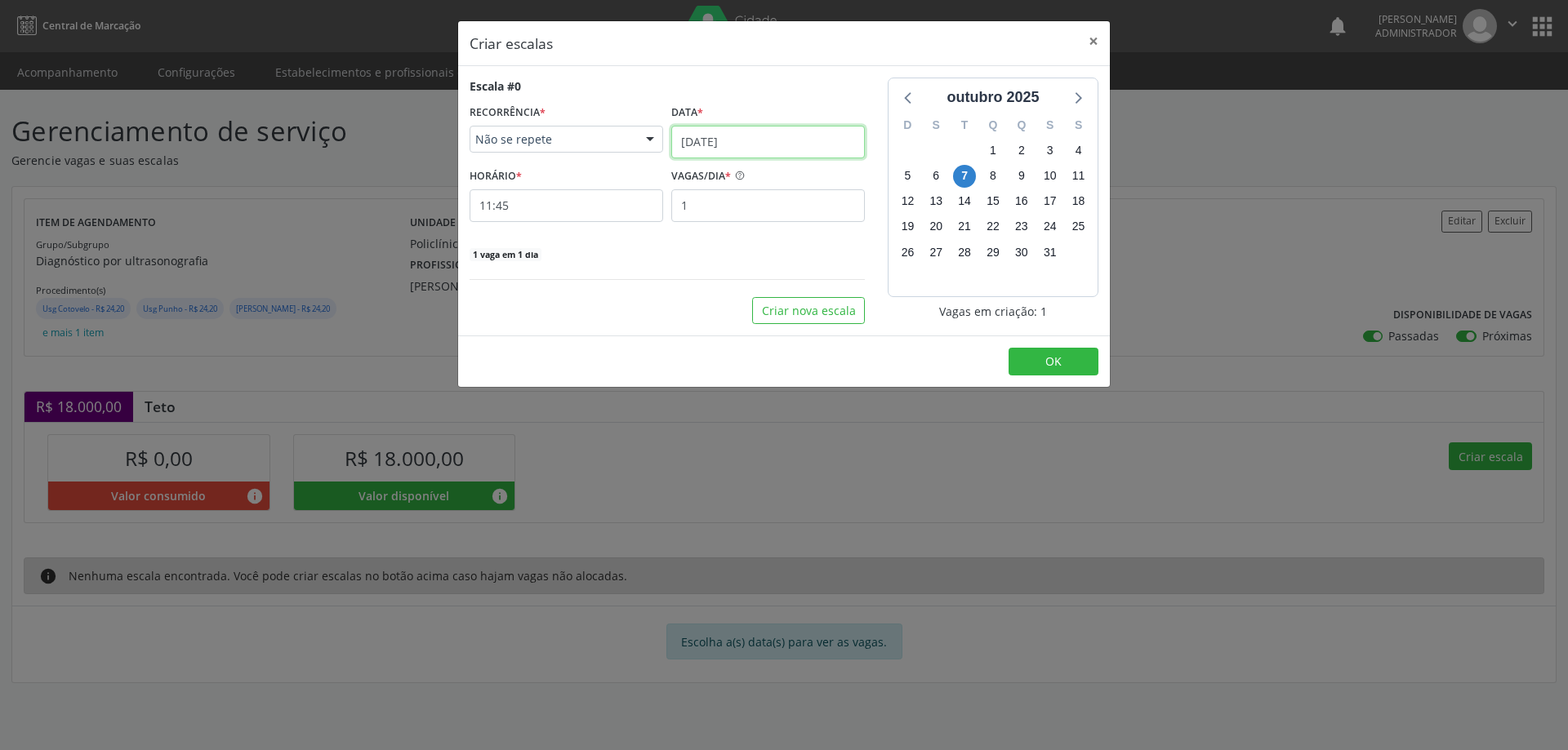
click at [706, 139] on input "[DATE]" at bounding box center [768, 142] width 194 height 33
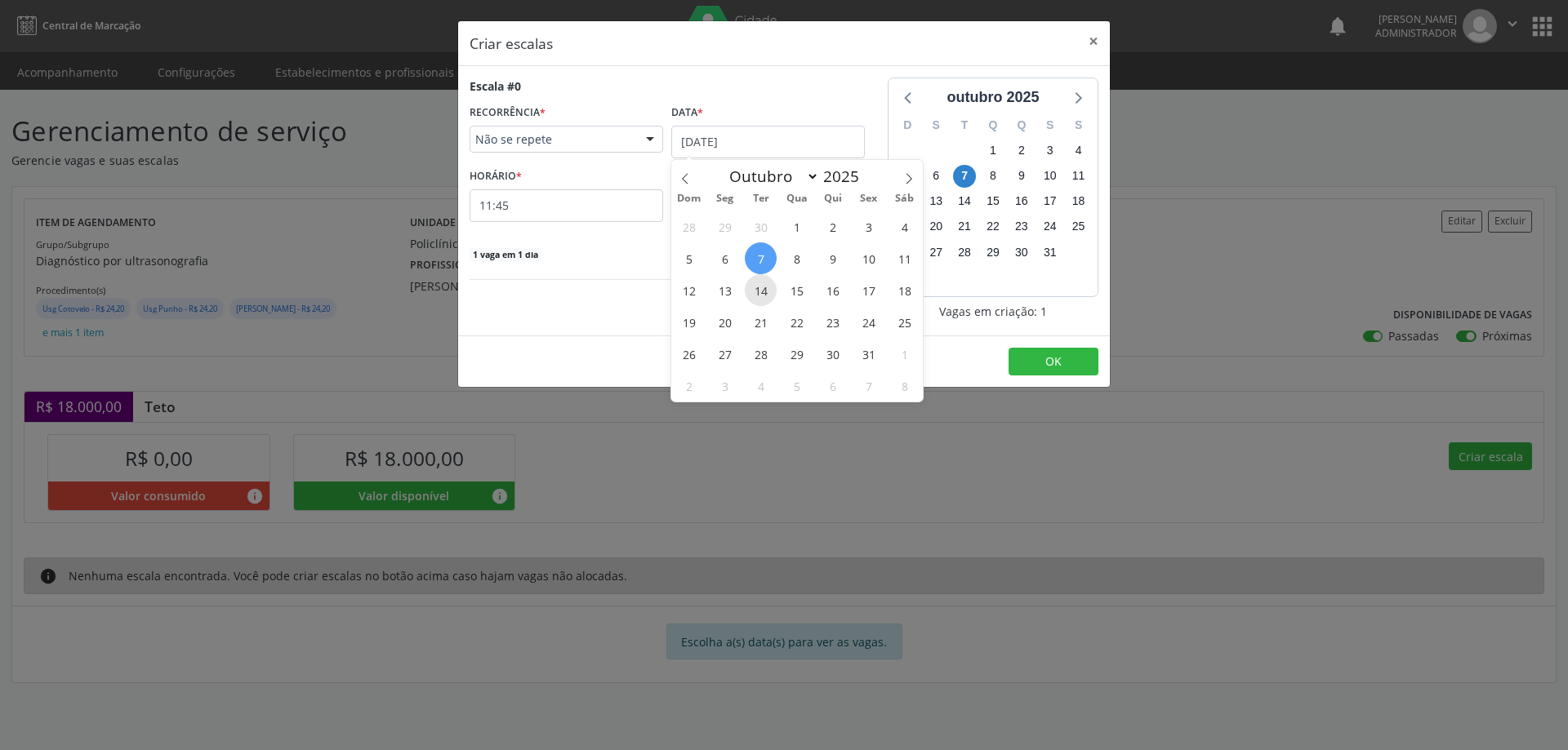
click at [760, 287] on span "14" at bounding box center [760, 289] width 32 height 32
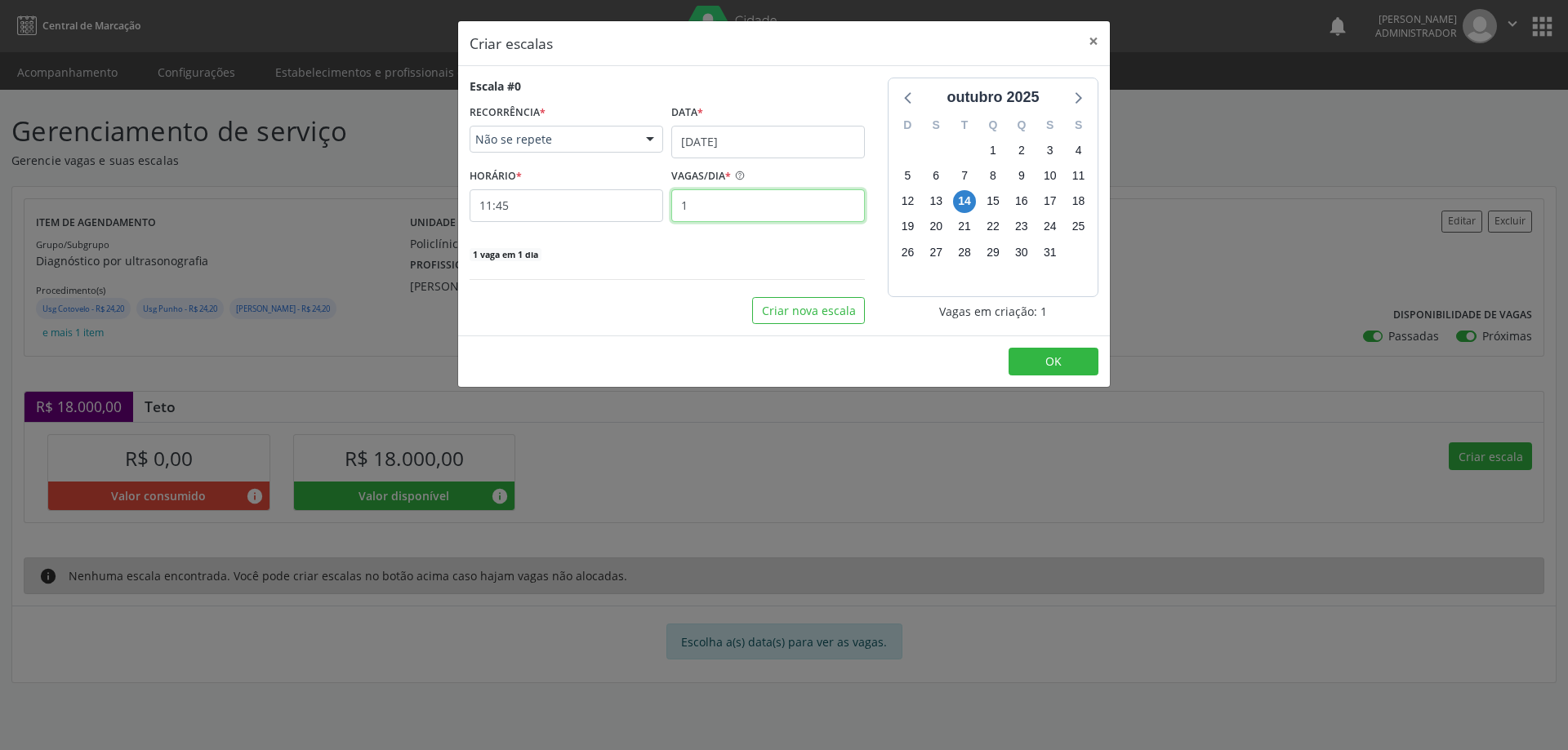
click at [714, 204] on input "1" at bounding box center [768, 205] width 194 height 33
type input "20"
click at [628, 205] on input "11:45" at bounding box center [566, 205] width 194 height 33
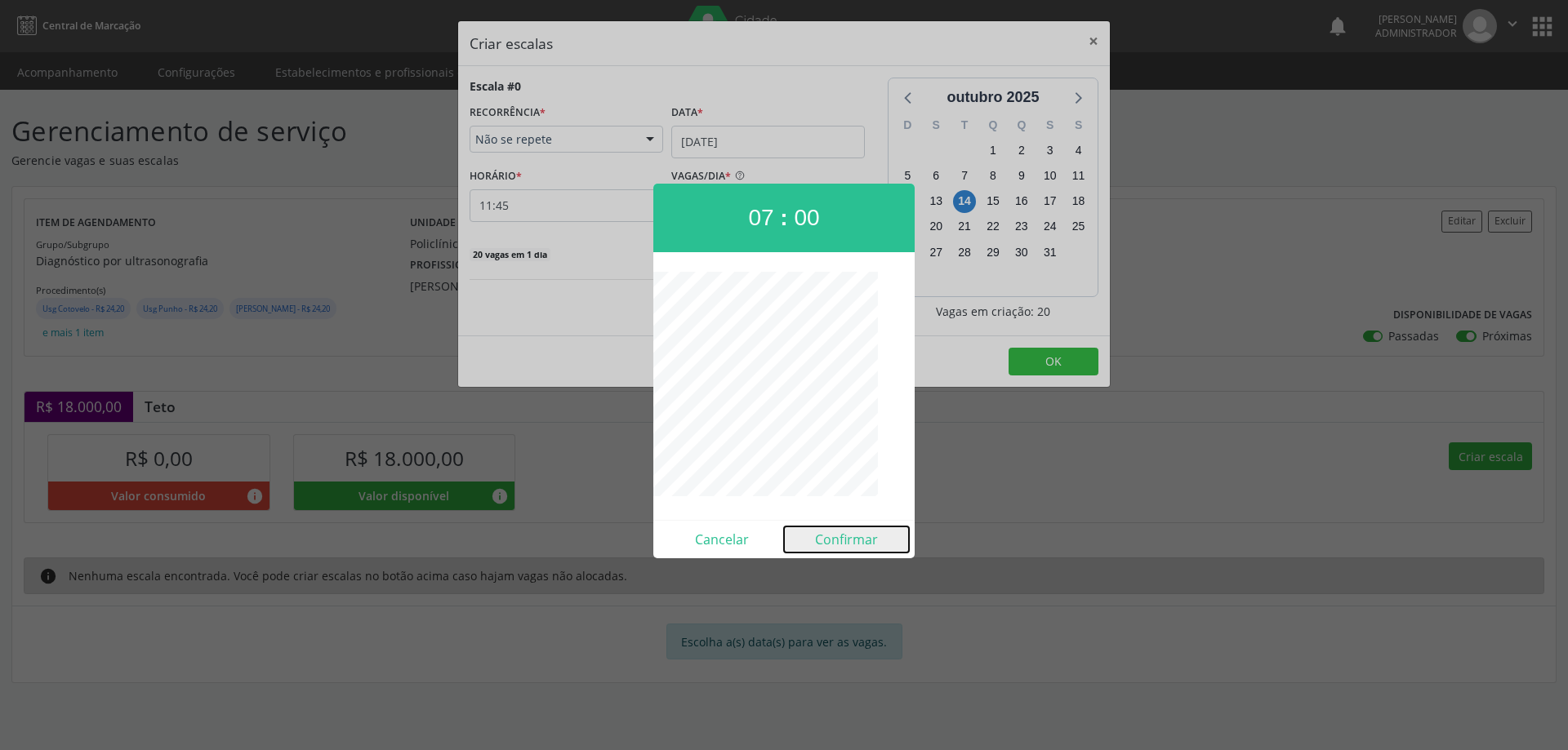
click at [832, 539] on button "Confirmar" at bounding box center [846, 539] width 125 height 27
type input "07:00"
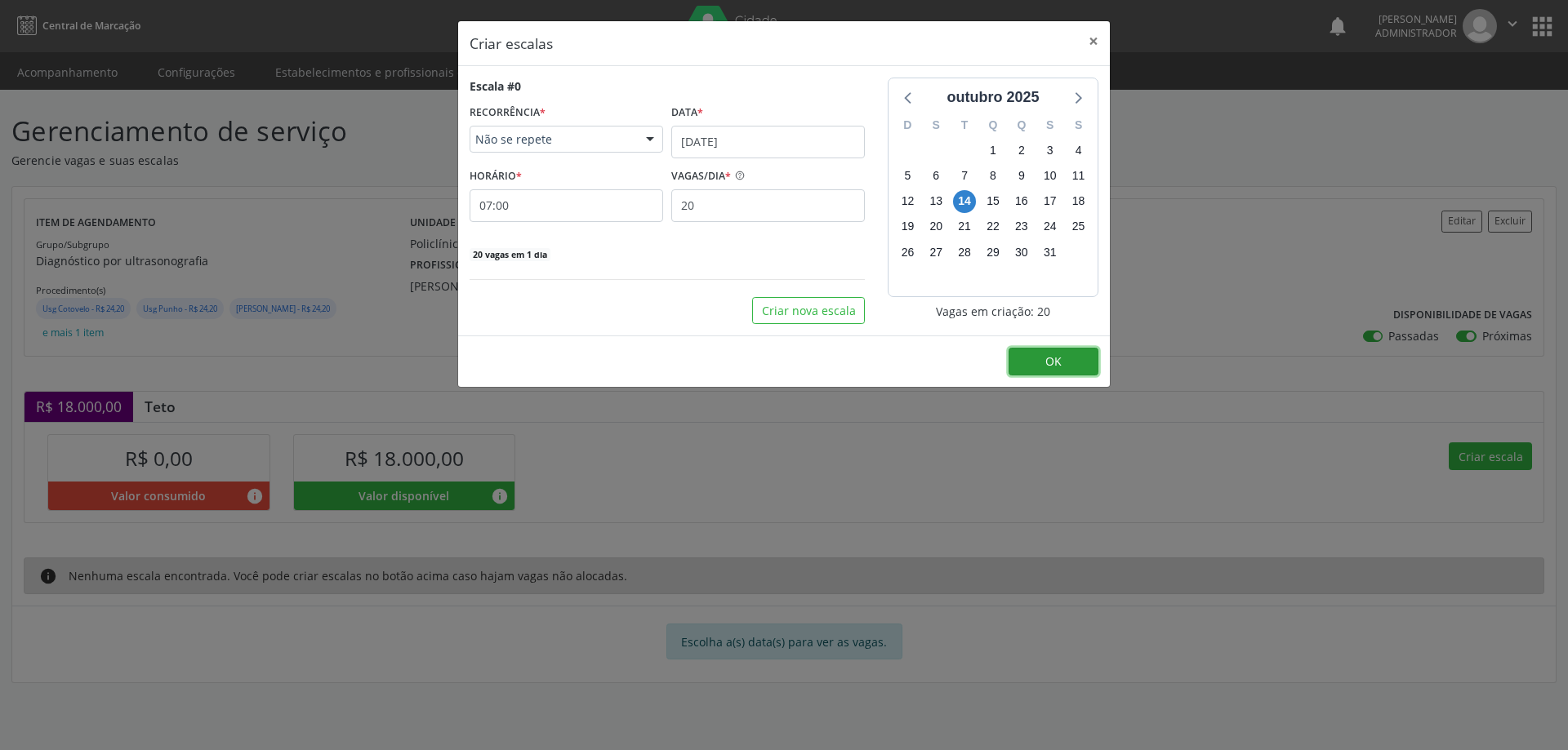
click at [1034, 361] on button "OK" at bounding box center [1053, 361] width 90 height 27
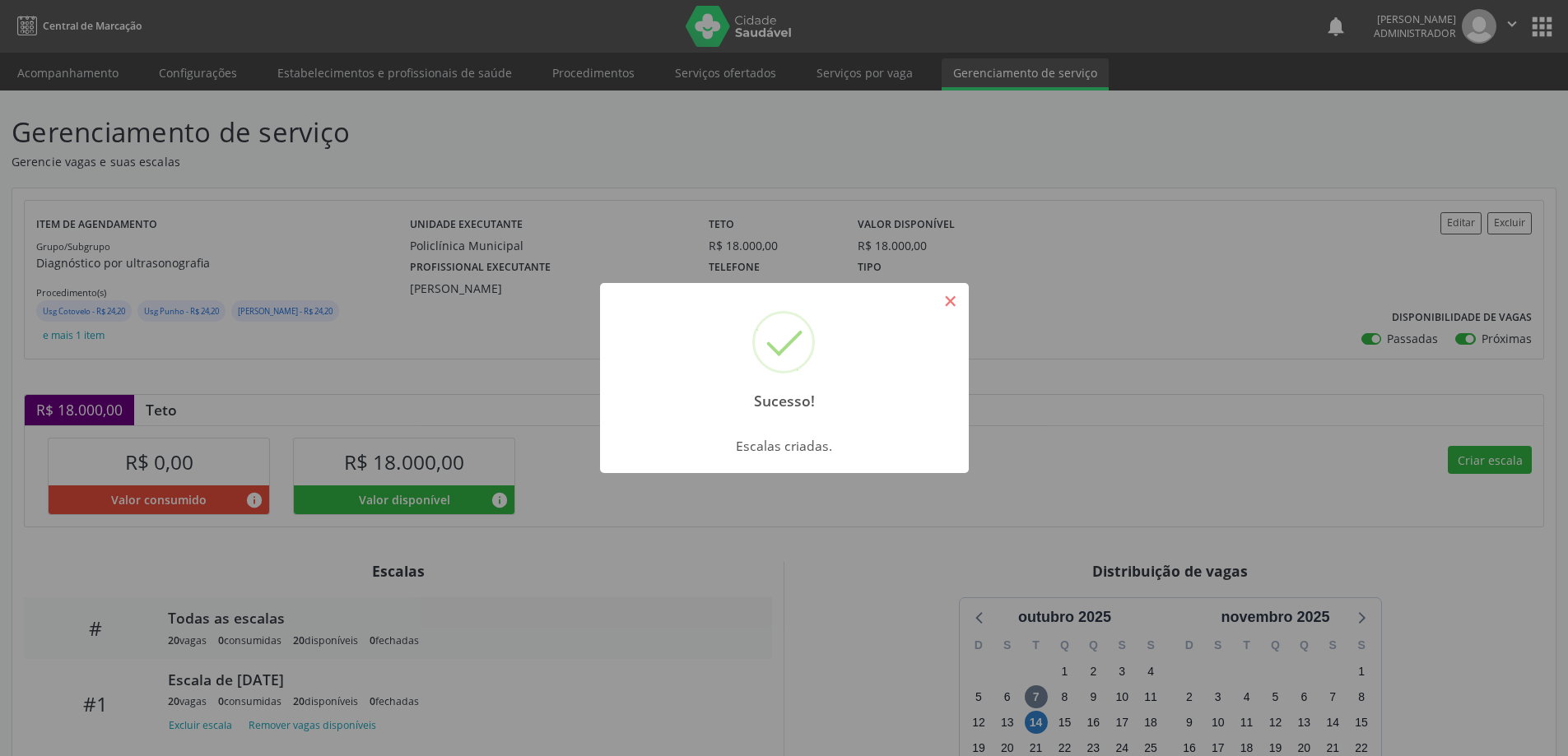
click at [955, 306] on button "×" at bounding box center [951, 301] width 28 height 28
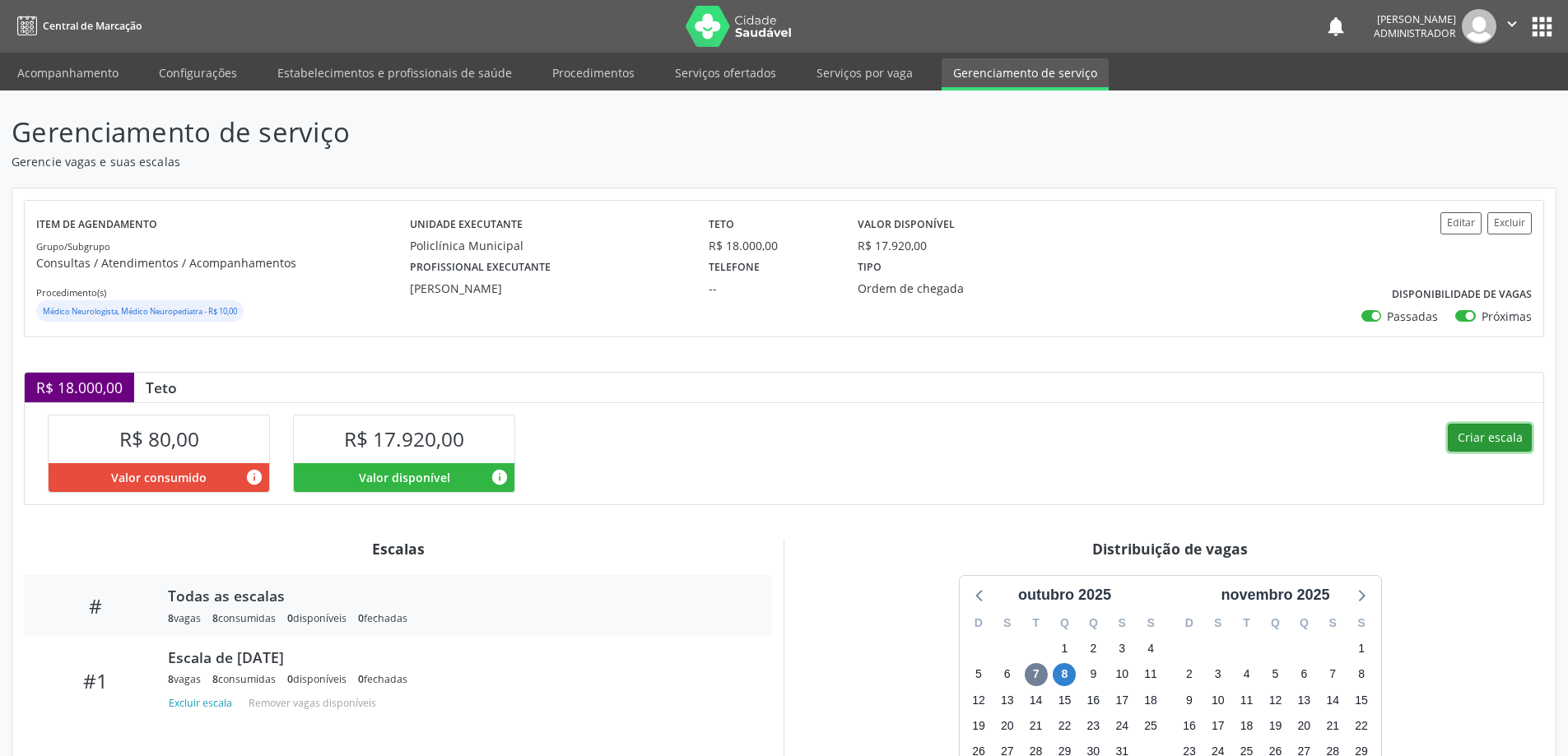
click at [1488, 433] on button "Criar escala" at bounding box center [1489, 438] width 84 height 28
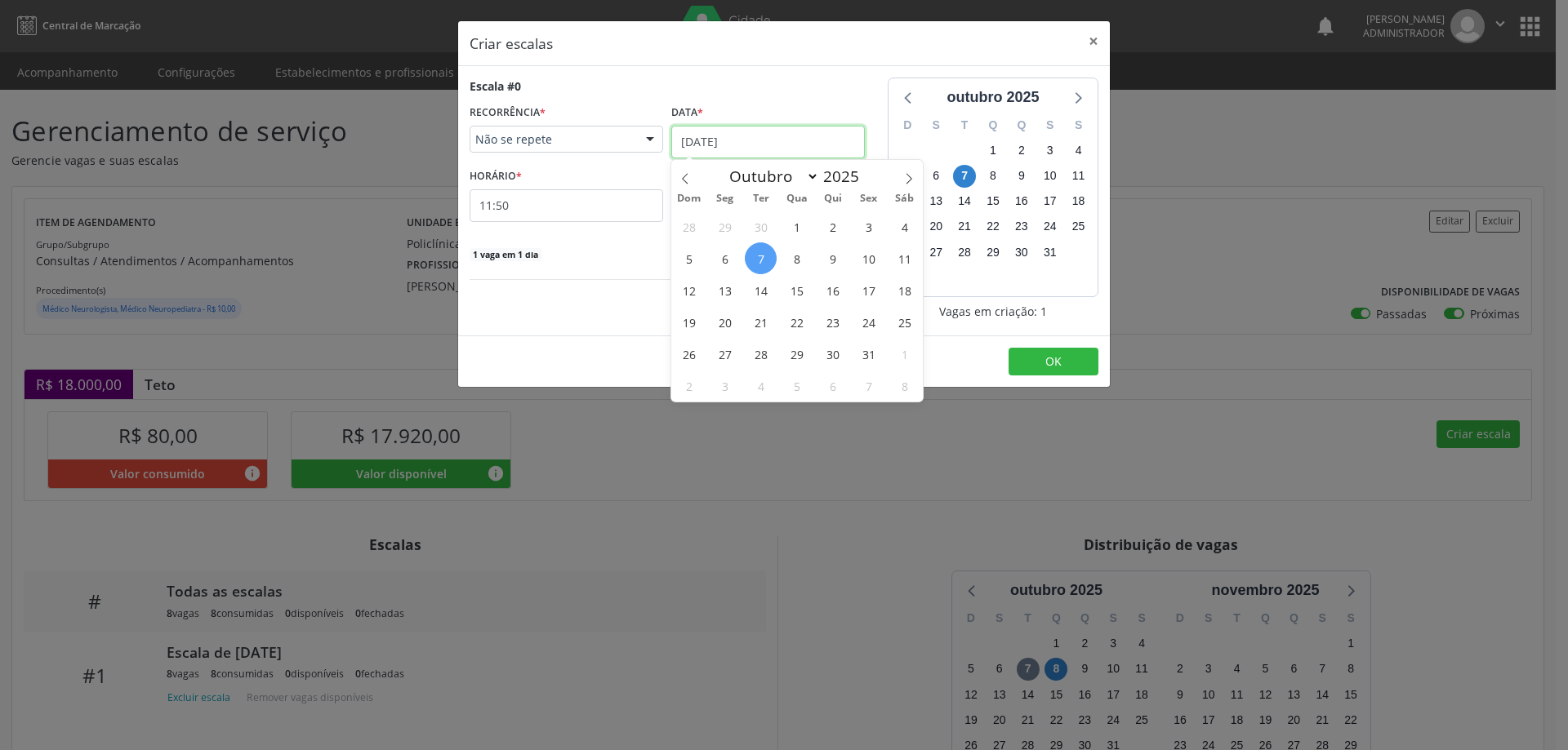
click at [728, 134] on input "07/10/2025" at bounding box center [768, 142] width 194 height 33
click at [790, 295] on span "15" at bounding box center [796, 289] width 32 height 32
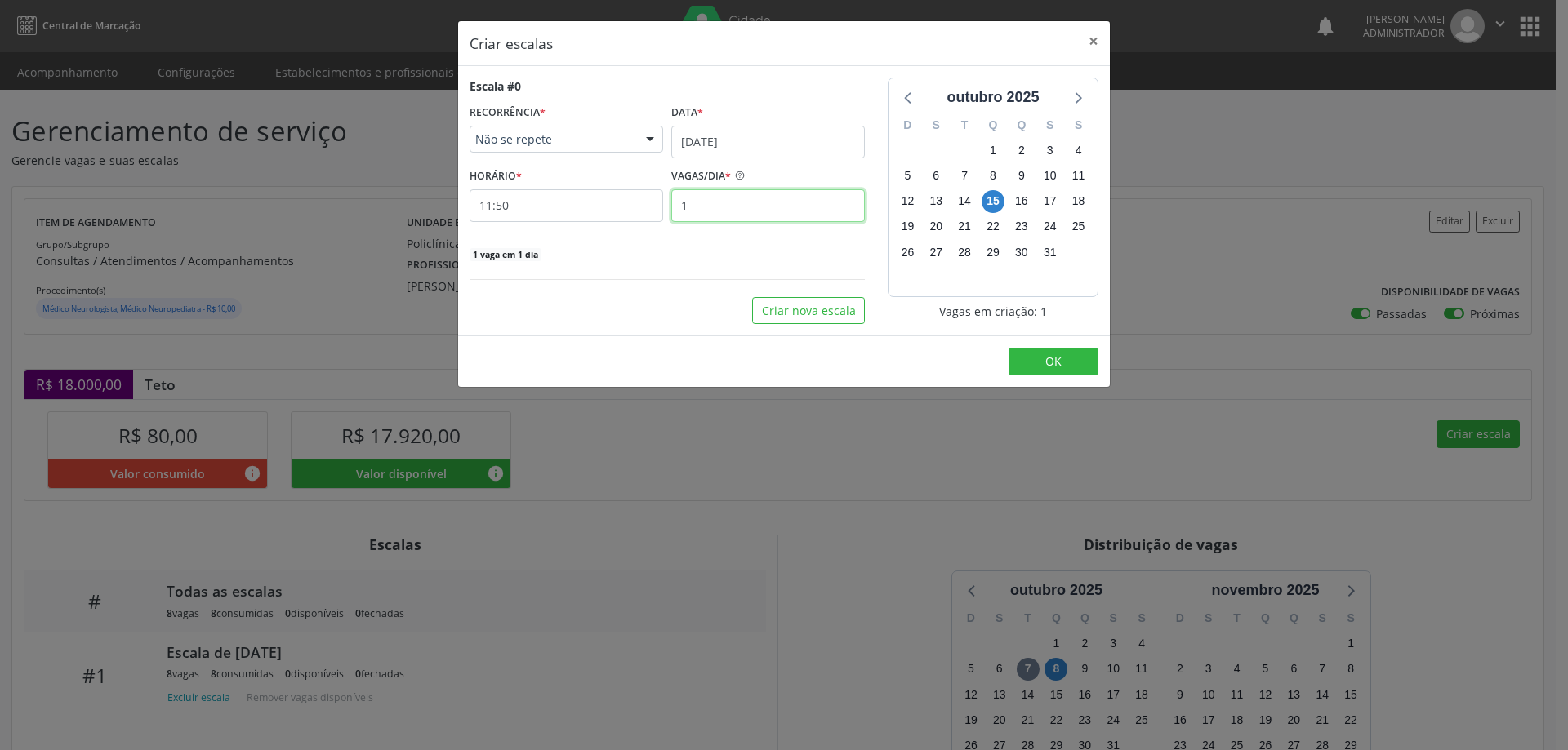
click at [715, 203] on input "1" at bounding box center [768, 205] width 194 height 33
type input "8"
click at [609, 203] on input "11:50" at bounding box center [566, 205] width 194 height 33
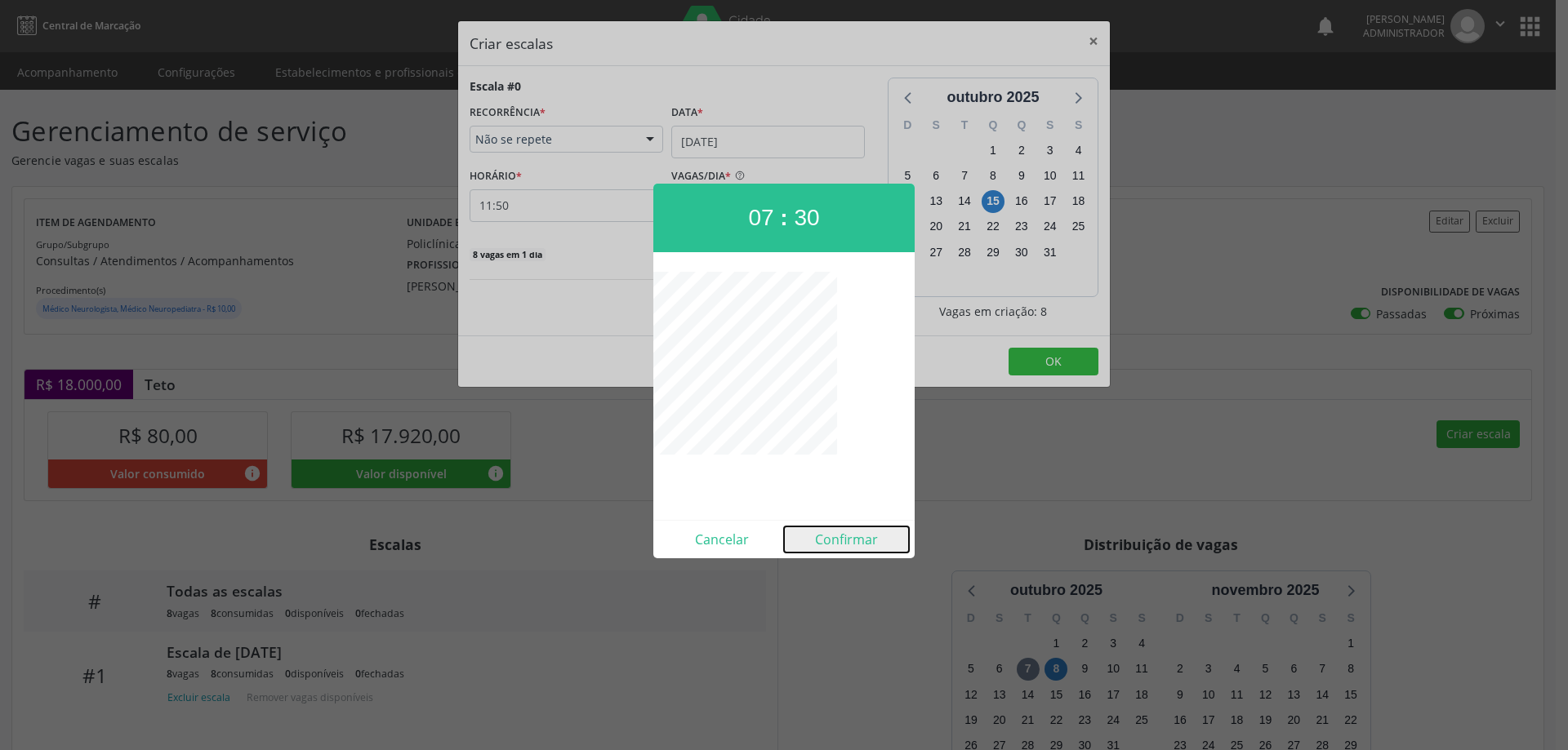
click at [855, 544] on button "Confirmar" at bounding box center [846, 539] width 125 height 27
type input "07:30"
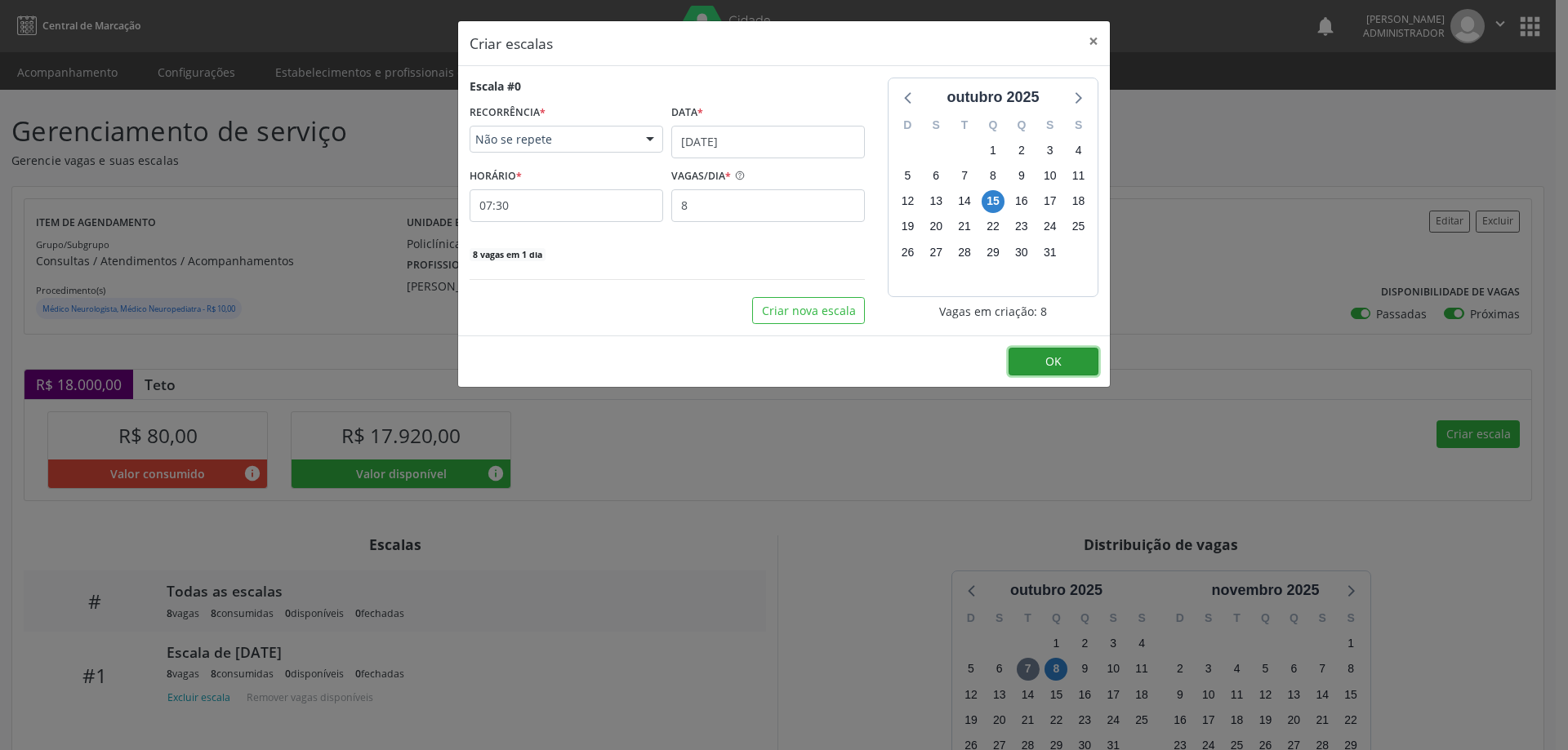
click at [1045, 367] on button "OK" at bounding box center [1053, 361] width 90 height 27
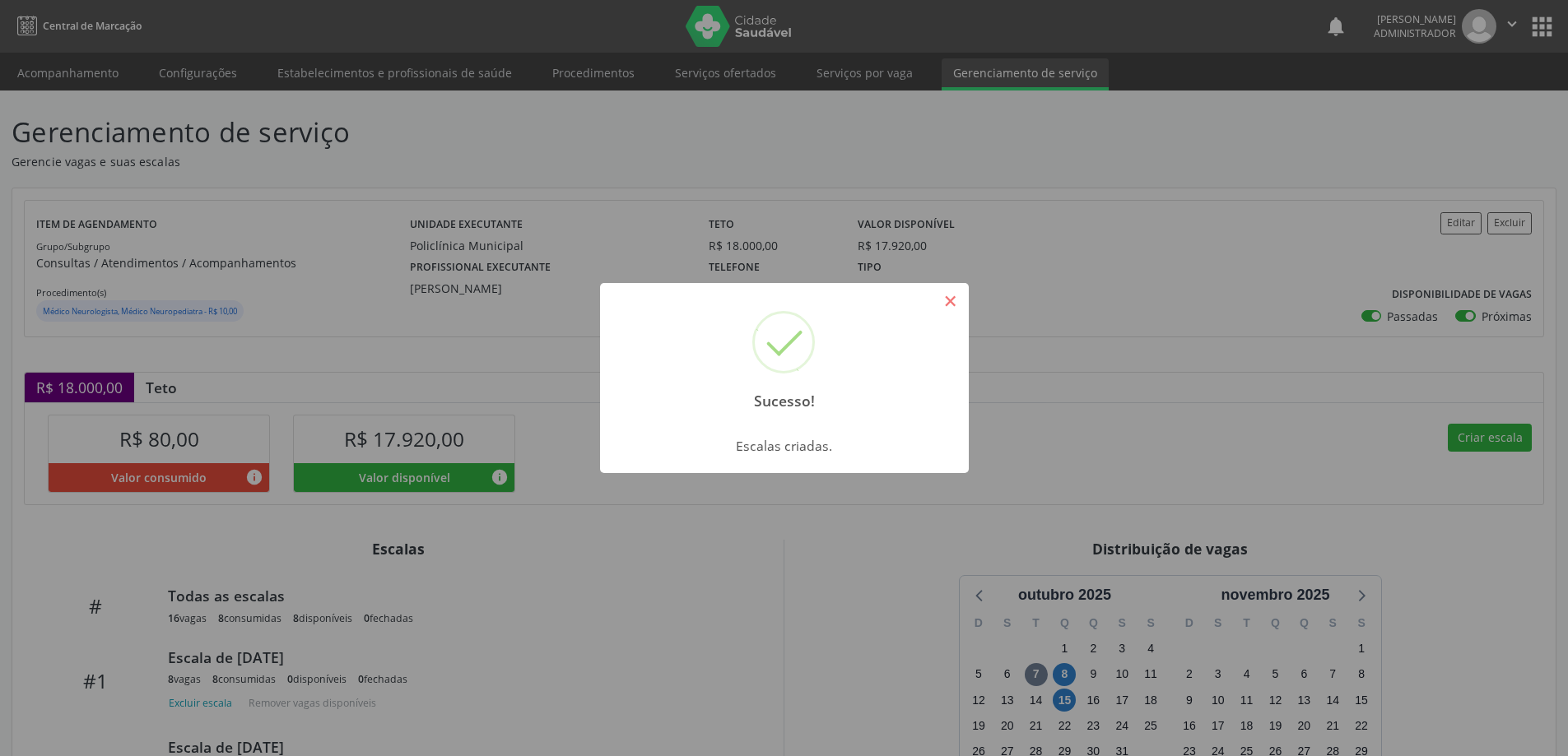
click at [949, 304] on button "×" at bounding box center [951, 301] width 28 height 28
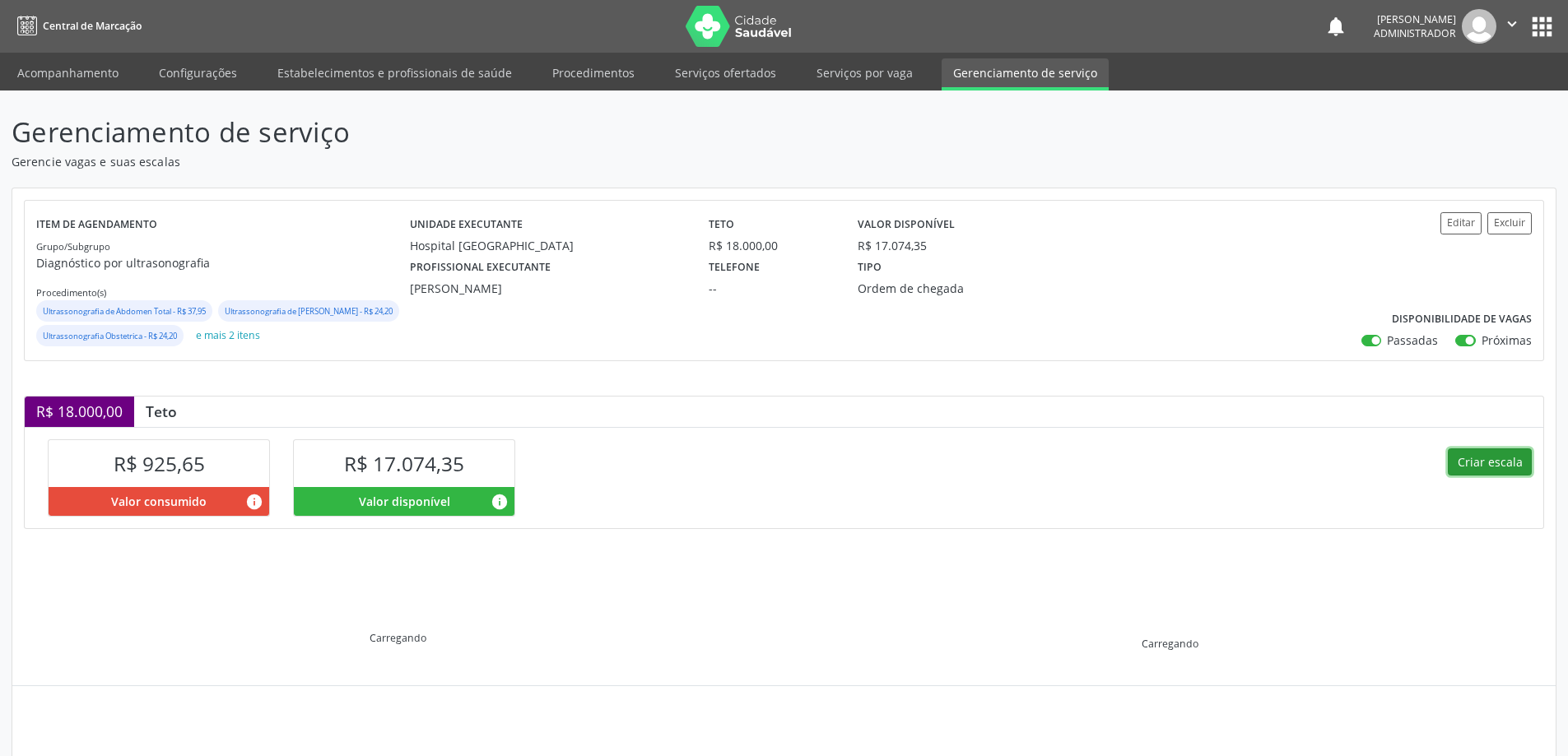
click at [1490, 476] on button "Criar escala" at bounding box center [1489, 463] width 84 height 28
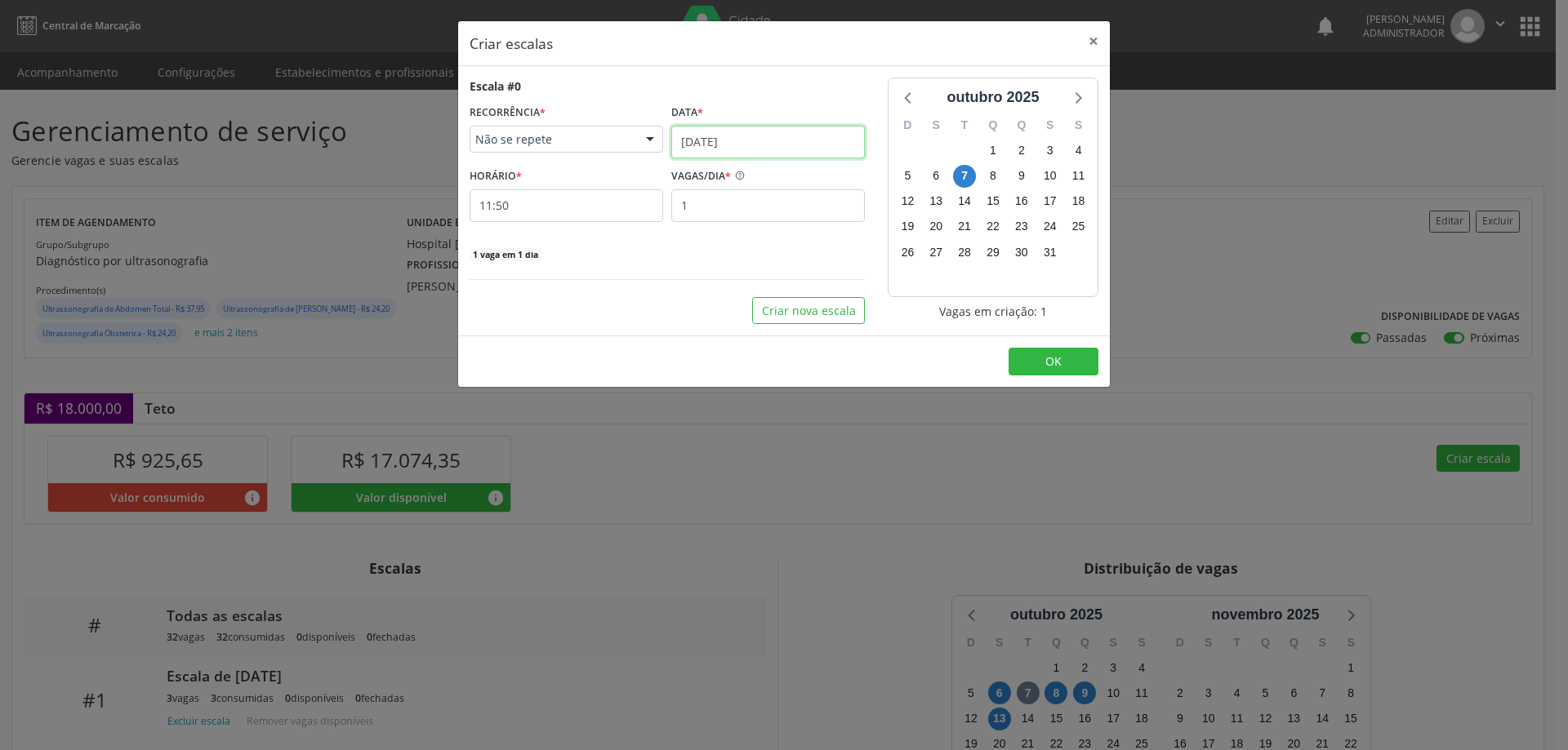
click at [730, 136] on input "[DATE]" at bounding box center [768, 142] width 194 height 33
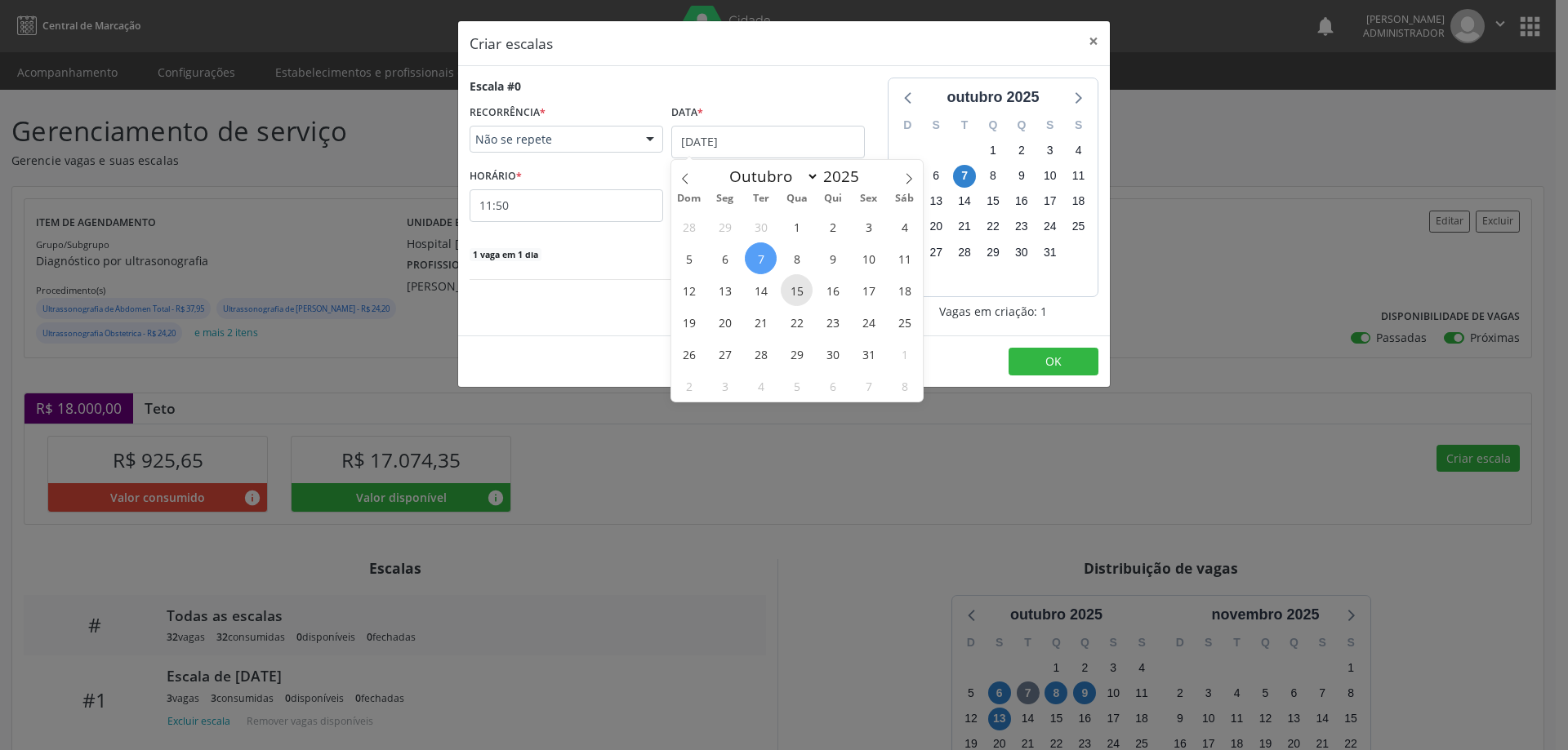
click at [806, 287] on span "15" at bounding box center [796, 289] width 32 height 32
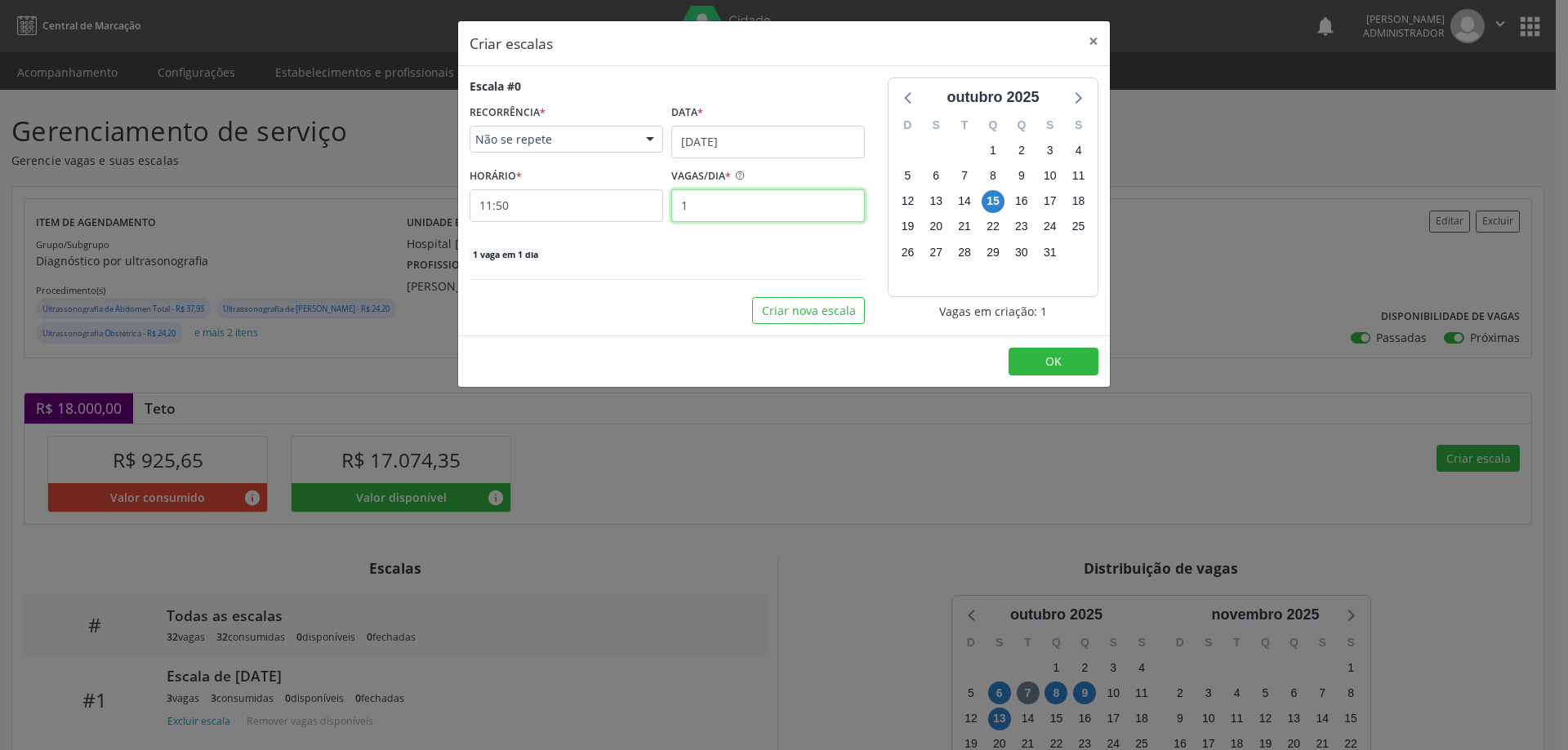
drag, startPoint x: 712, startPoint y: 204, endPoint x: 730, endPoint y: 193, distance: 21.1
click at [712, 202] on input "1" at bounding box center [768, 205] width 194 height 33
type input "3"
click at [600, 201] on input "11:50" at bounding box center [566, 205] width 194 height 33
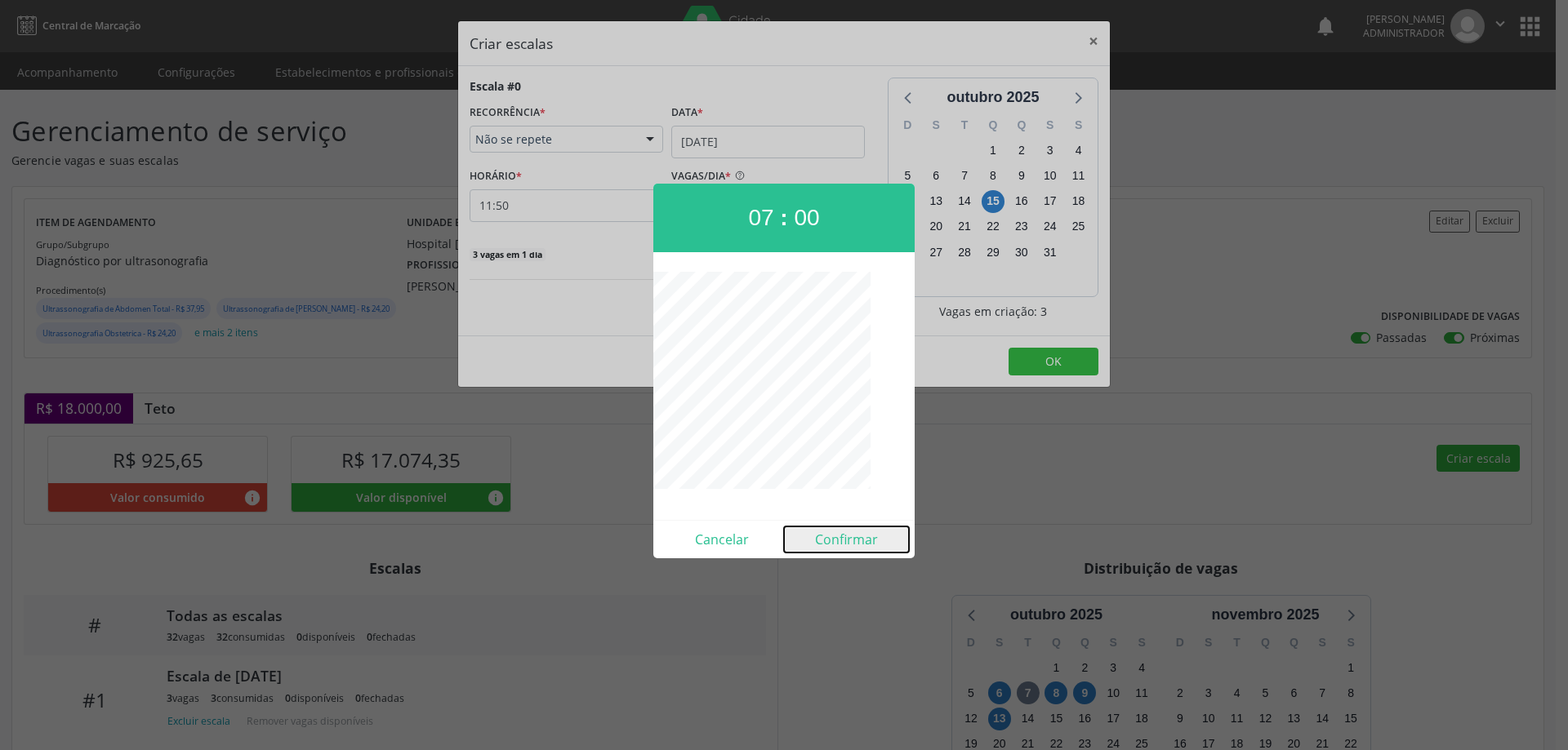
click at [828, 539] on button "Confirmar" at bounding box center [846, 539] width 125 height 27
type input "07:00"
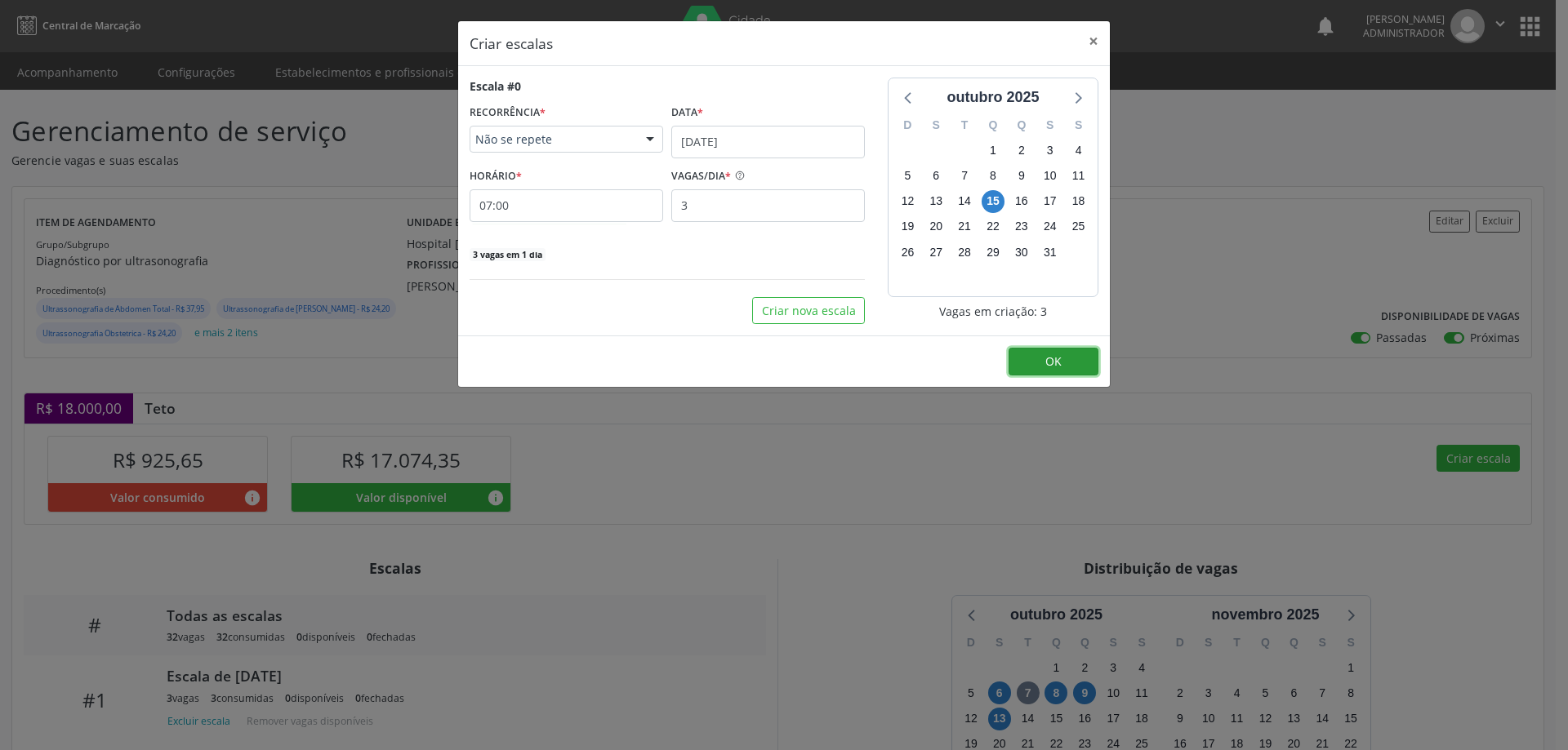
click at [1032, 360] on button "OK" at bounding box center [1053, 361] width 90 height 27
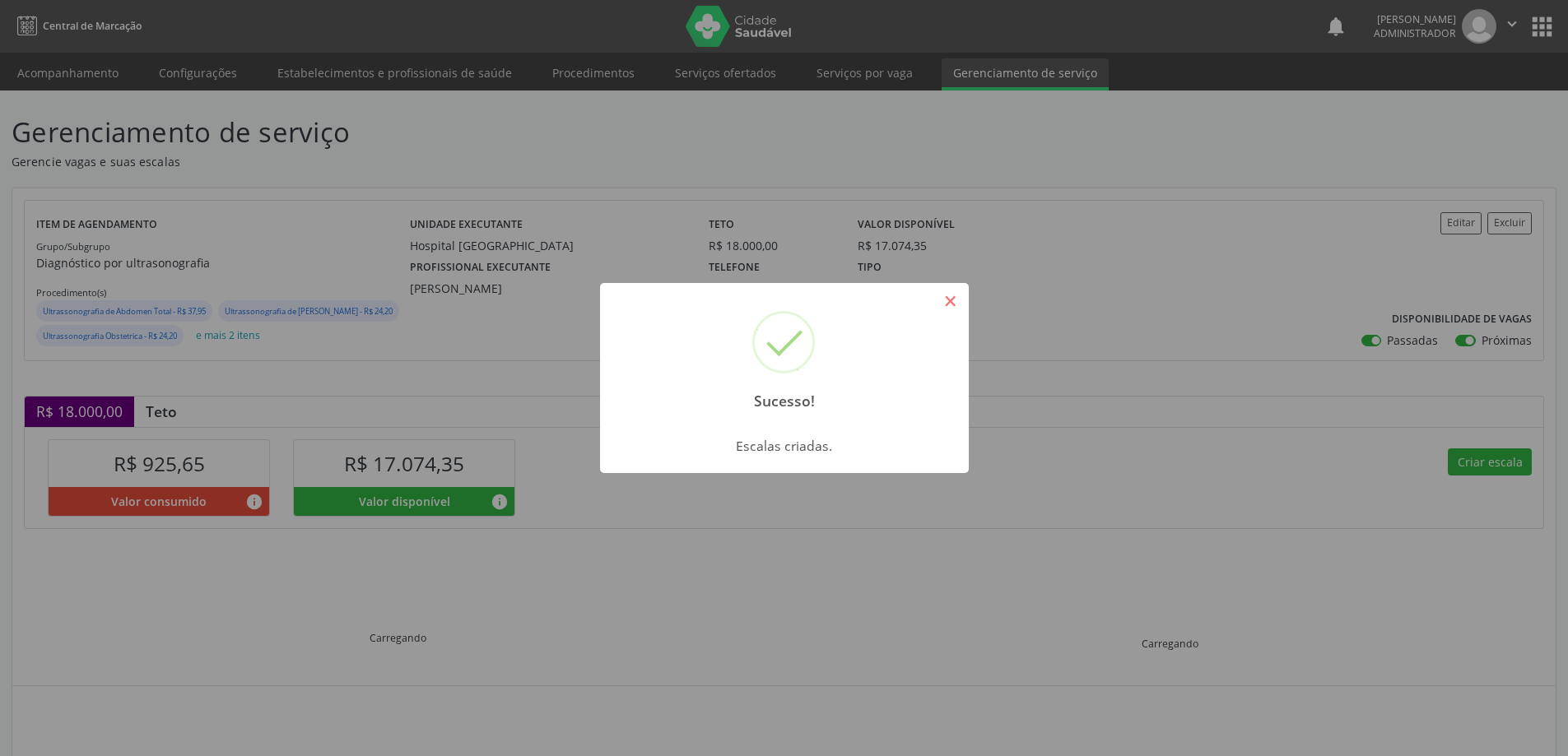
click at [948, 310] on button "×" at bounding box center [951, 301] width 28 height 28
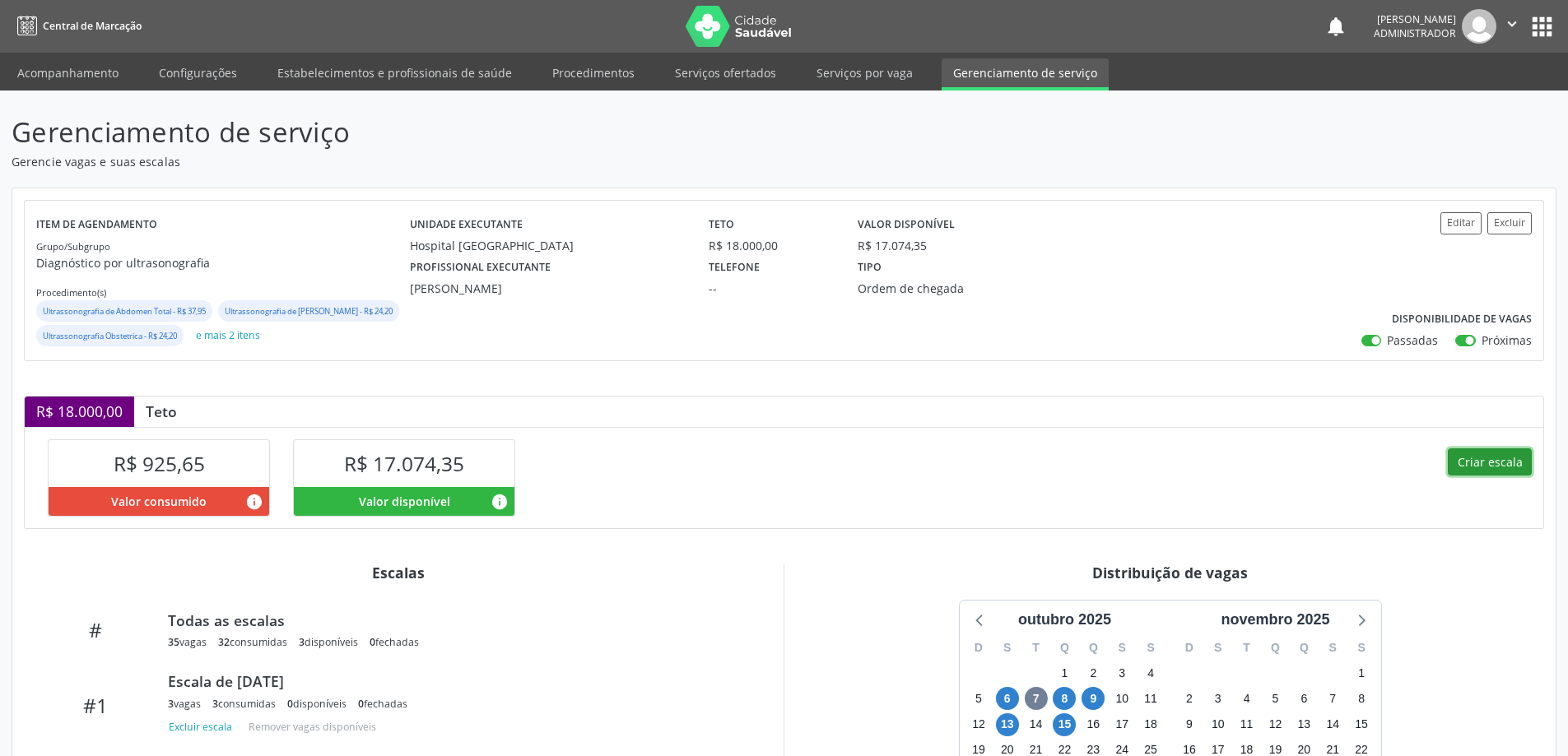
click at [1472, 476] on button "Criar escala" at bounding box center [1489, 463] width 84 height 28
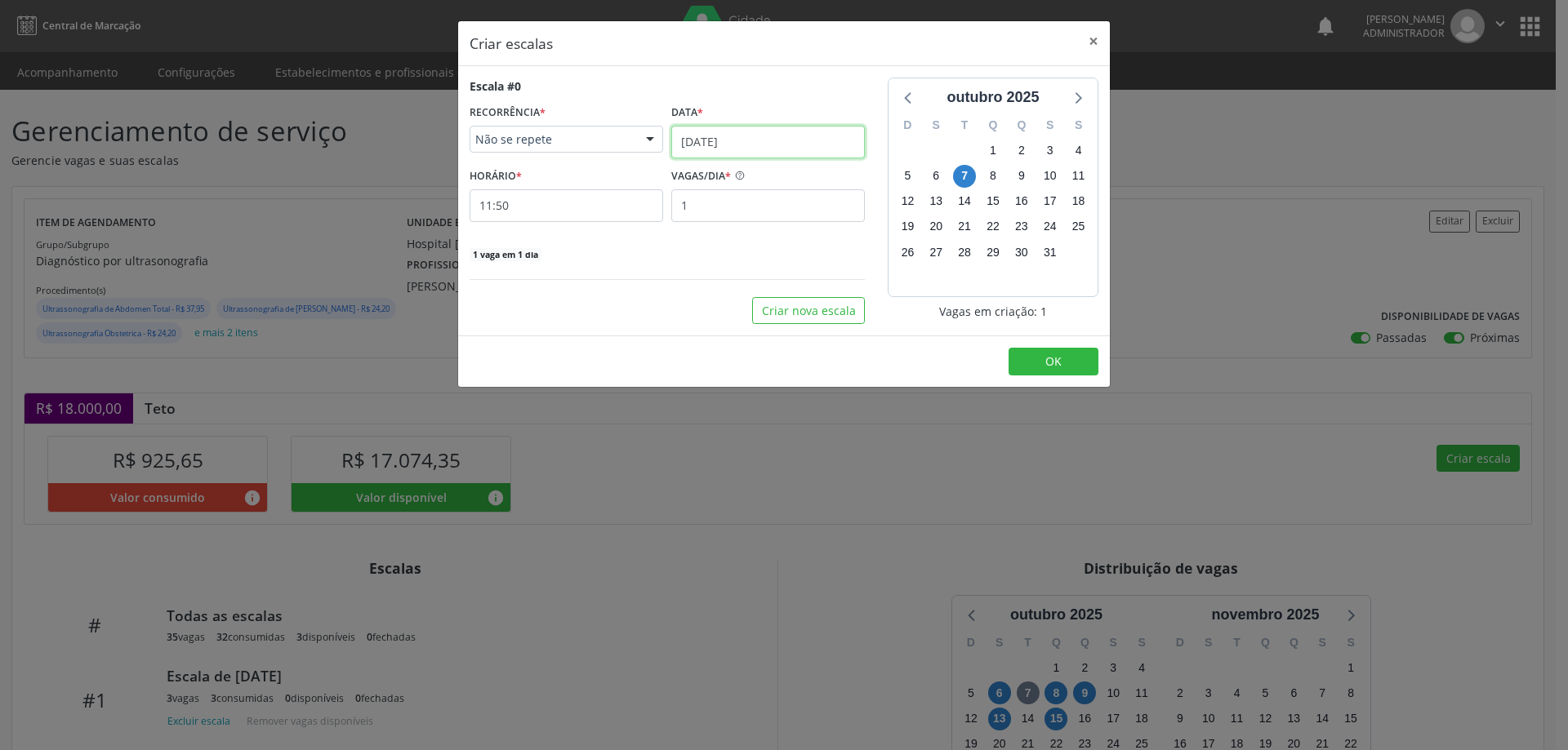
click at [723, 134] on input "[DATE]" at bounding box center [768, 142] width 194 height 33
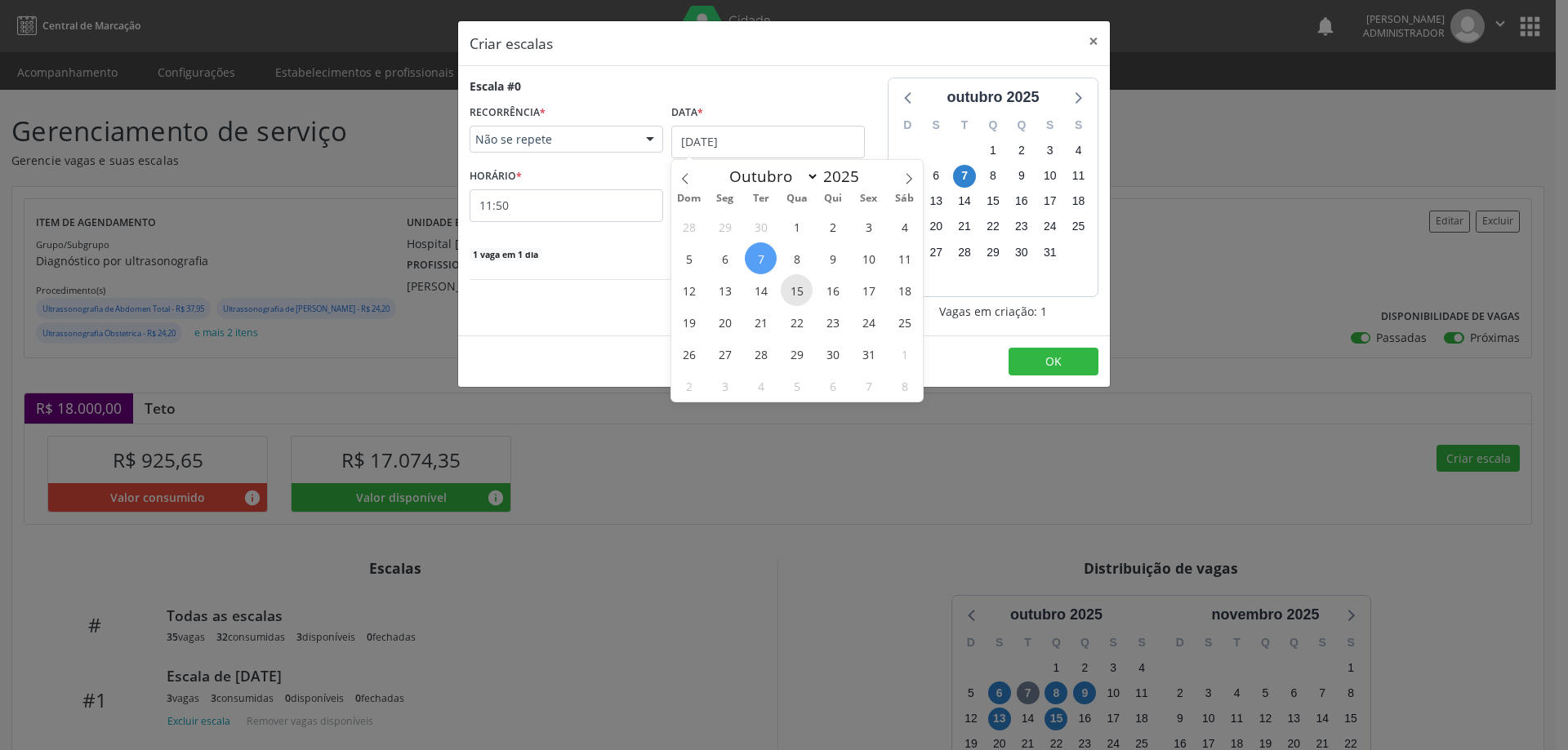
click at [802, 287] on span "15" at bounding box center [796, 289] width 32 height 32
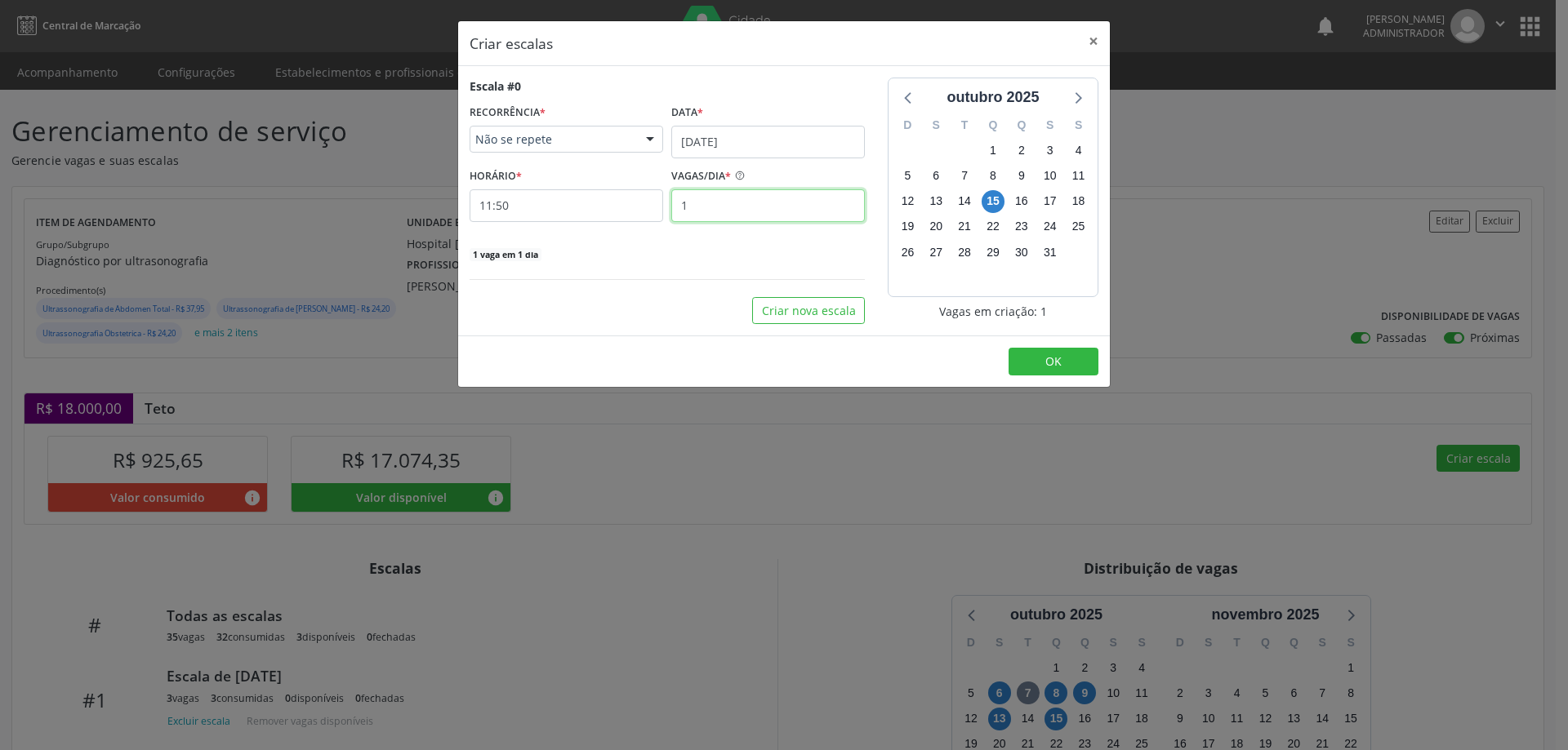
click at [697, 216] on input "1" at bounding box center [768, 205] width 194 height 33
type input "5"
click at [619, 206] on input "11:50" at bounding box center [566, 205] width 194 height 33
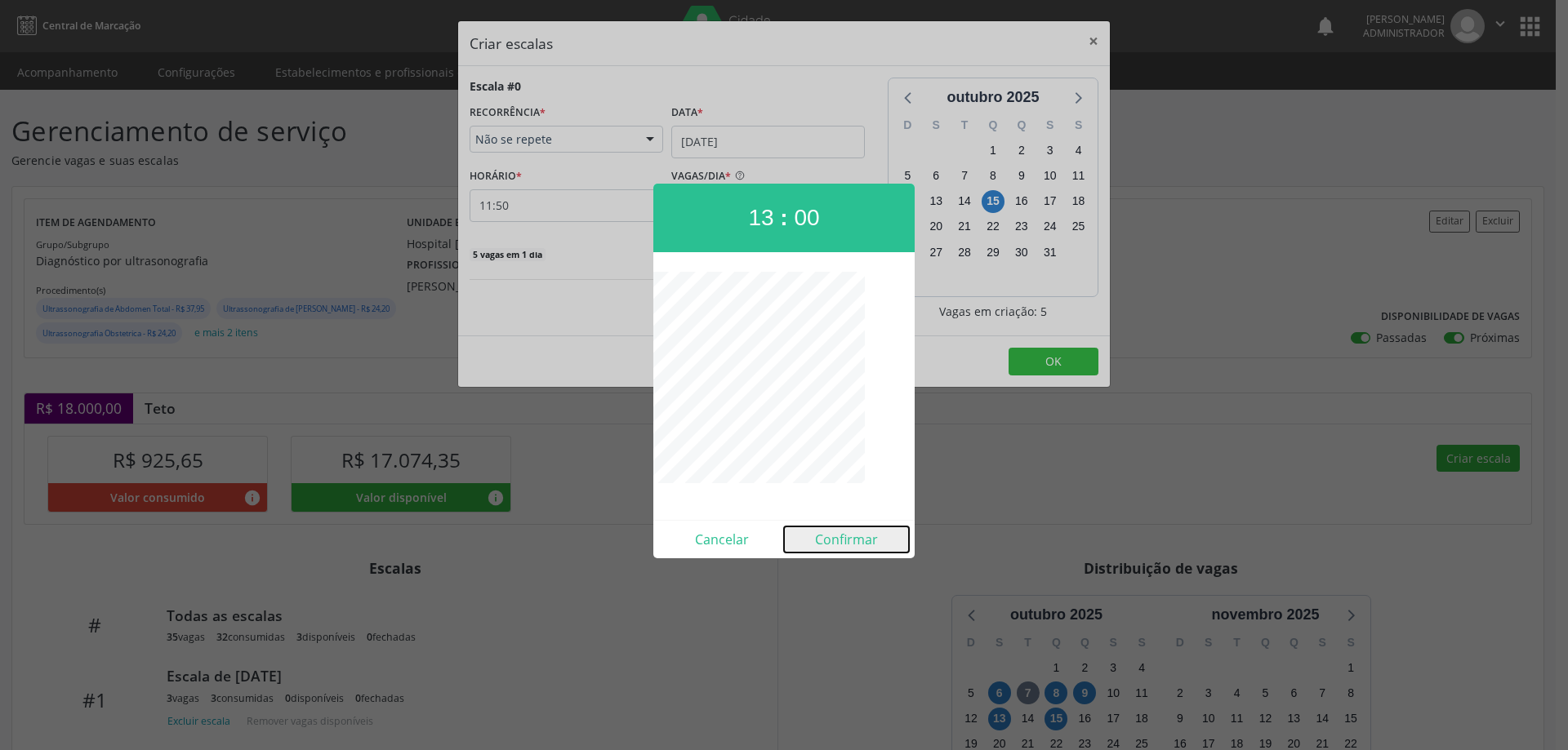
click at [856, 538] on button "Confirmar" at bounding box center [846, 539] width 125 height 27
type input "13:00"
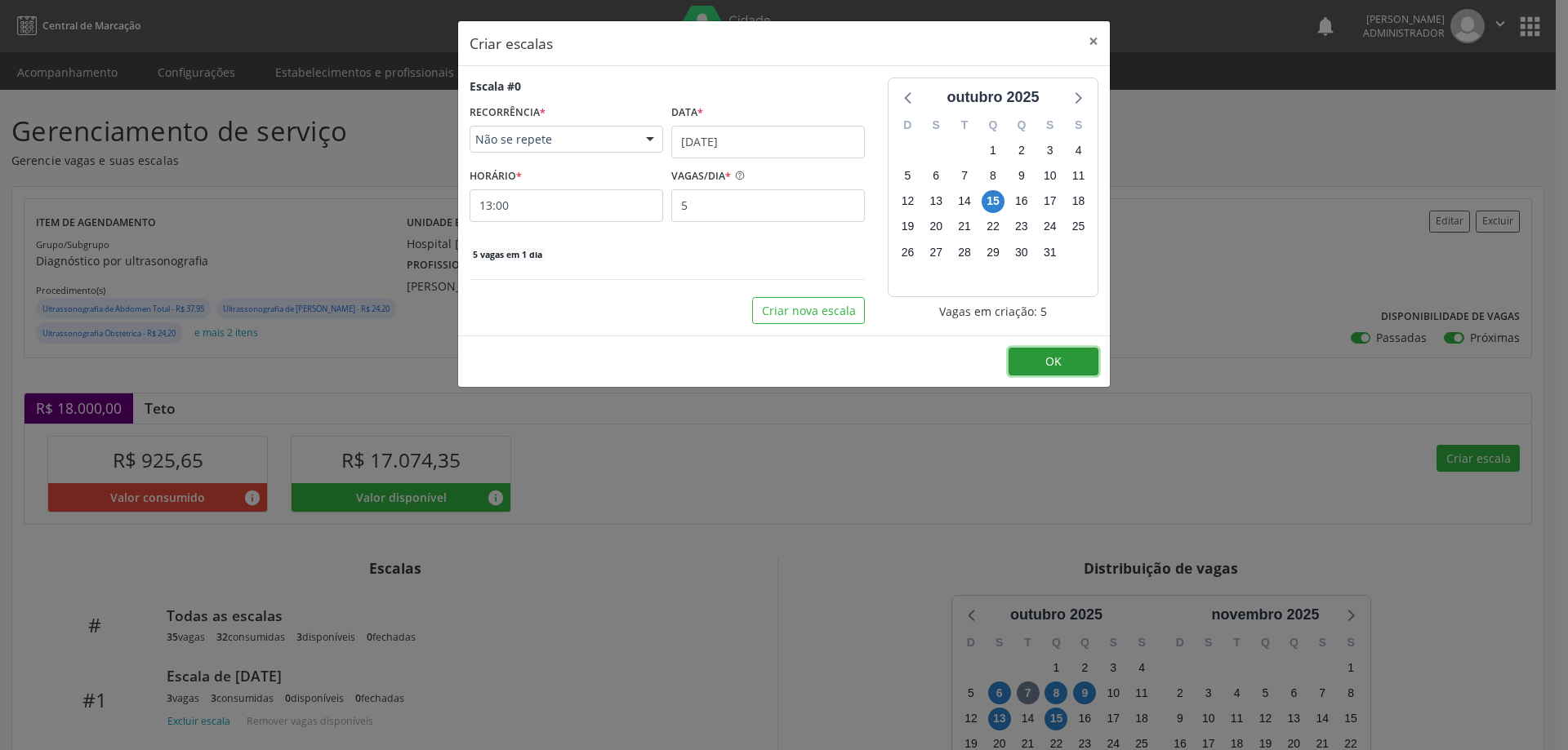
click at [1019, 370] on button "OK" at bounding box center [1053, 361] width 90 height 27
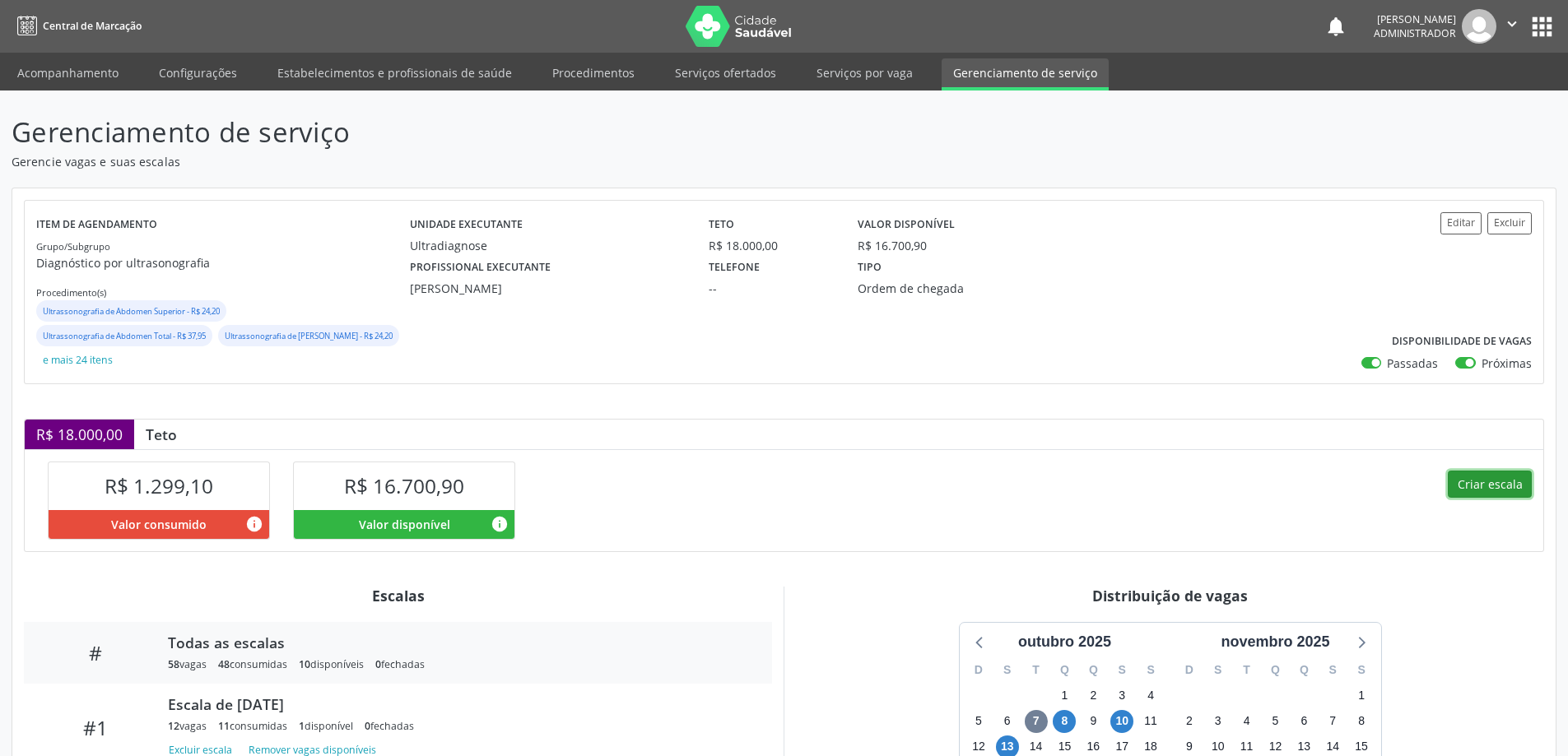
click at [1492, 485] on button "Criar escala" at bounding box center [1489, 484] width 84 height 28
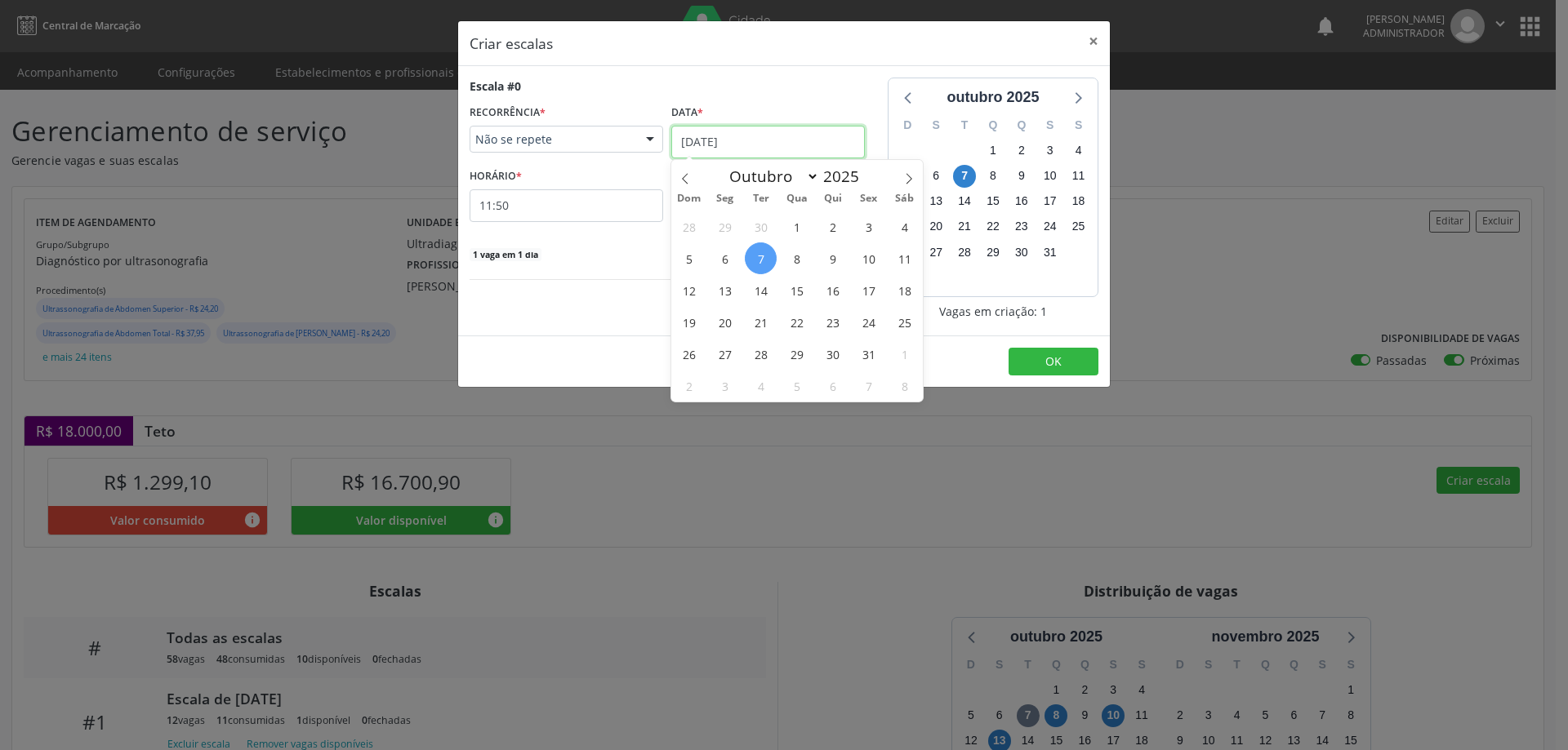
click at [742, 138] on input "[DATE]" at bounding box center [768, 142] width 194 height 33
click at [801, 284] on span "15" at bounding box center [796, 289] width 32 height 32
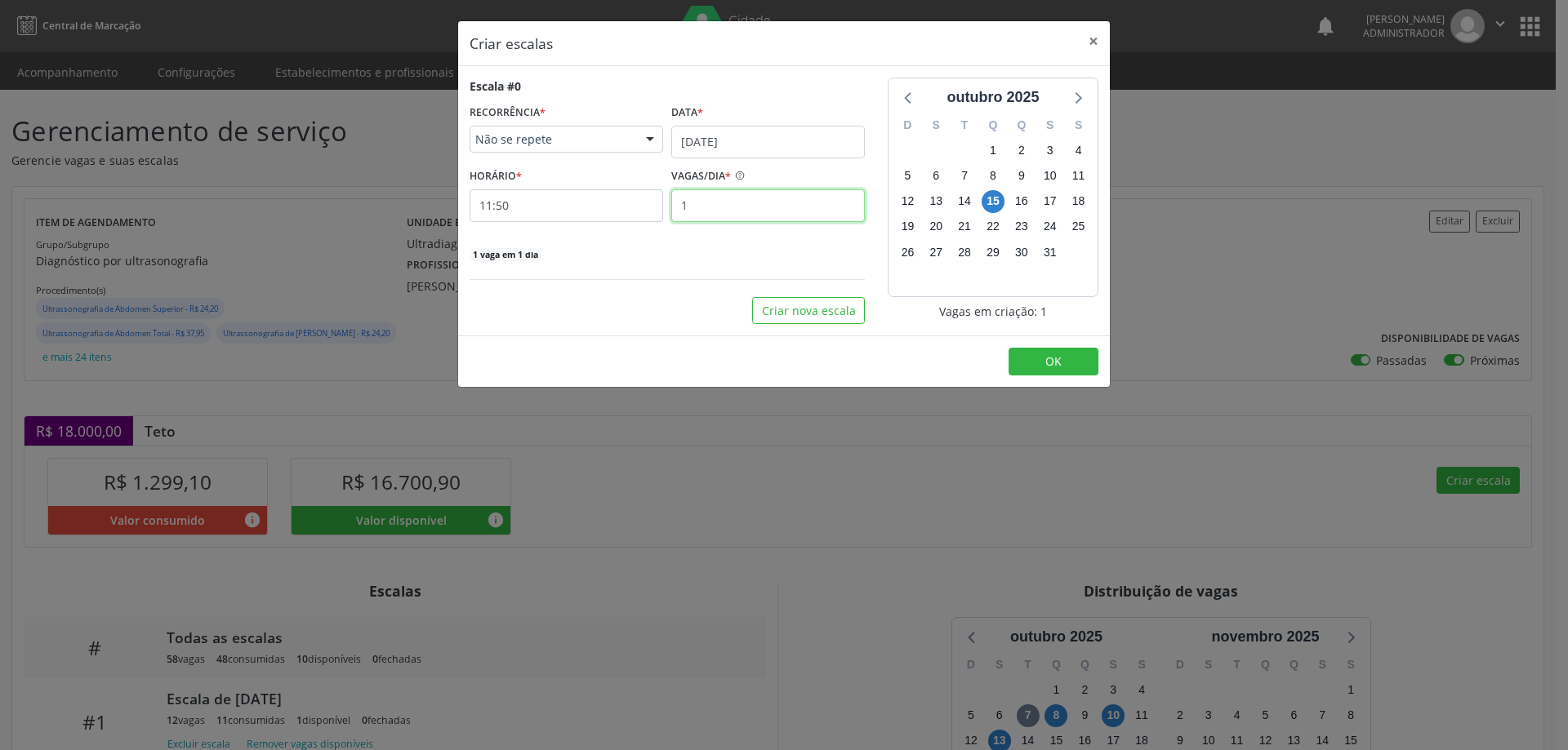
click at [703, 199] on input "1" at bounding box center [768, 205] width 194 height 33
type input "12"
click at [587, 207] on input "11:50" at bounding box center [566, 205] width 194 height 33
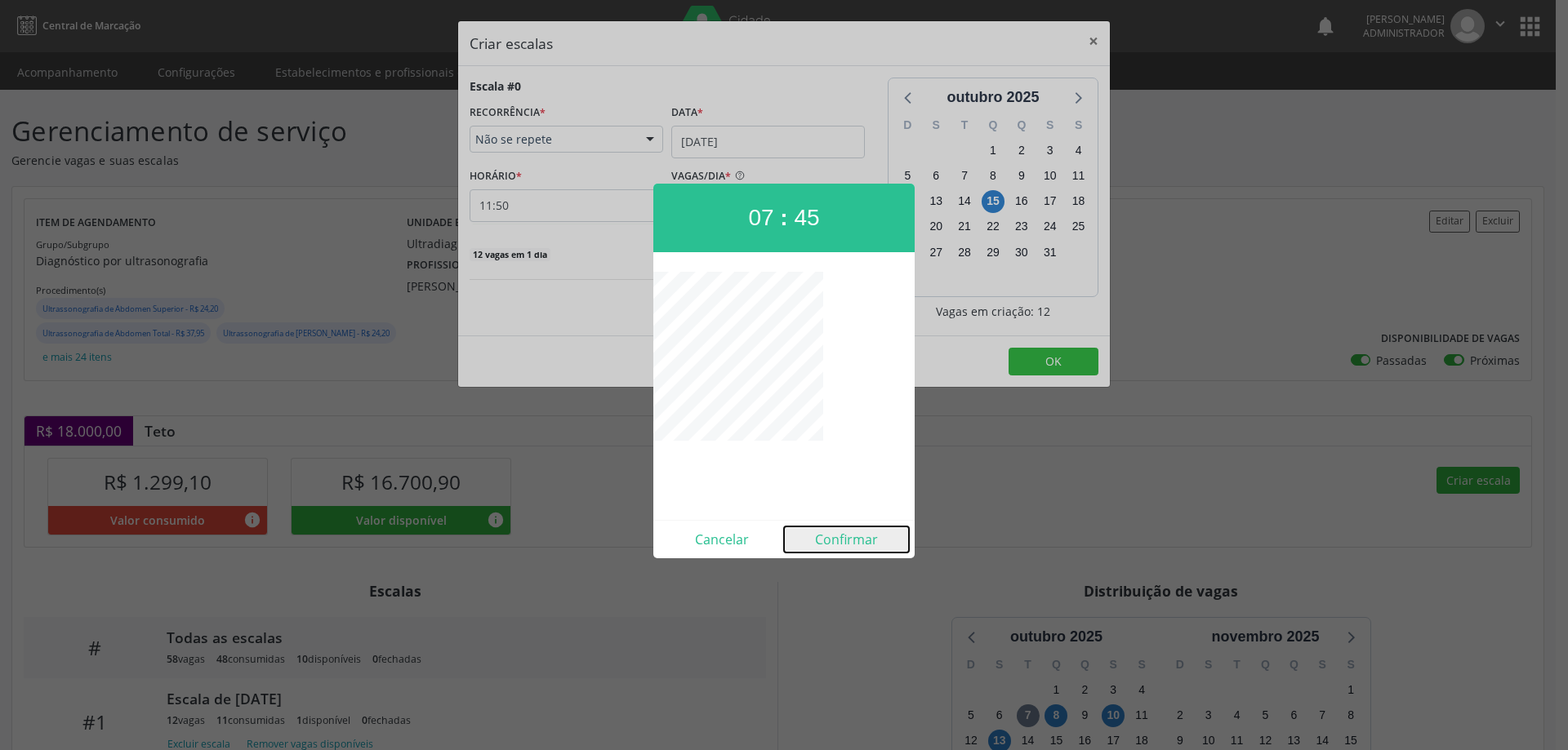
click at [816, 535] on button "Confirmar" at bounding box center [846, 539] width 125 height 27
type input "07:45"
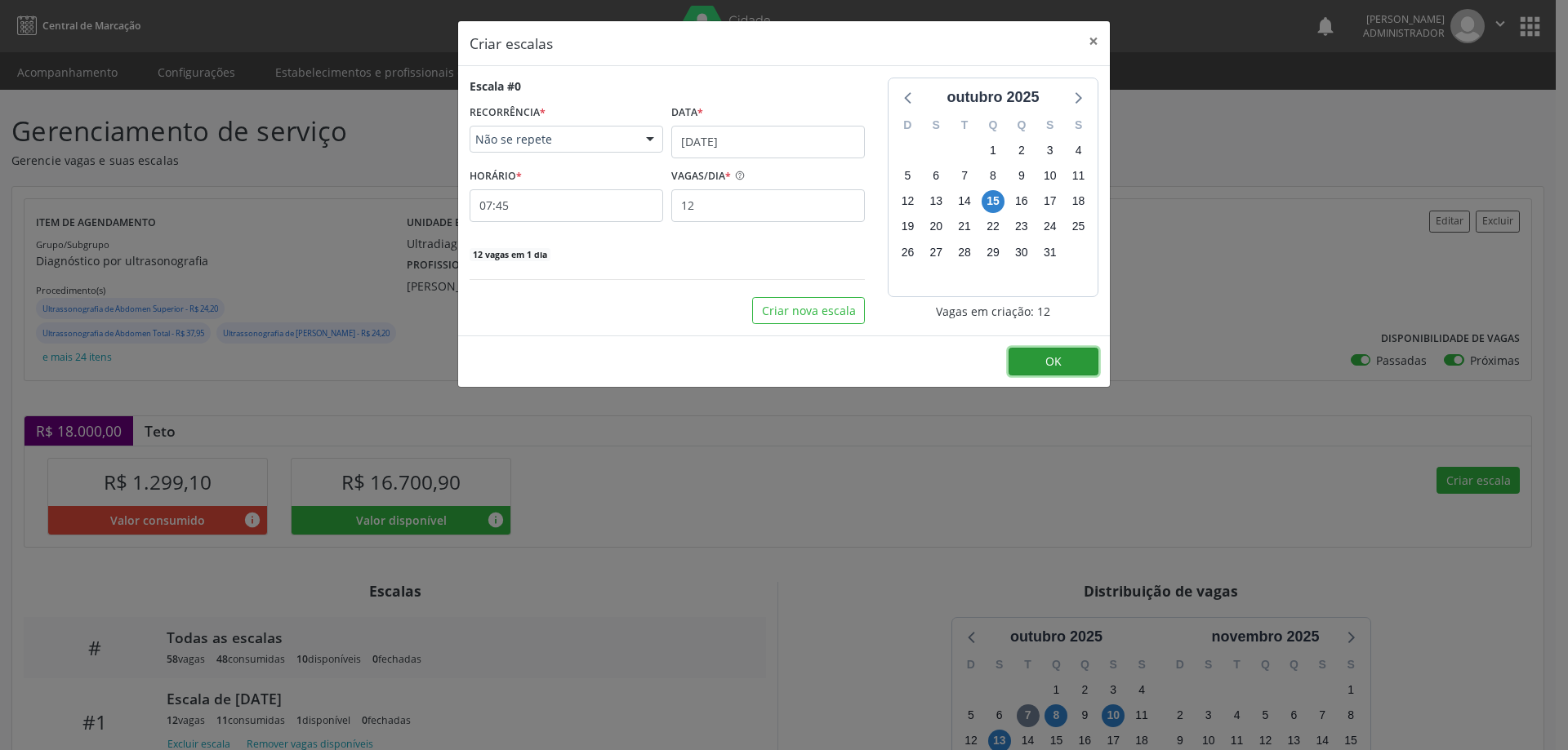
click at [1059, 359] on span "OK" at bounding box center [1052, 361] width 16 height 15
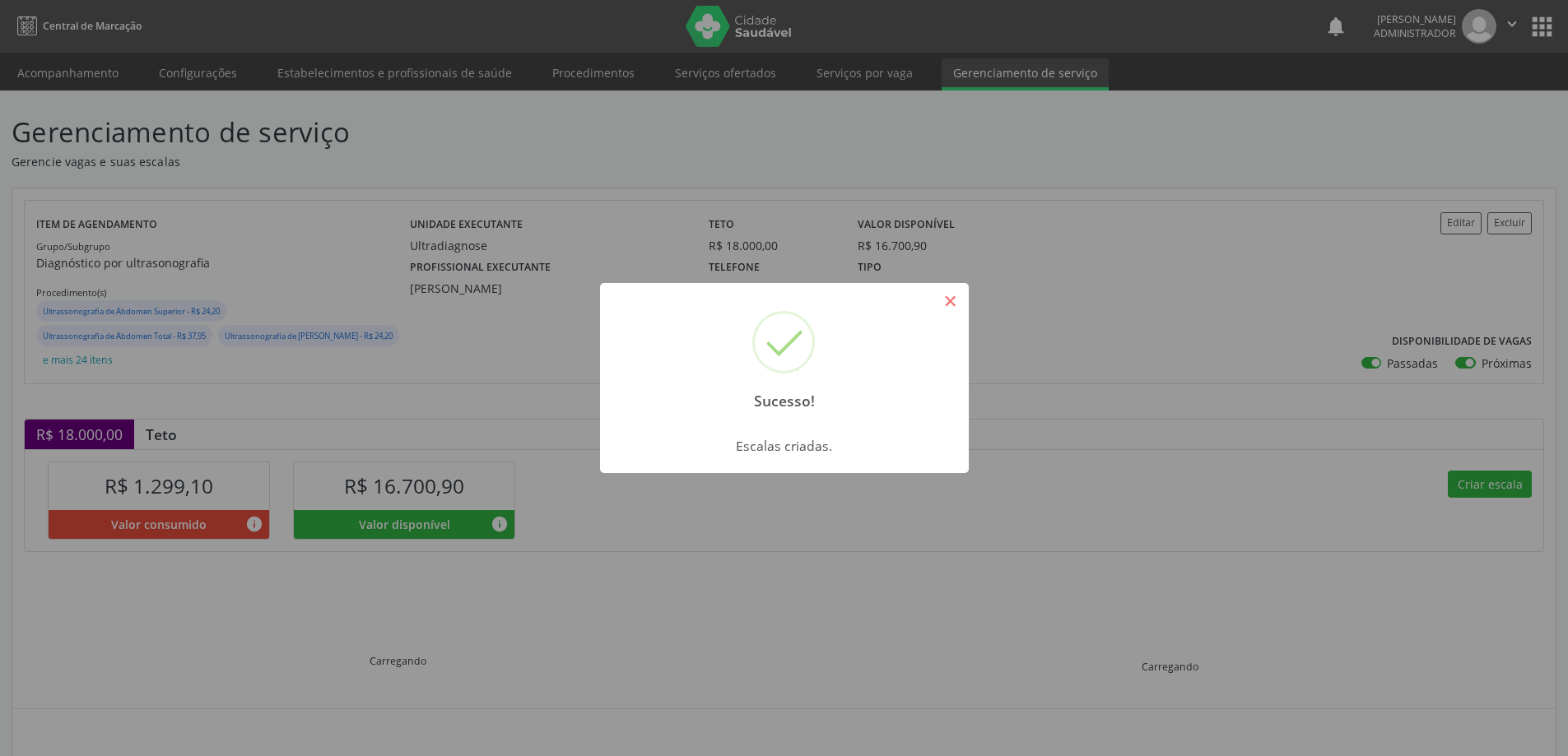
click at [939, 308] on button "×" at bounding box center [951, 301] width 28 height 28
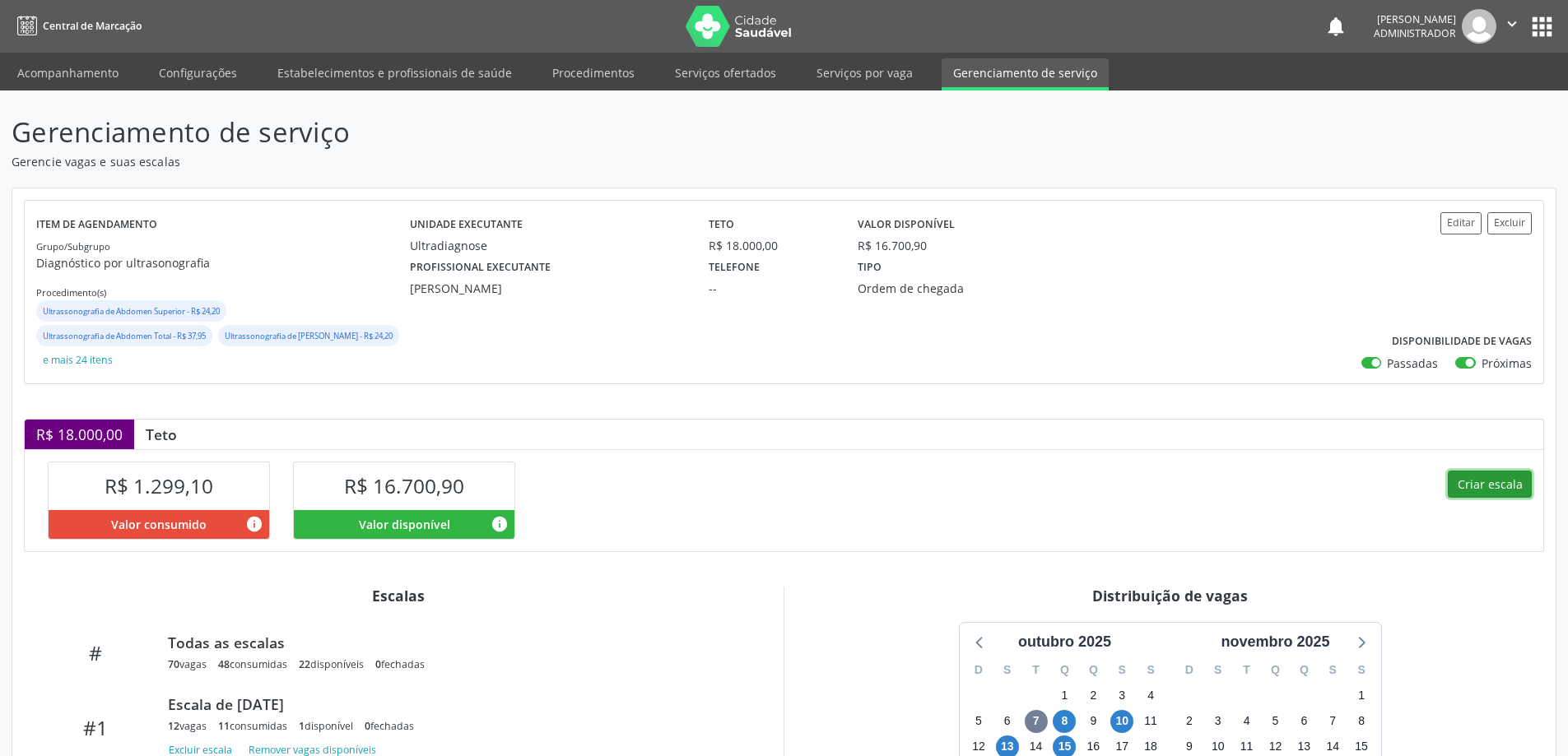
click at [1483, 489] on button "Criar escala" at bounding box center [1489, 484] width 84 height 28
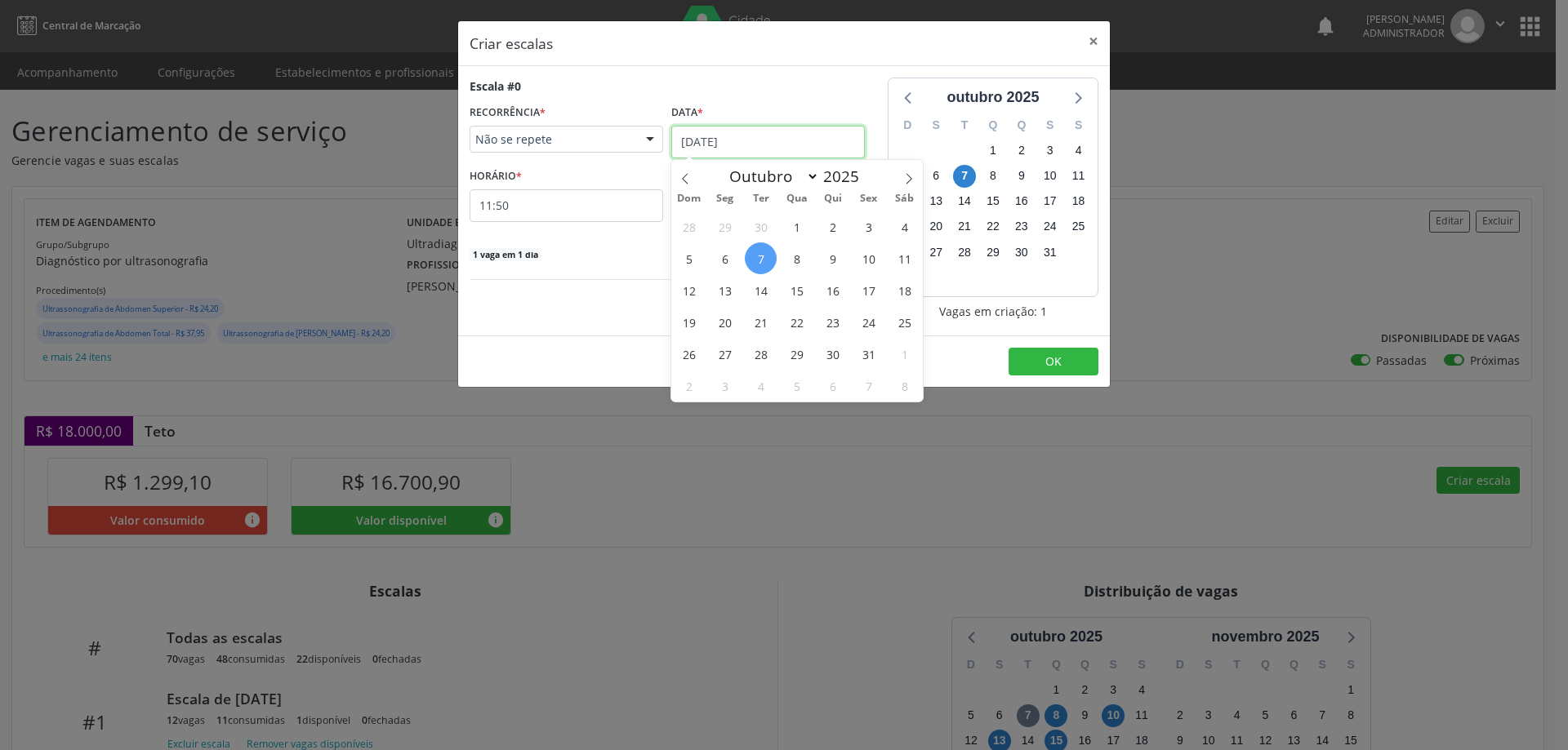
click at [726, 141] on input "[DATE]" at bounding box center [768, 142] width 194 height 33
click at [804, 295] on span "15" at bounding box center [796, 289] width 32 height 32
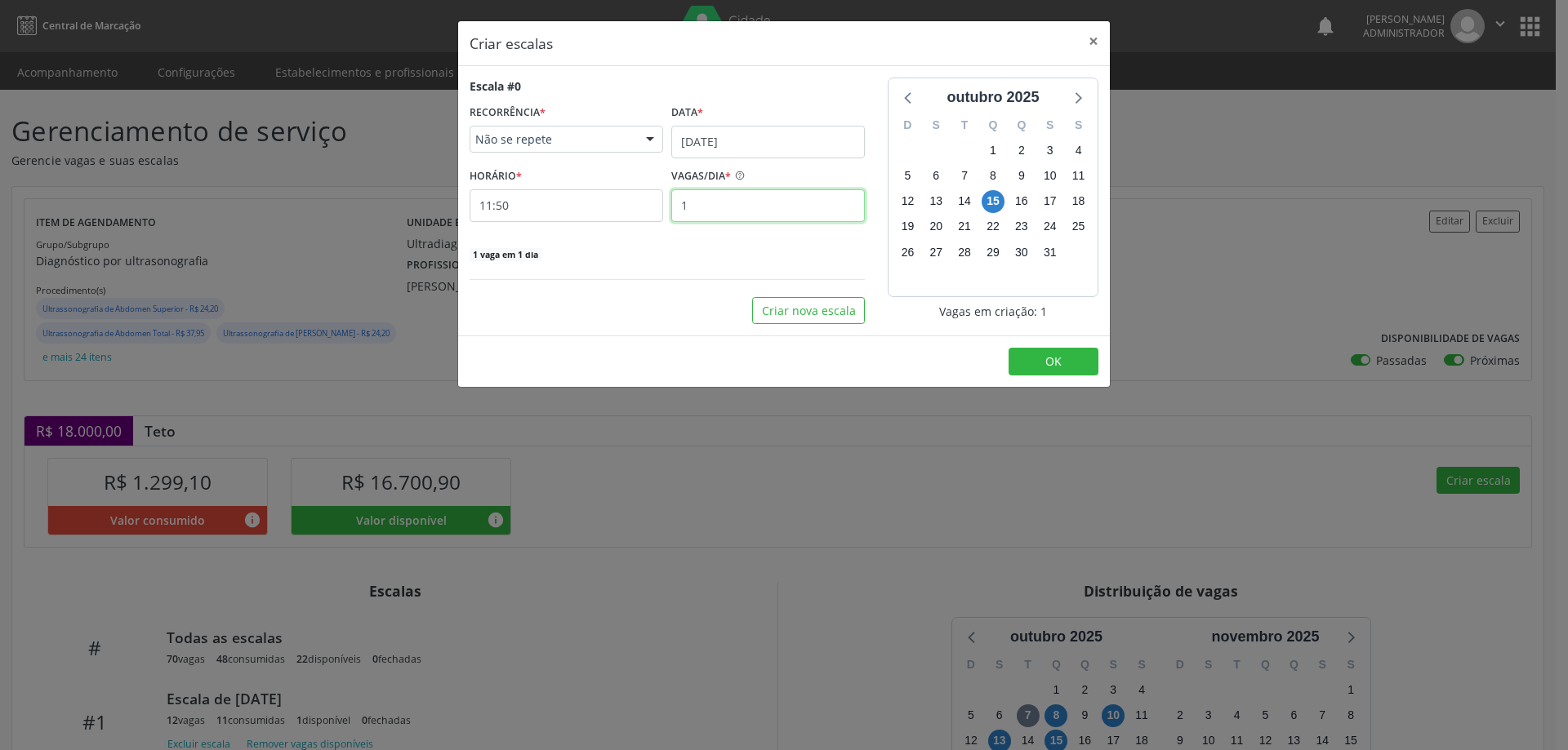
click at [716, 204] on input "1" at bounding box center [768, 205] width 194 height 33
type input "18"
click at [641, 211] on input "11:50" at bounding box center [566, 205] width 194 height 33
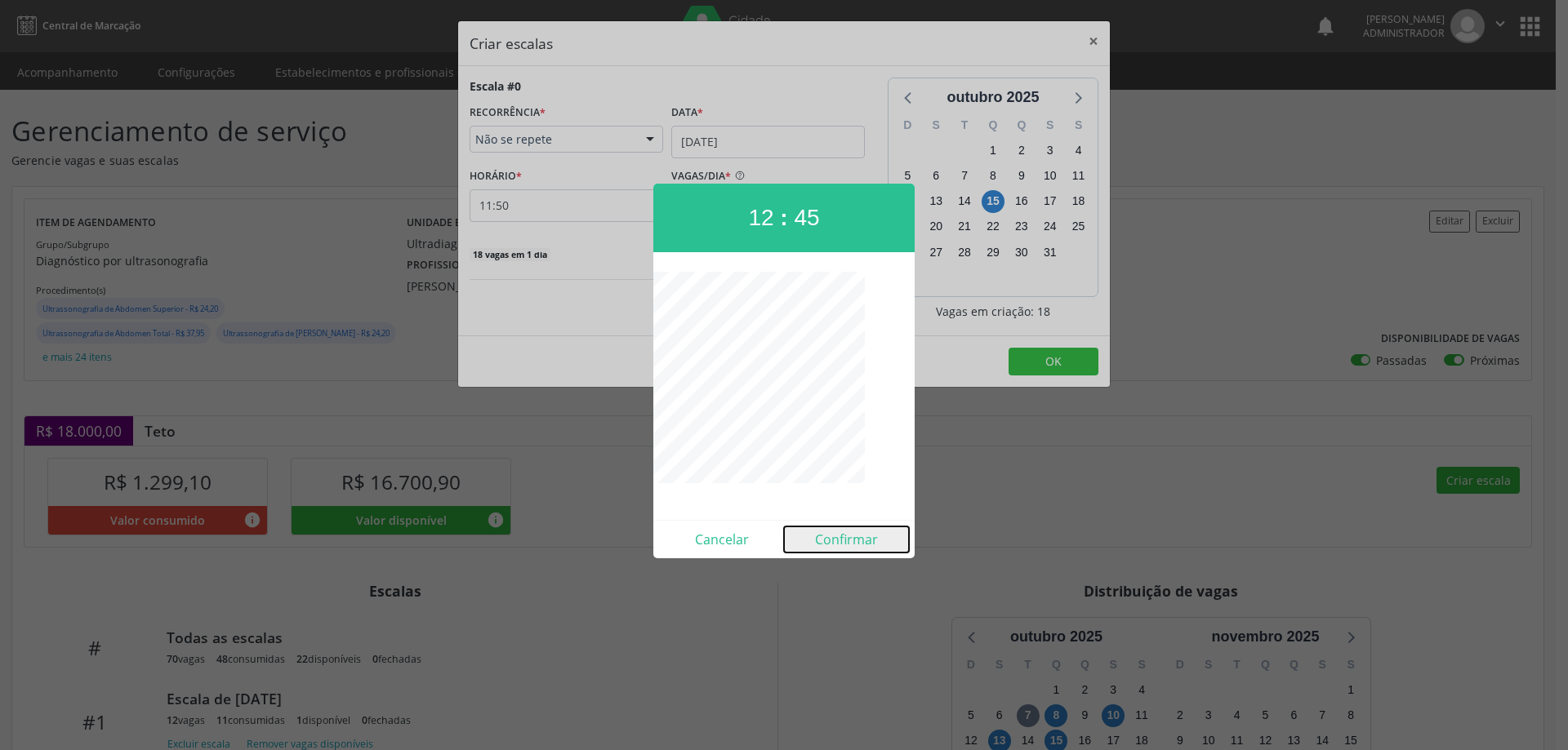
click at [836, 536] on button "Confirmar" at bounding box center [846, 539] width 125 height 27
type input "12:45"
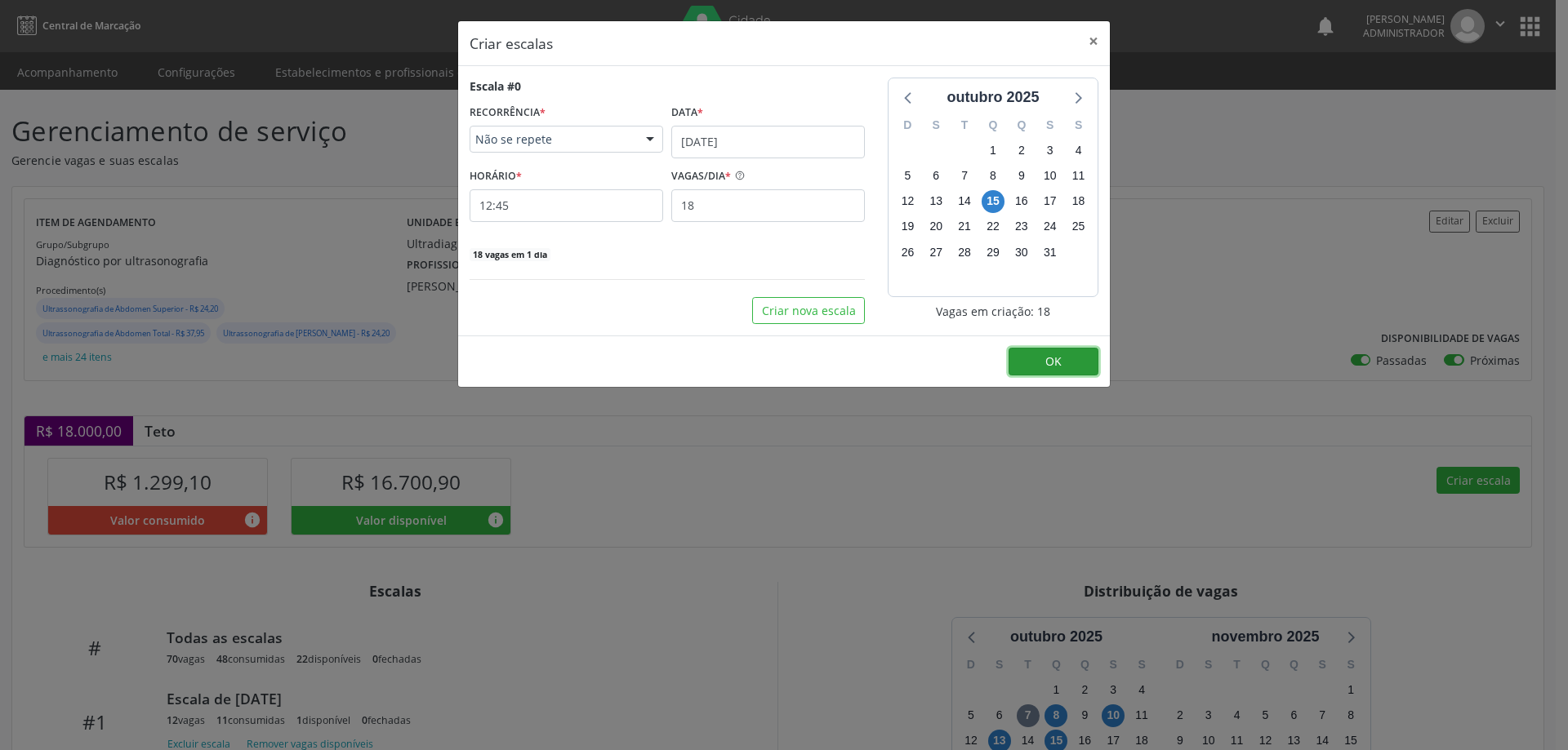
click at [1061, 357] on button "OK" at bounding box center [1053, 361] width 90 height 27
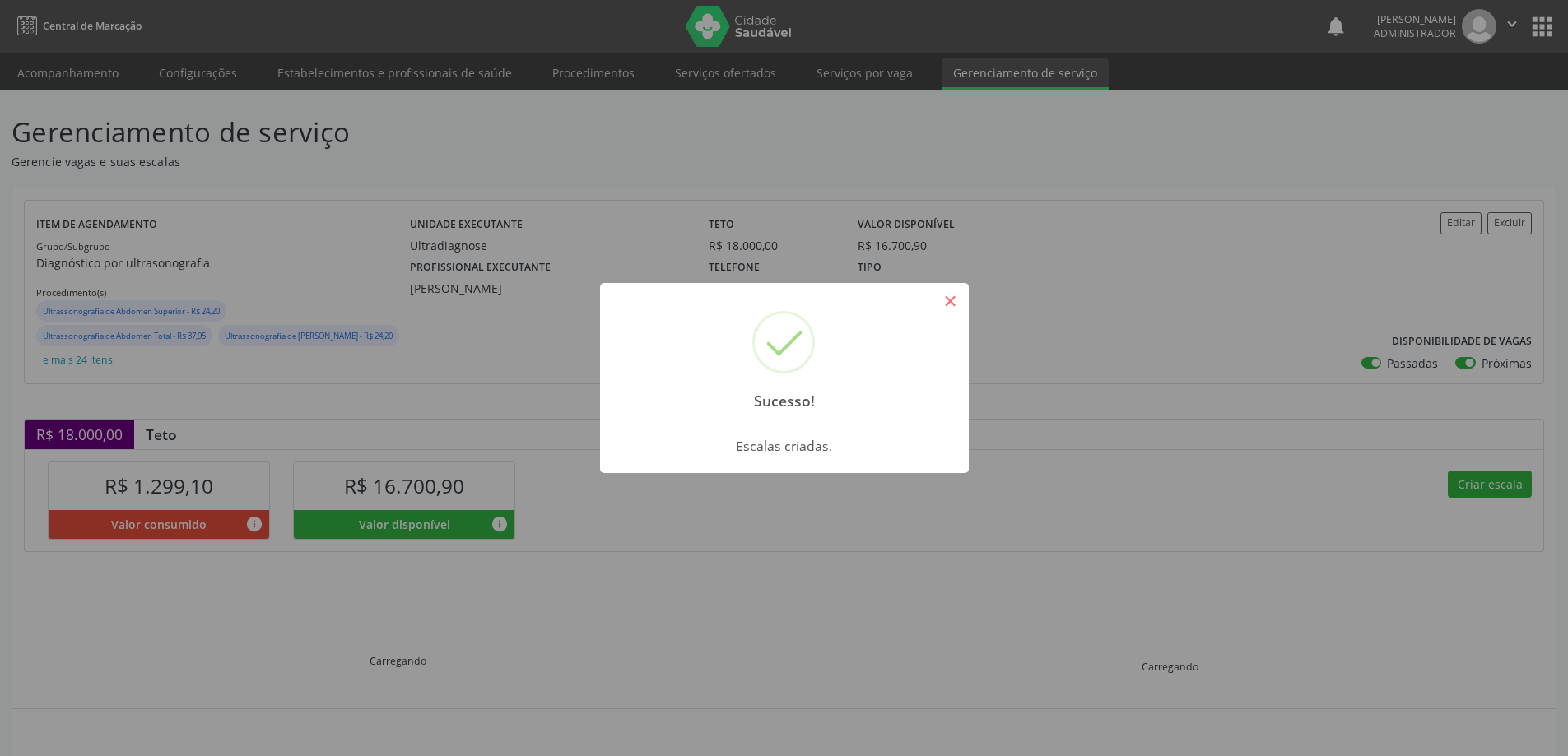
click at [955, 305] on button "×" at bounding box center [951, 301] width 28 height 28
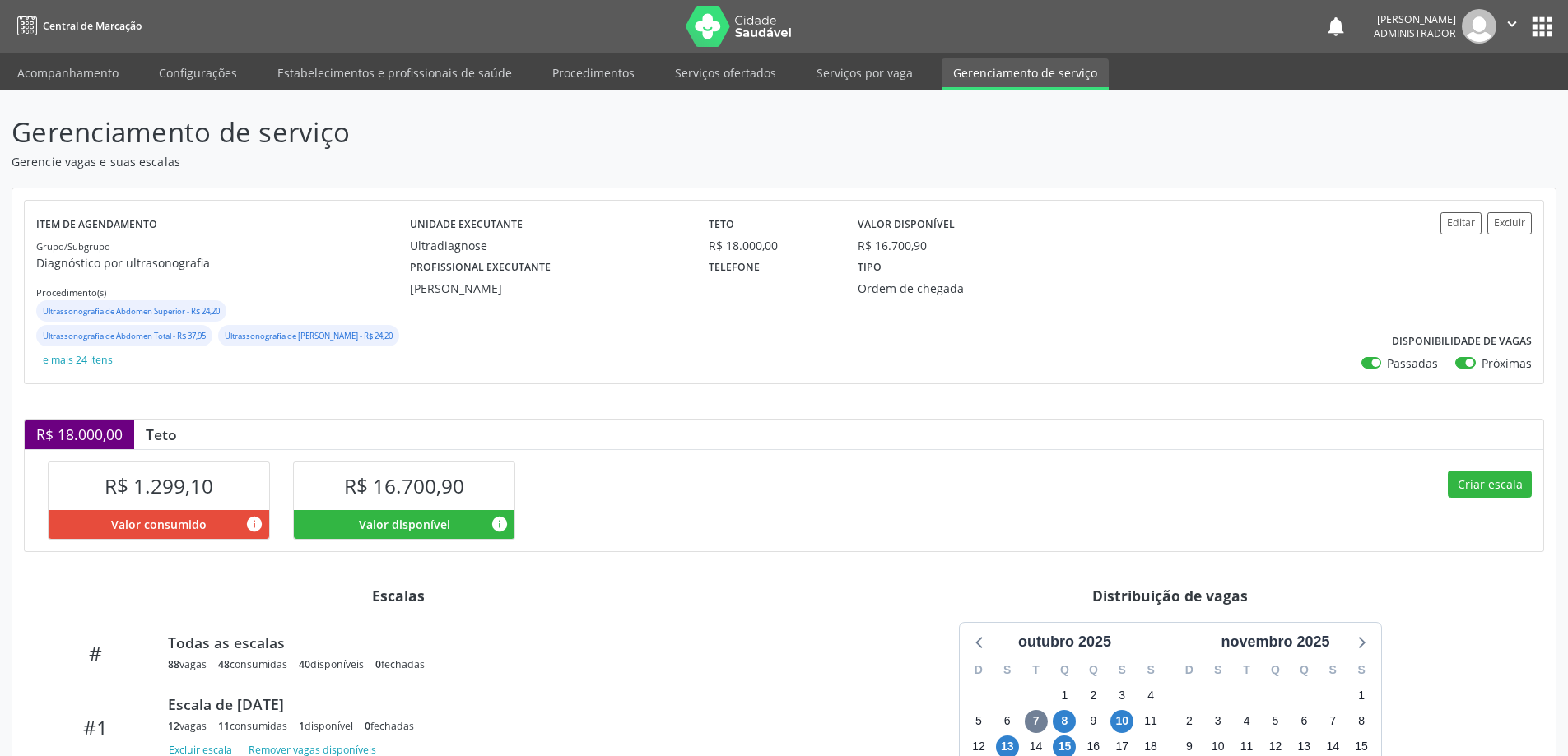
click at [1510, 20] on icon "" at bounding box center [1512, 23] width 18 height 18
click at [1456, 102] on link "Sair" at bounding box center [1470, 100] width 114 height 23
